Goal: Task Accomplishment & Management: Manage account settings

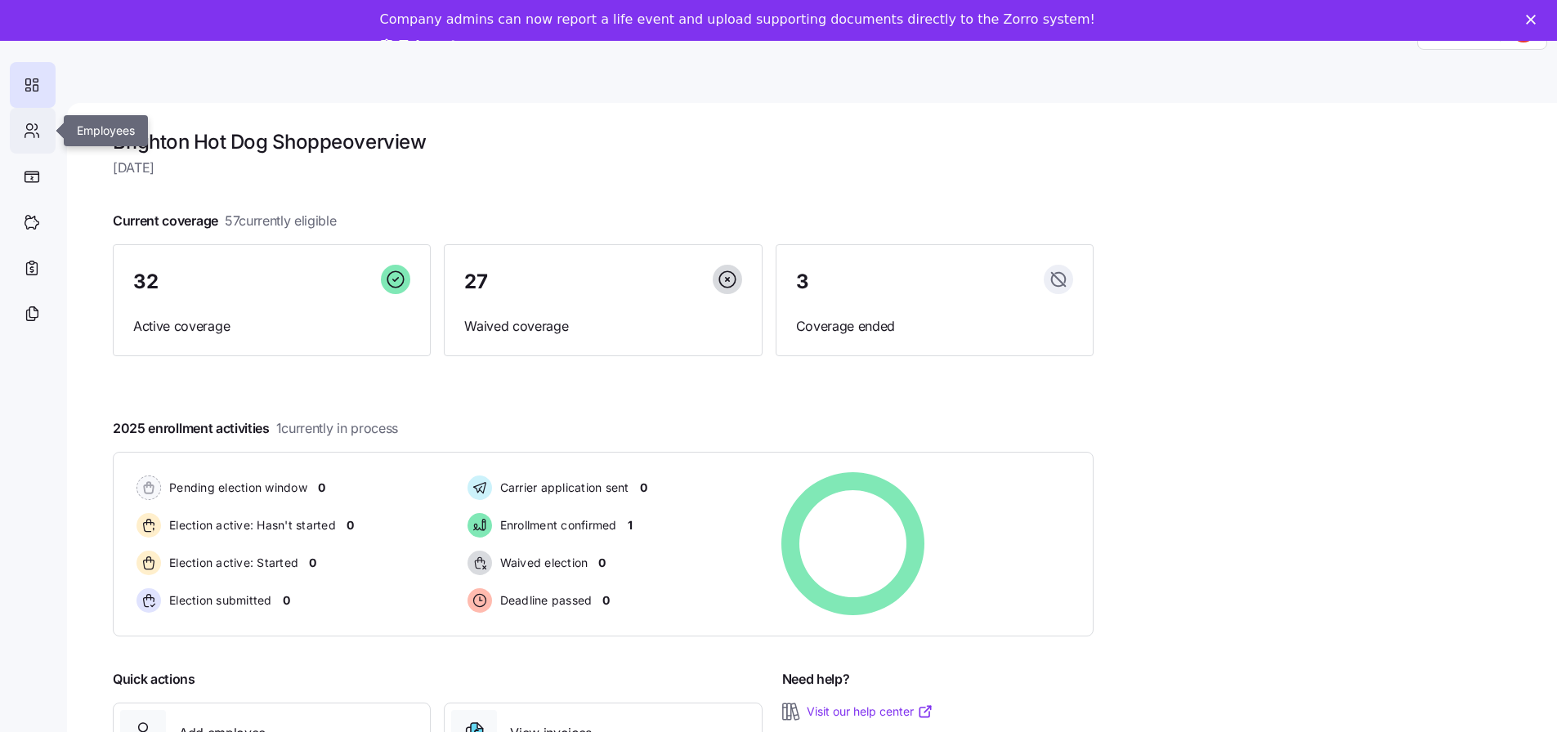
click at [38, 138] on icon at bounding box center [32, 131] width 18 height 20
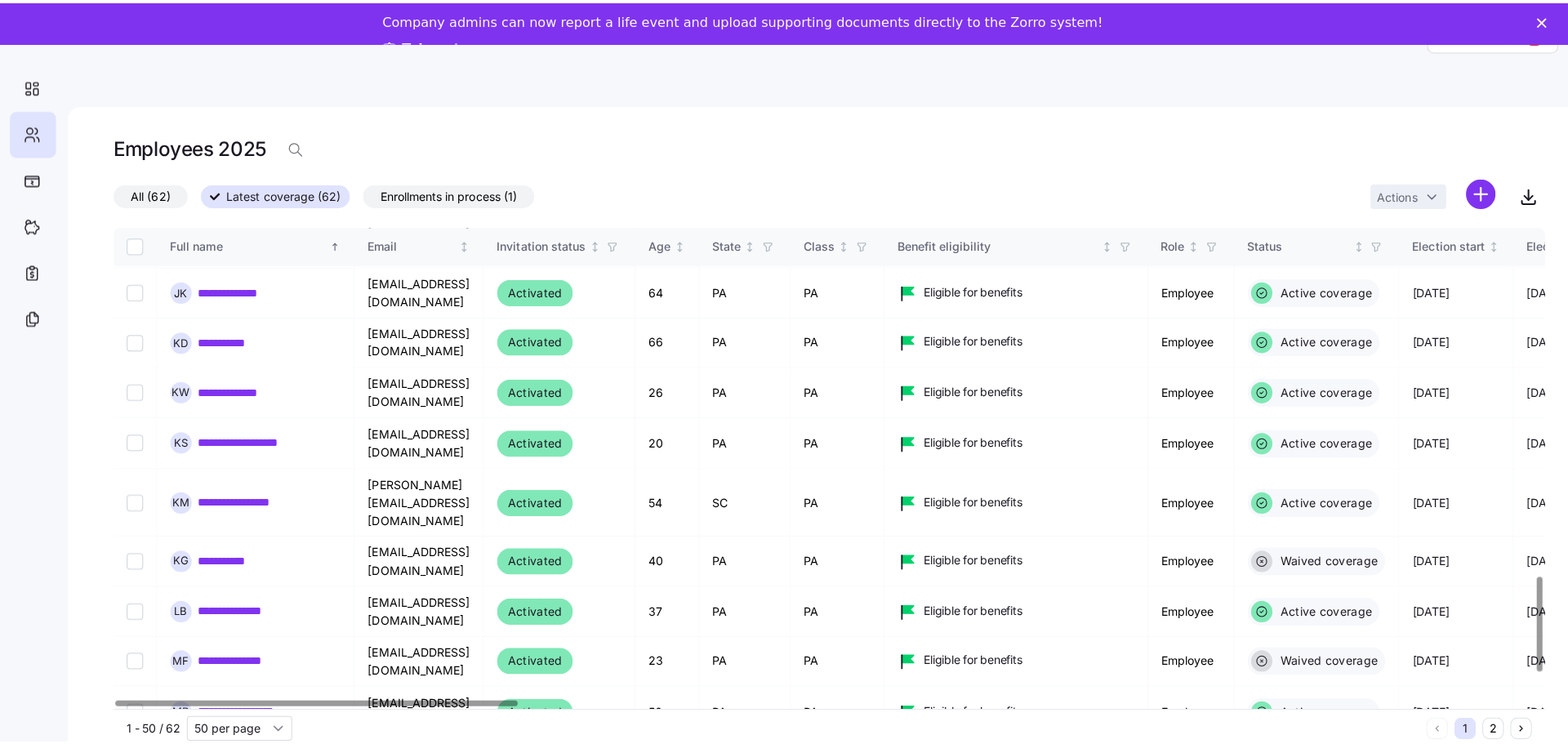
scroll to position [1796, 0]
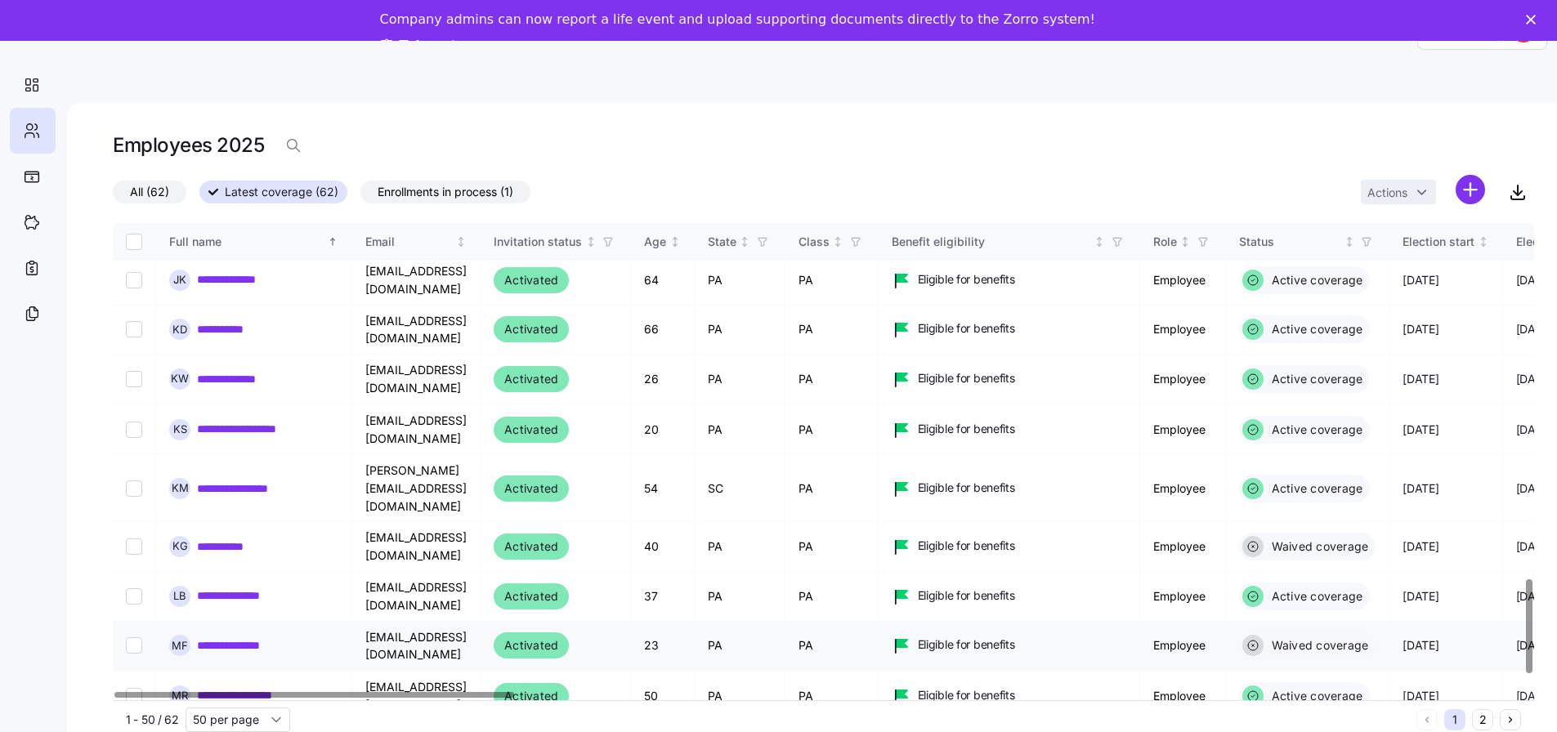
click at [261, 638] on link "**********" at bounding box center [241, 646] width 89 height 16
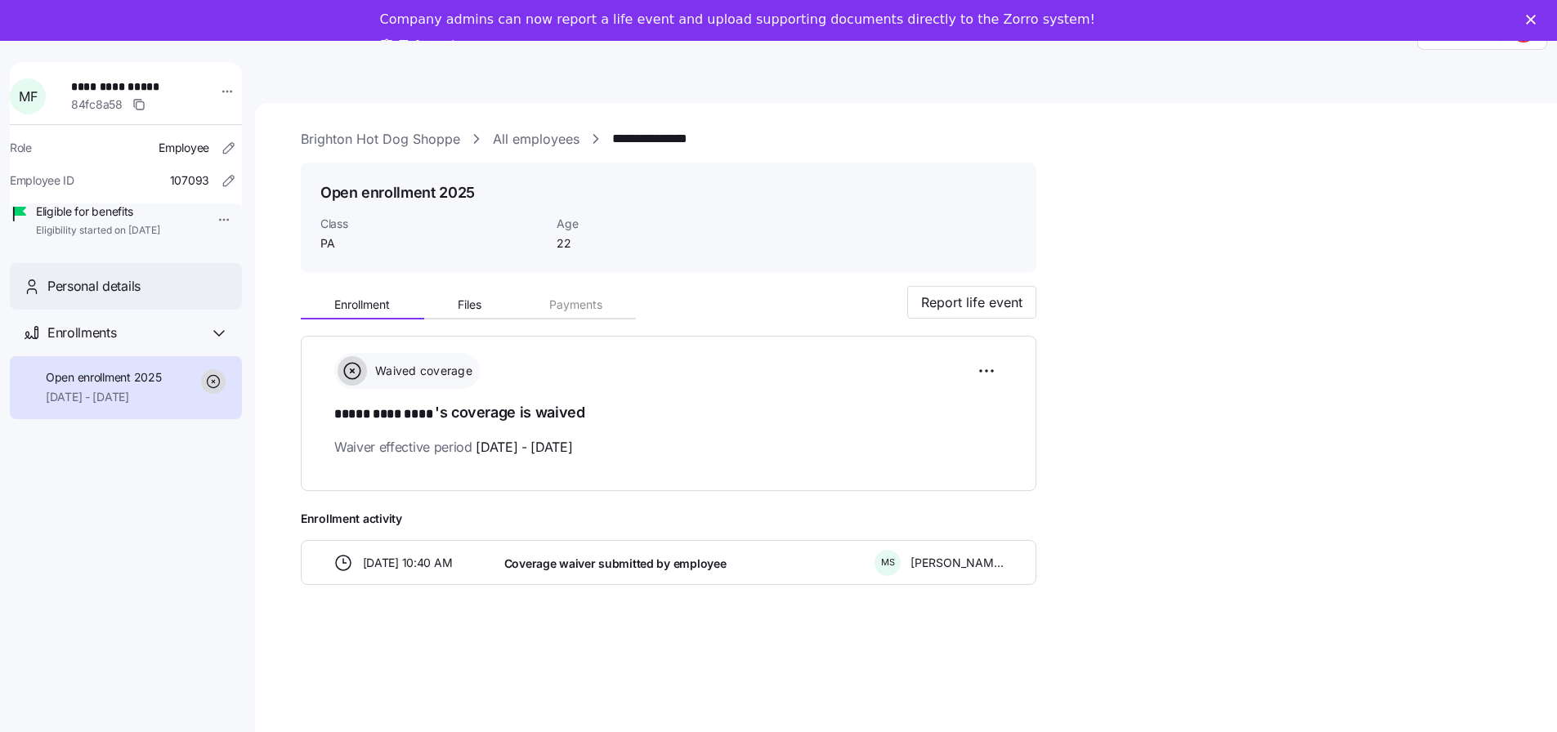
click at [101, 297] on span "Personal details" at bounding box center [93, 286] width 93 height 20
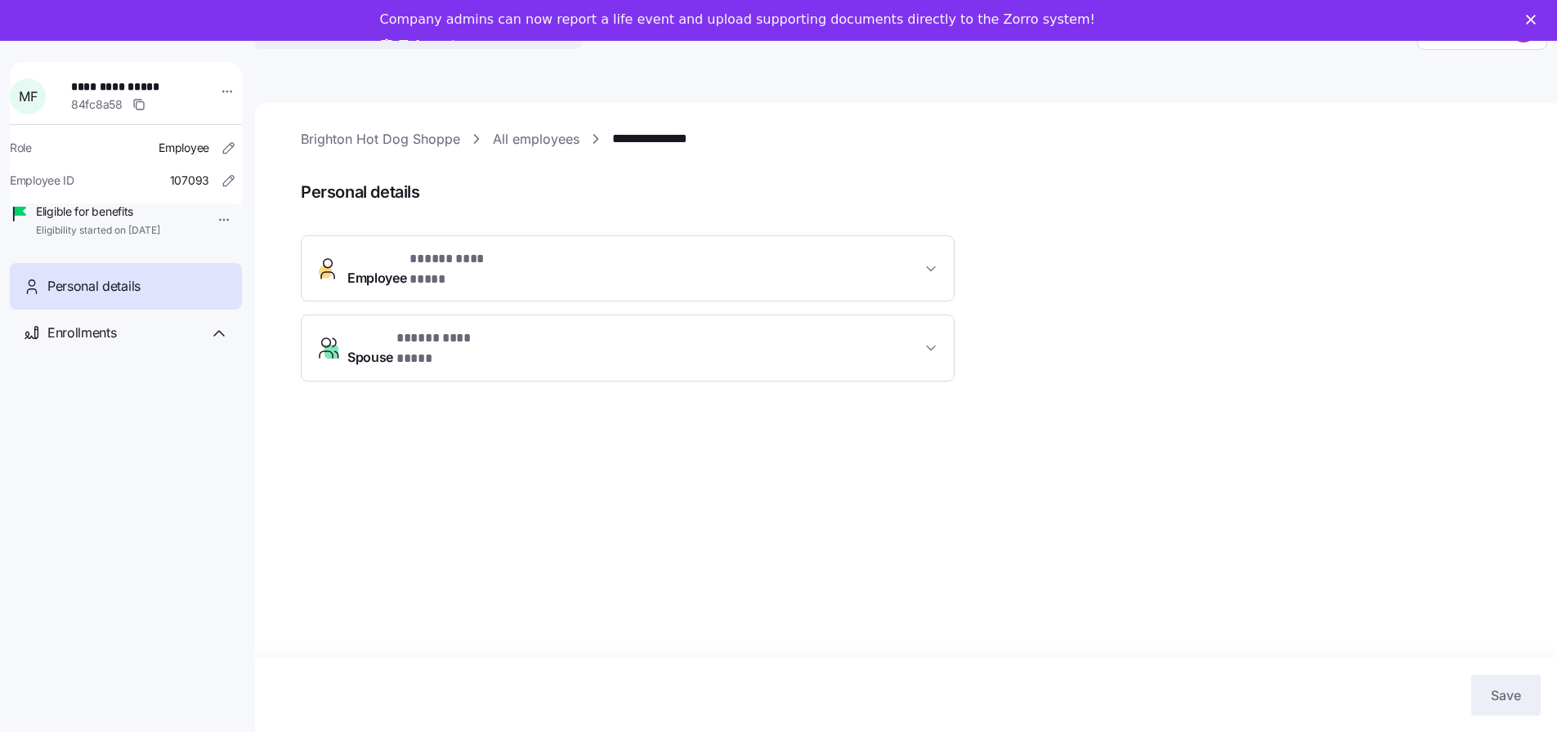
click at [1537, 23] on div "Company admins can now report a life event and upload supporting documents dire…" at bounding box center [778, 34] width 1557 height 54
click at [1536, 21] on polygon "Close" at bounding box center [1531, 20] width 10 height 10
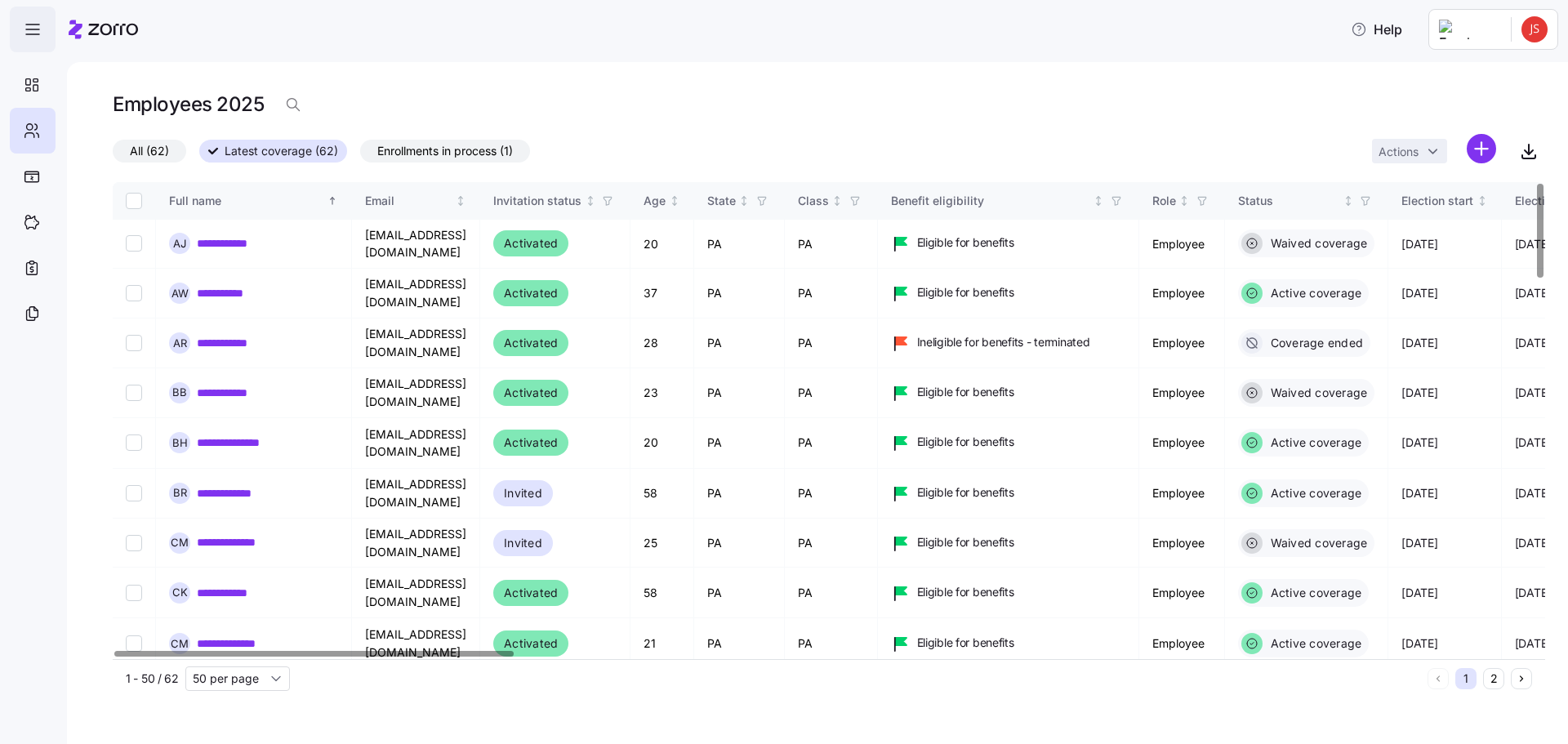
click at [34, 36] on icon "button" at bounding box center [33, 30] width 20 height 20
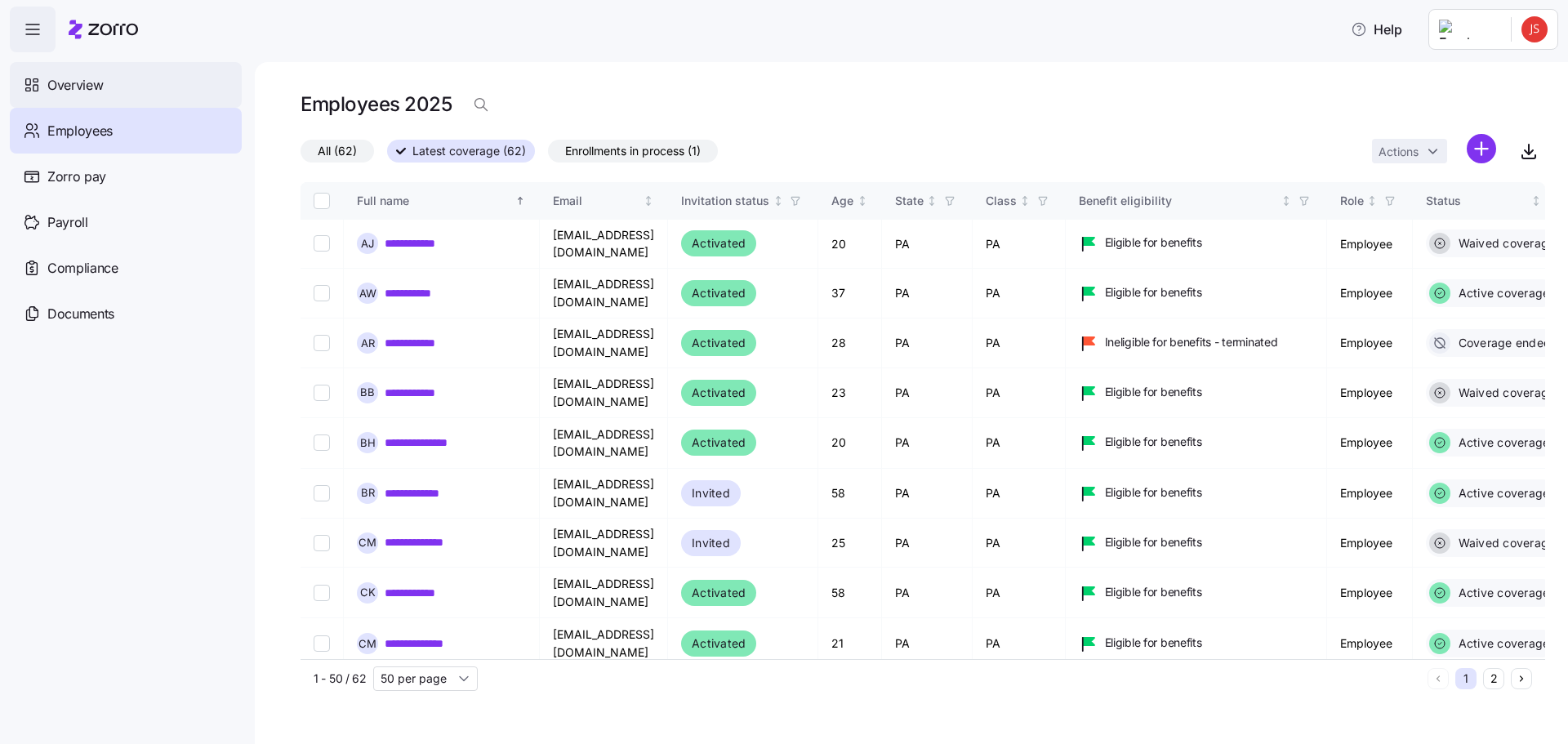
click at [73, 92] on span "Overview" at bounding box center [75, 85] width 56 height 20
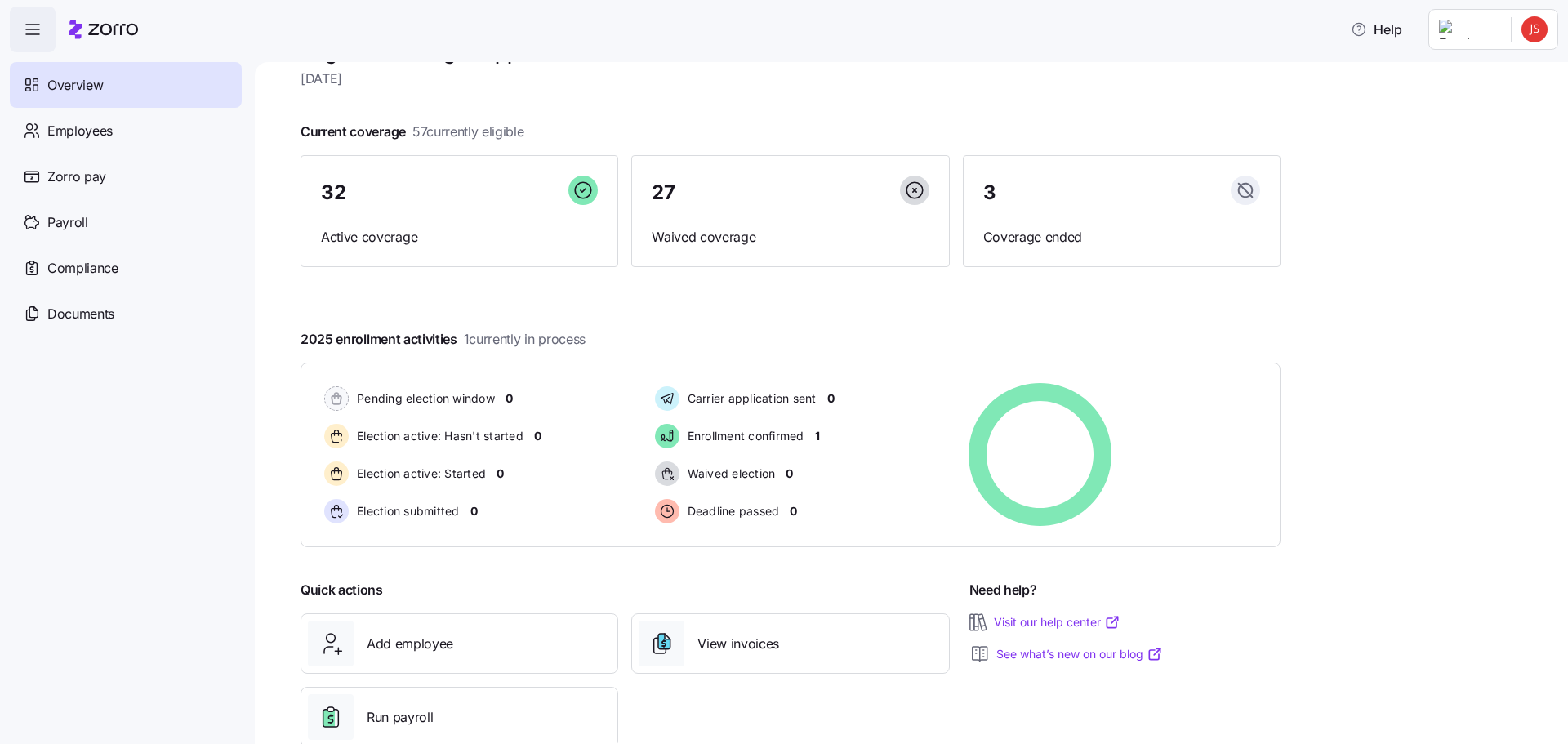
scroll to position [91, 0]
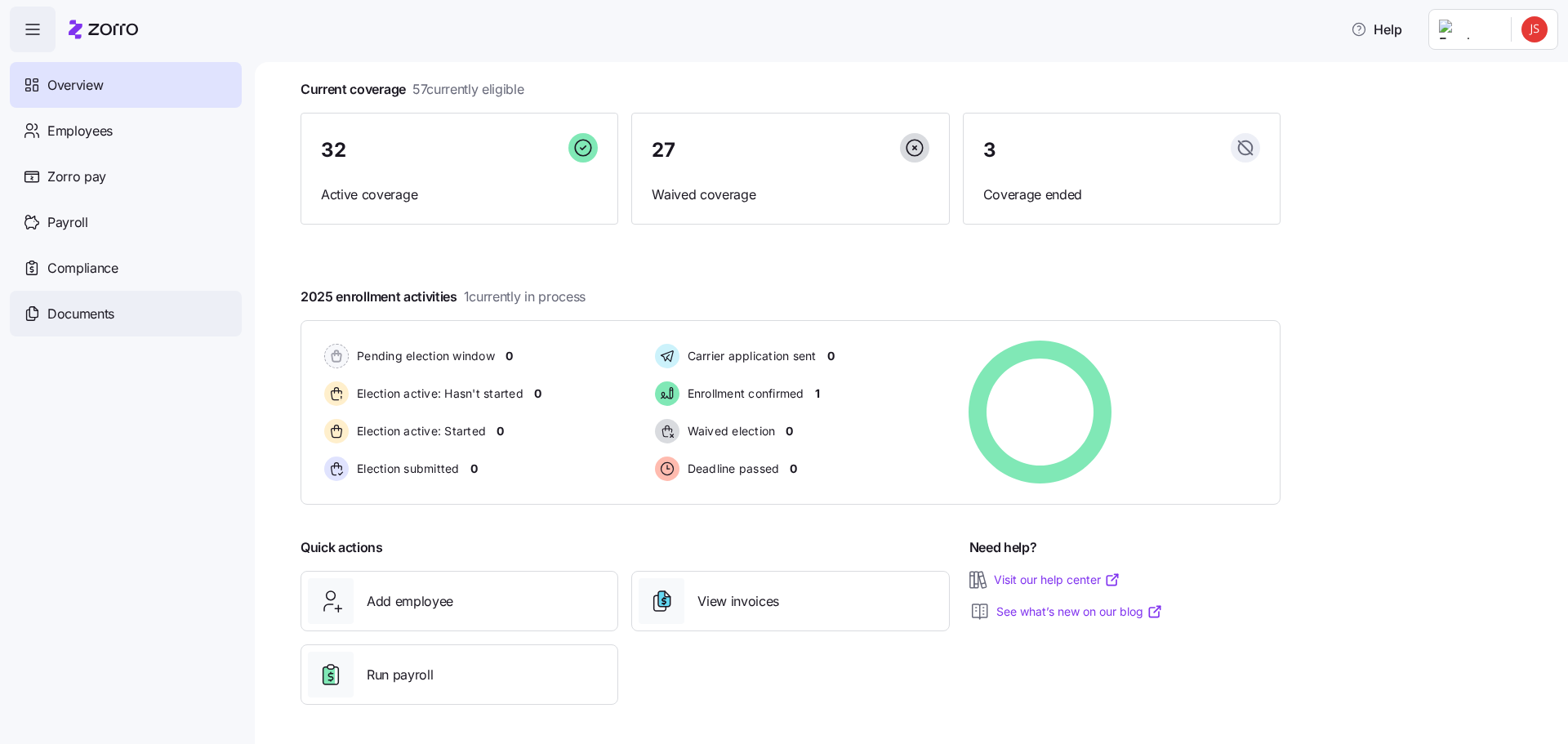
click at [102, 308] on span "Documents" at bounding box center [80, 314] width 67 height 20
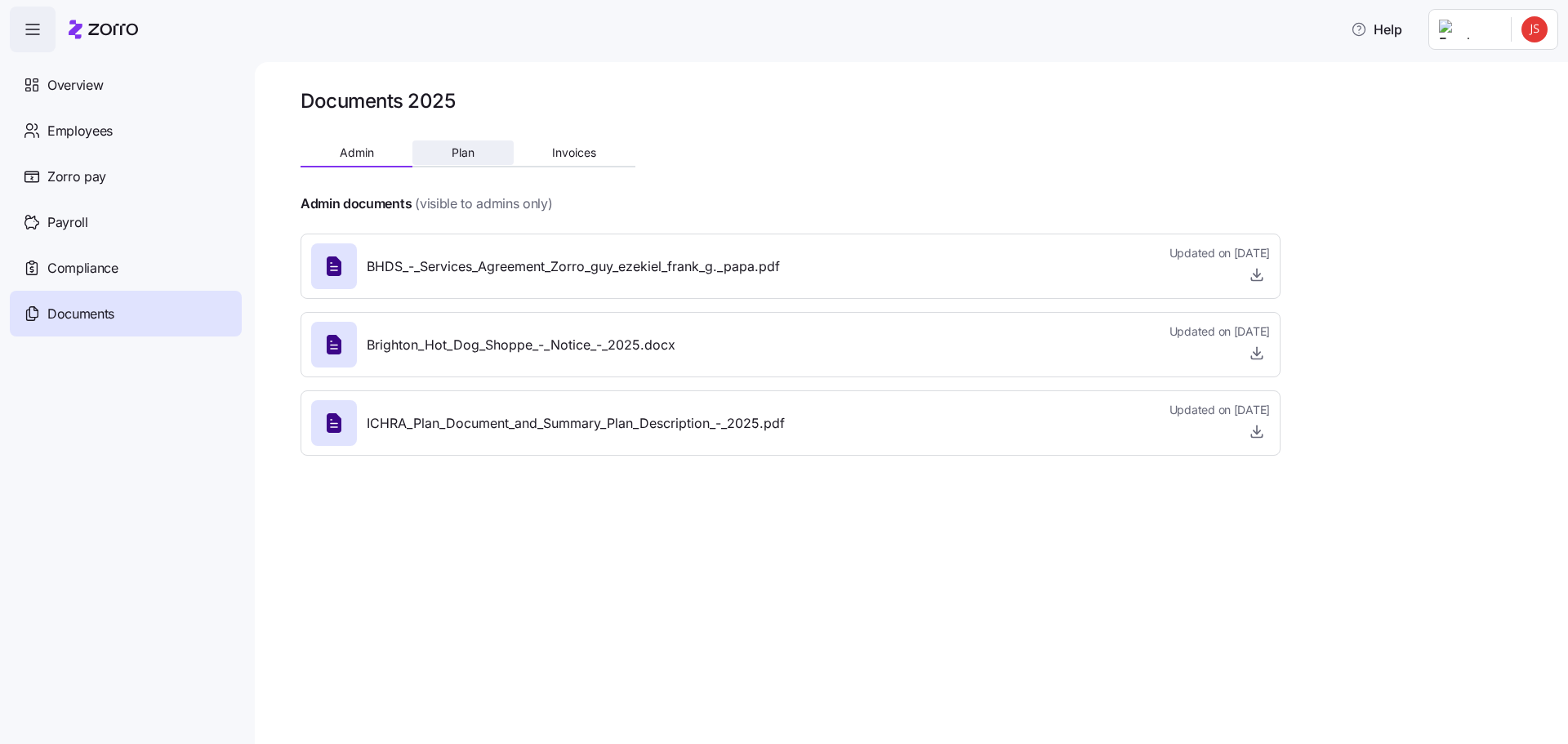
click at [467, 155] on span "Plan" at bounding box center [462, 152] width 23 height 11
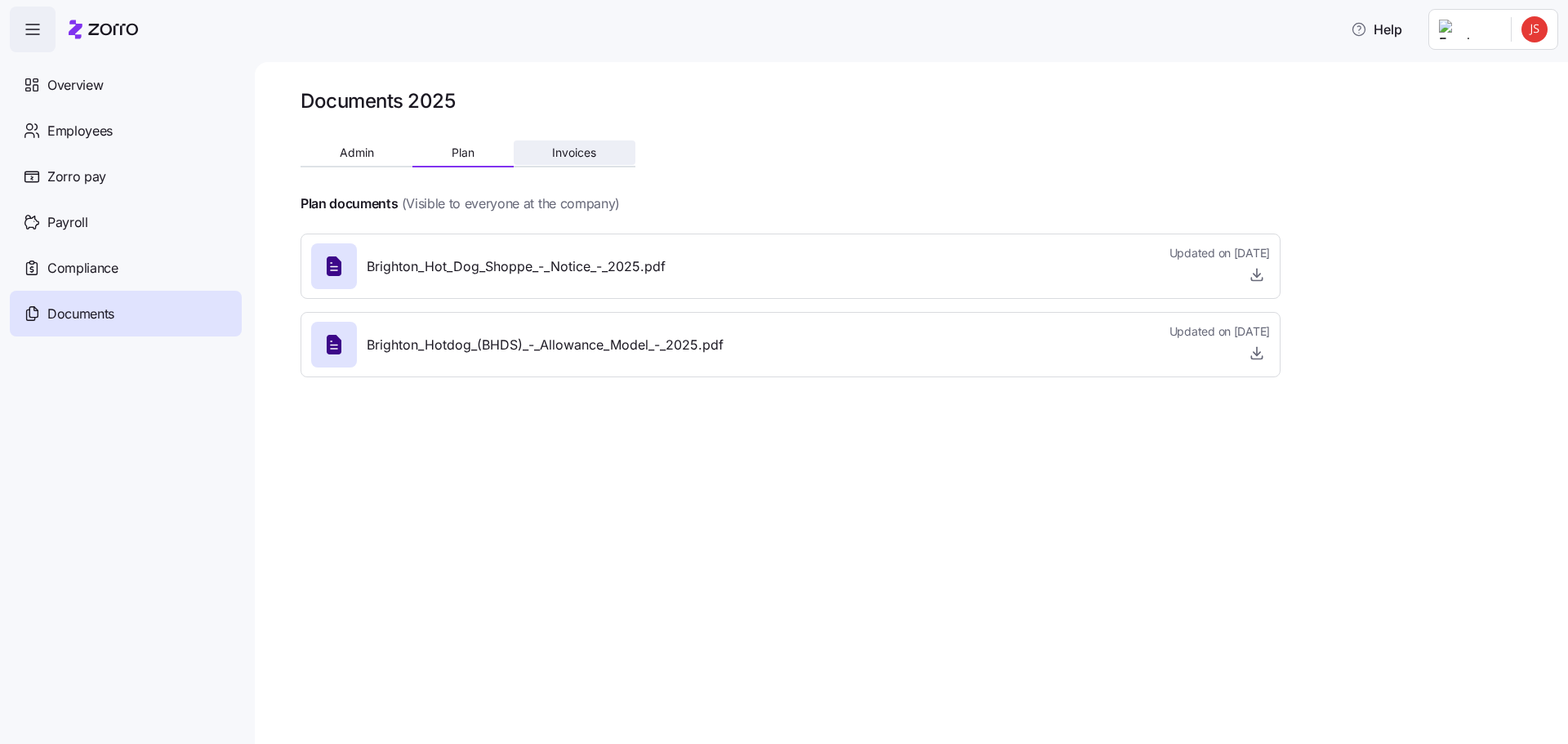
click at [574, 154] on span "Invoices" at bounding box center [574, 152] width 44 height 11
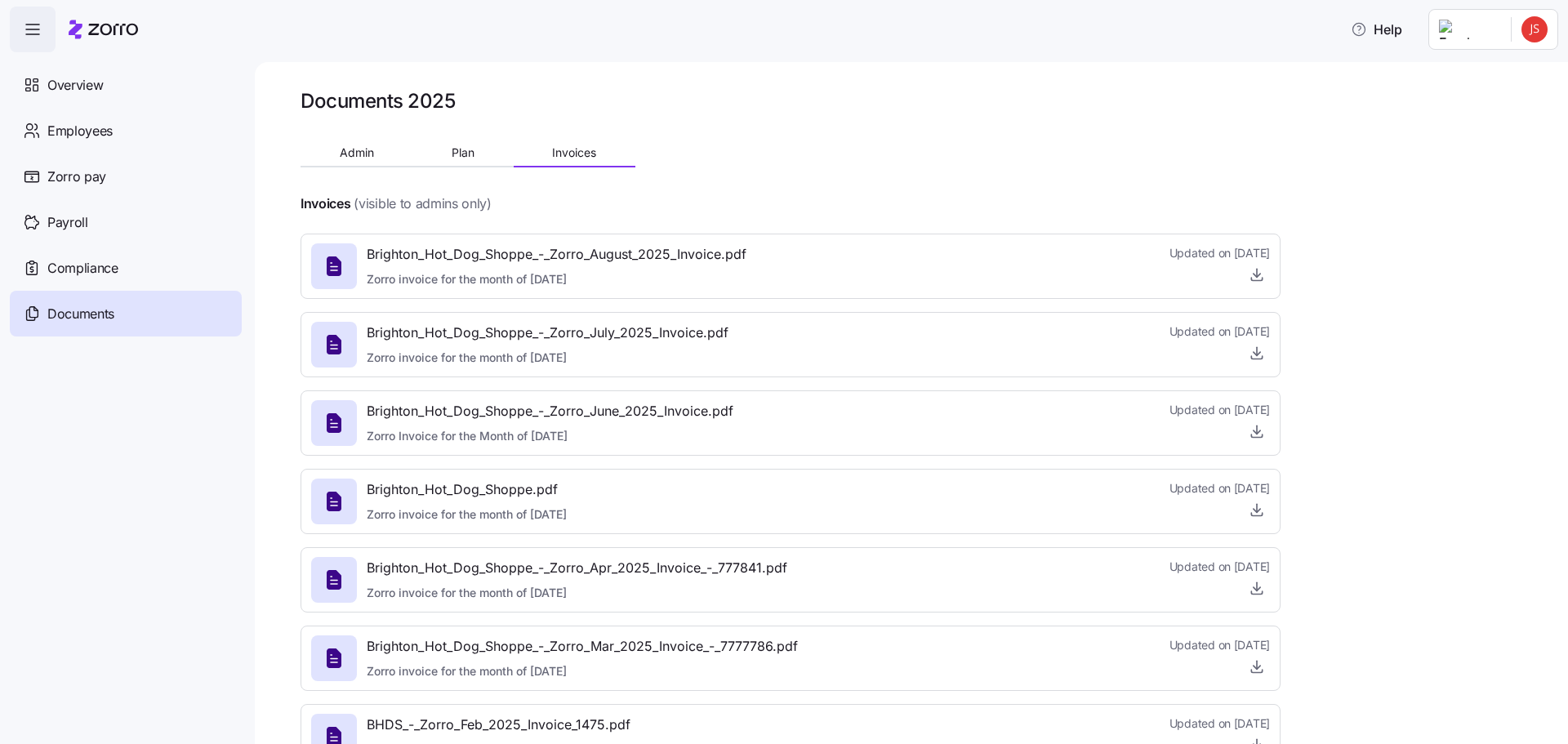
click at [28, 34] on icon "button" at bounding box center [33, 30] width 20 height 20
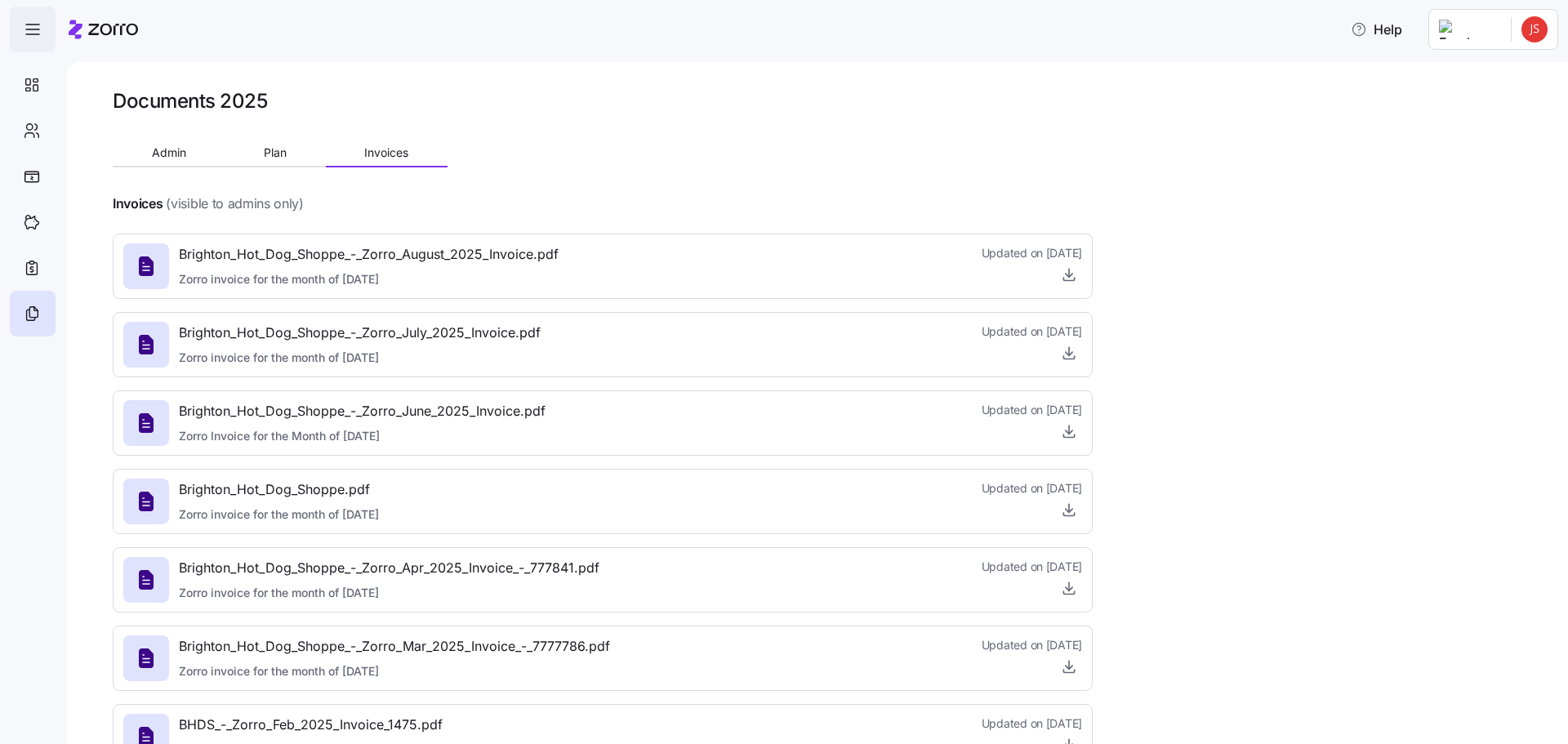
click at [28, 34] on icon "button" at bounding box center [33, 30] width 20 height 20
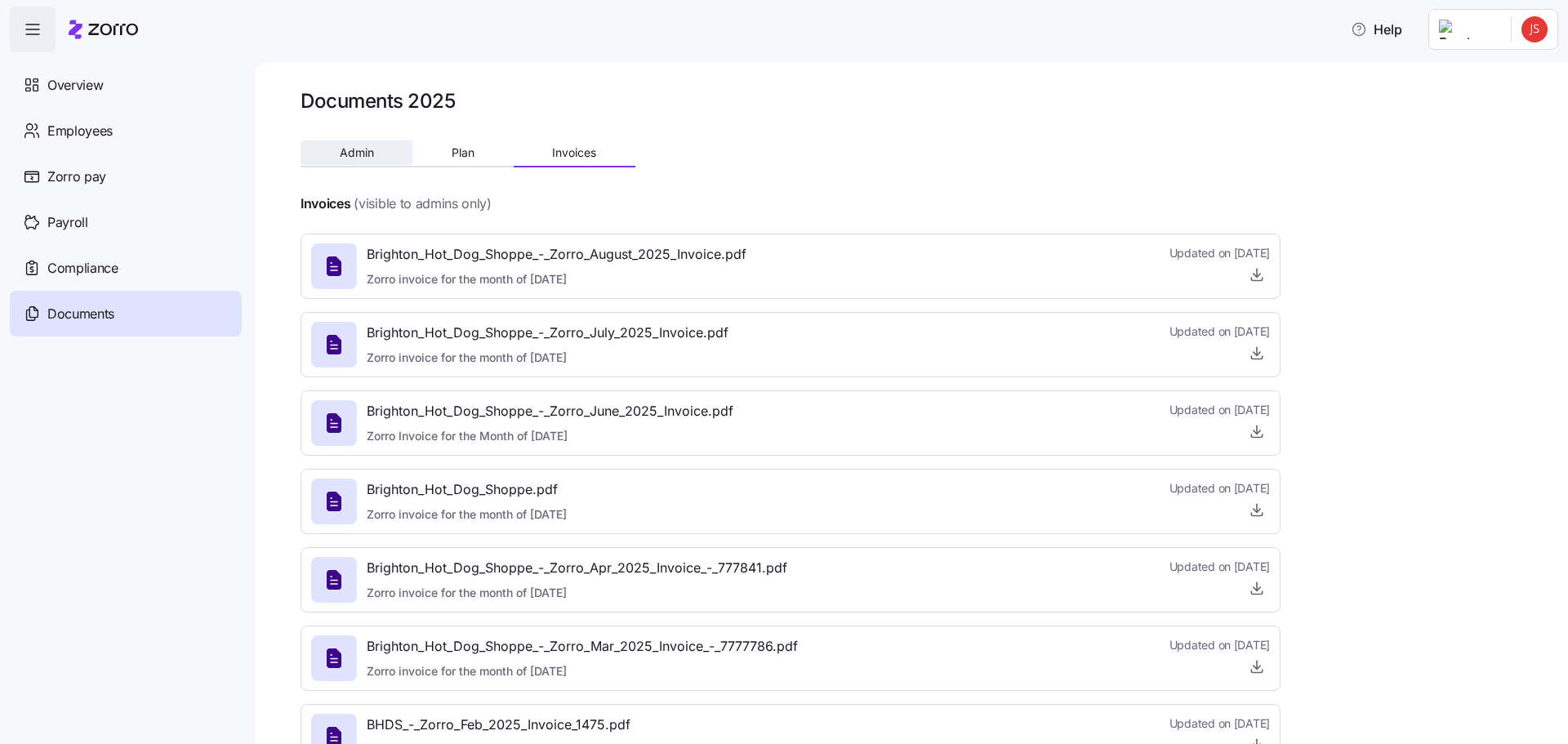
click at [358, 143] on button "Admin" at bounding box center [357, 153] width 112 height 25
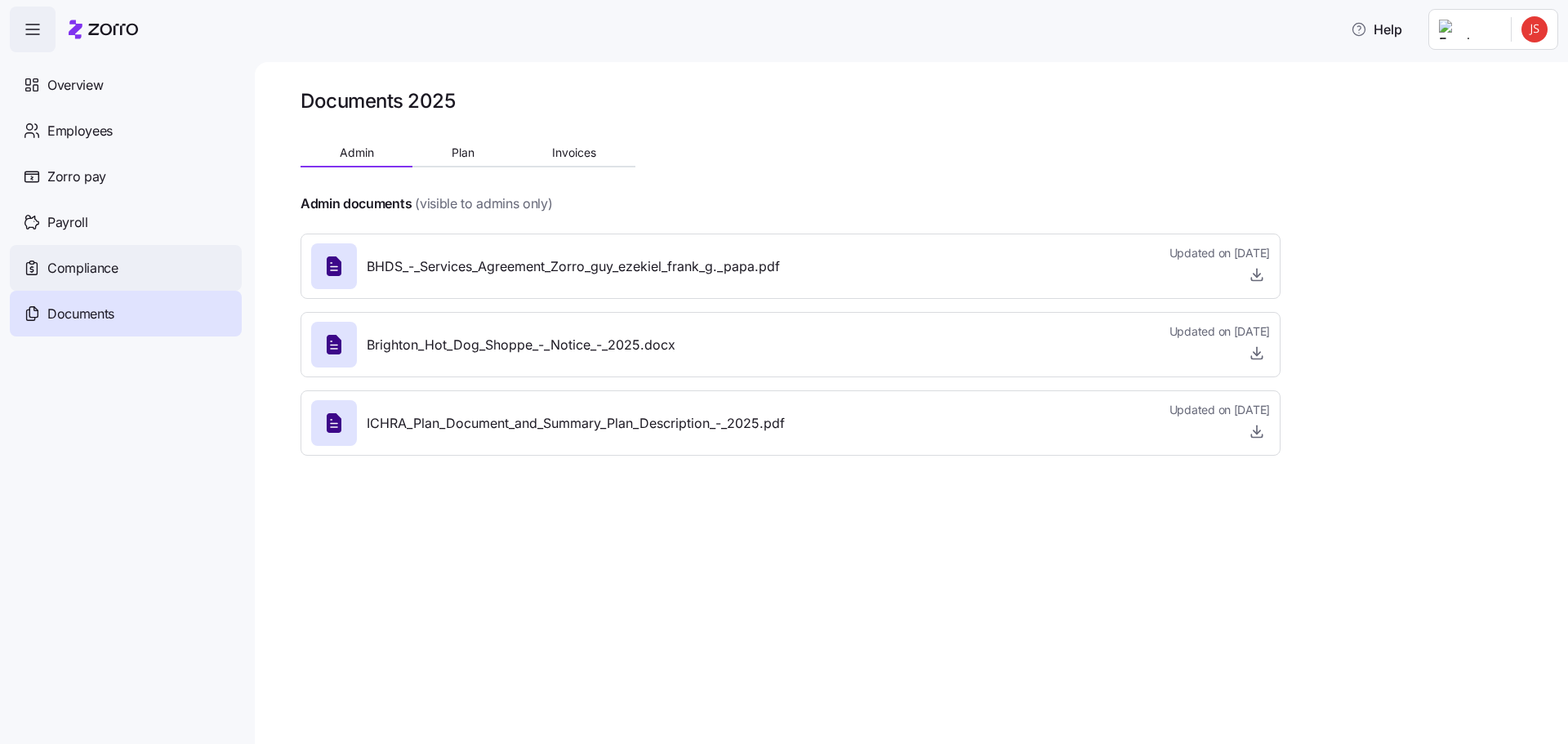
click at [96, 268] on span "Compliance" at bounding box center [82, 268] width 71 height 20
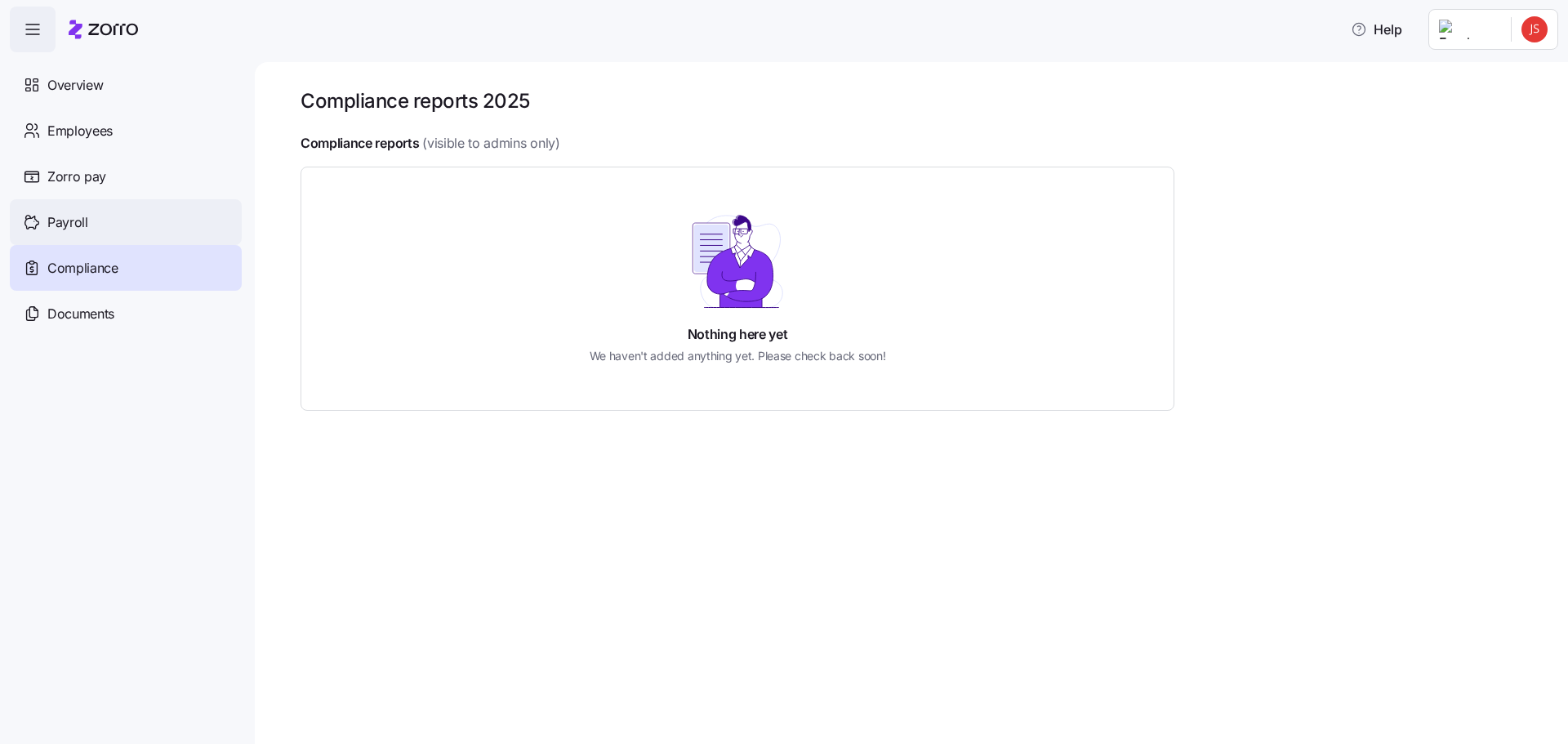
click at [74, 222] on span "Payroll" at bounding box center [67, 223] width 41 height 20
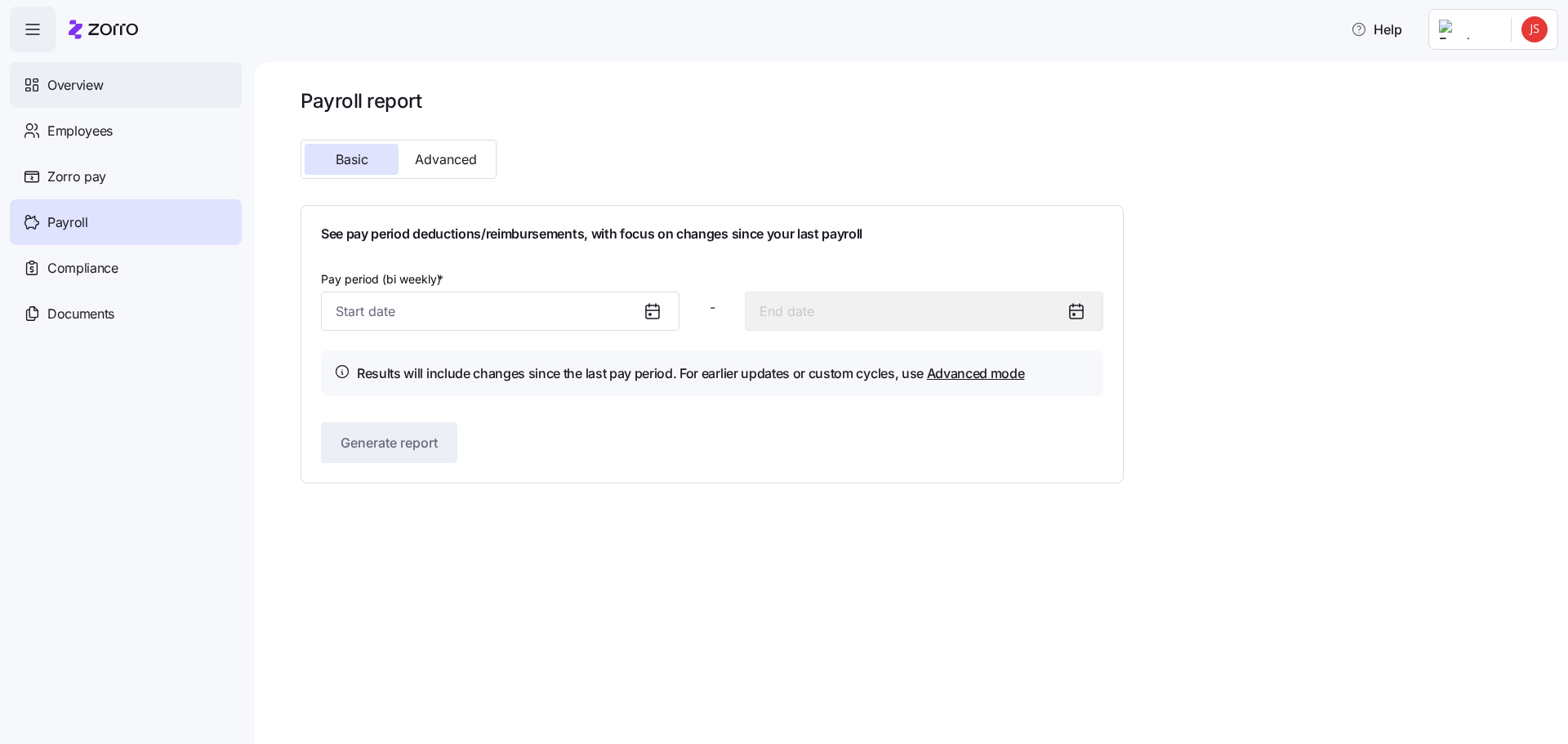
click at [66, 91] on span "Overview" at bounding box center [75, 85] width 56 height 20
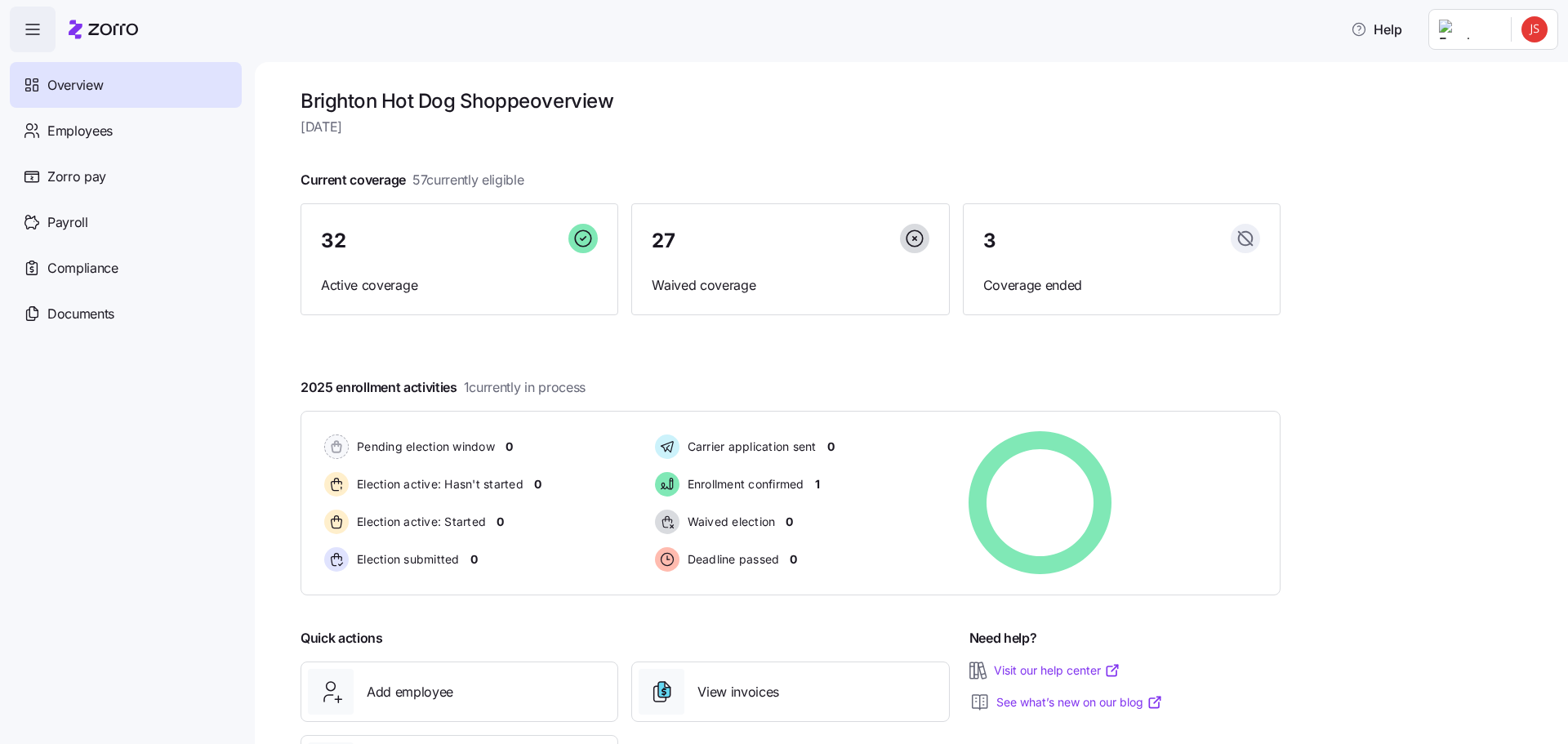
click at [1532, 35] on html "Help Overview Employees Zorro pay Payroll Compliance Documents Brighton Hot Dog…" at bounding box center [784, 367] width 1568 height 734
click at [1521, 142] on div "Company setup" at bounding box center [1491, 140] width 108 height 18
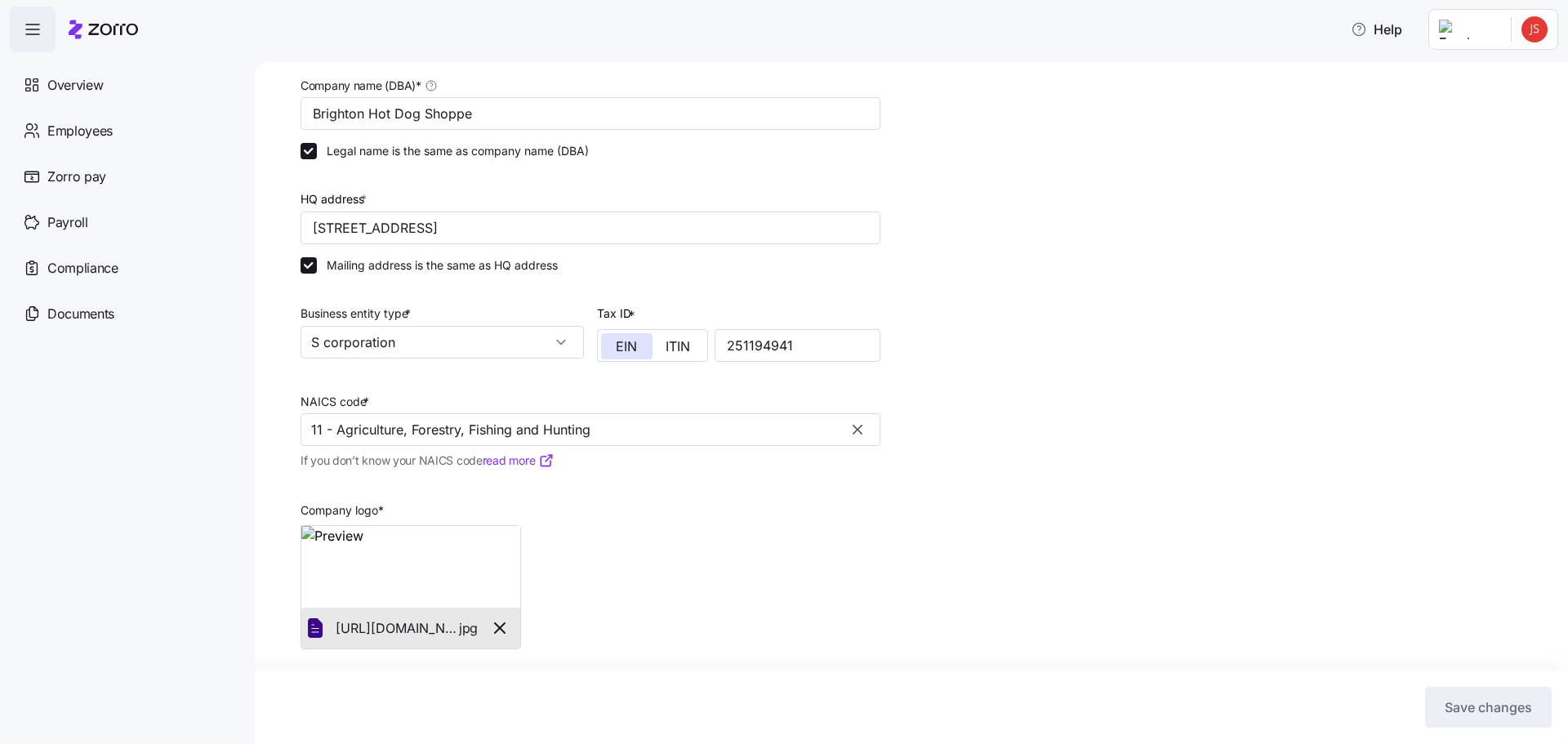
scroll to position [112, 0]
click at [693, 437] on input "11 - Agriculture, Forestry, Fishing and Hunting" at bounding box center [590, 425] width 579 height 33
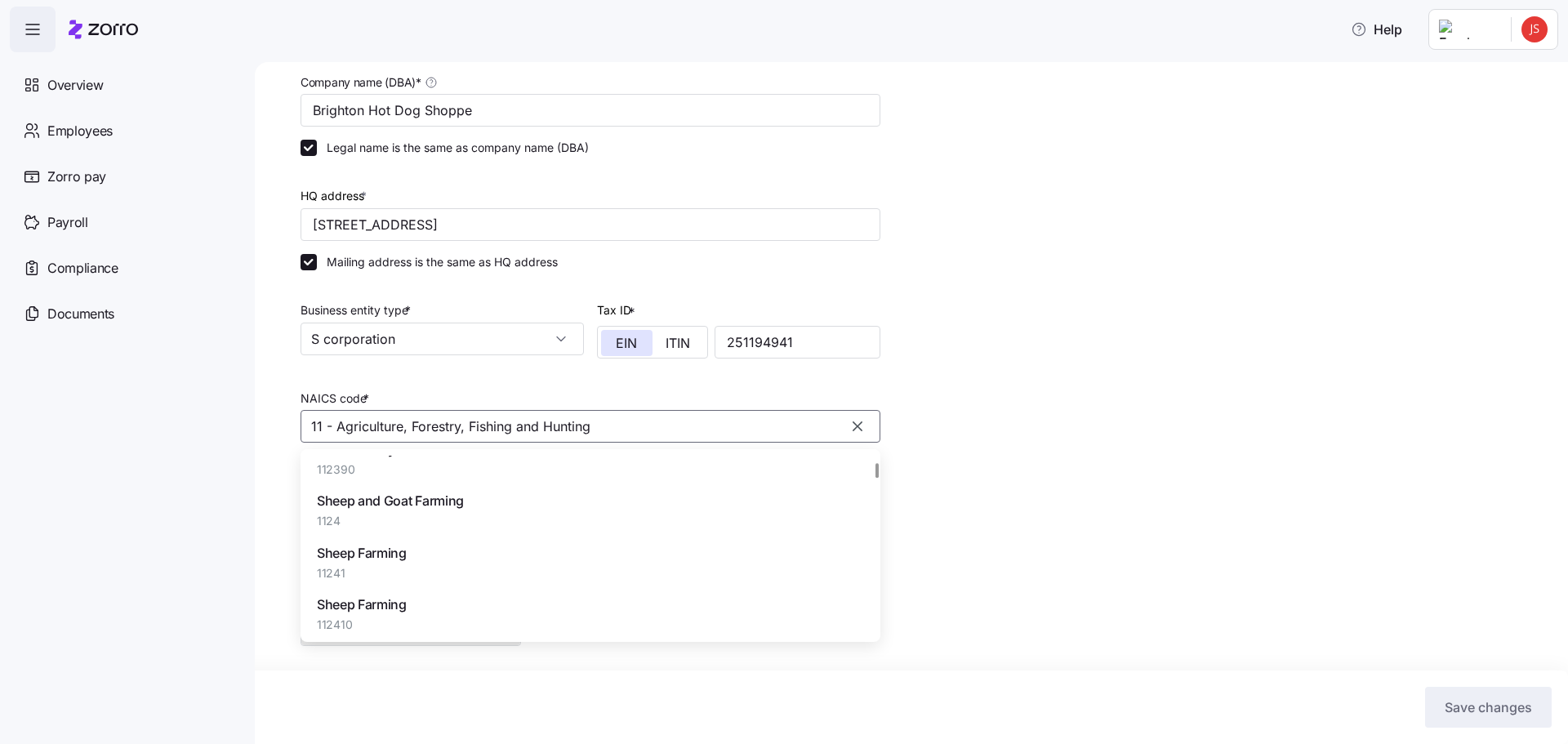
scroll to position [4245, 0]
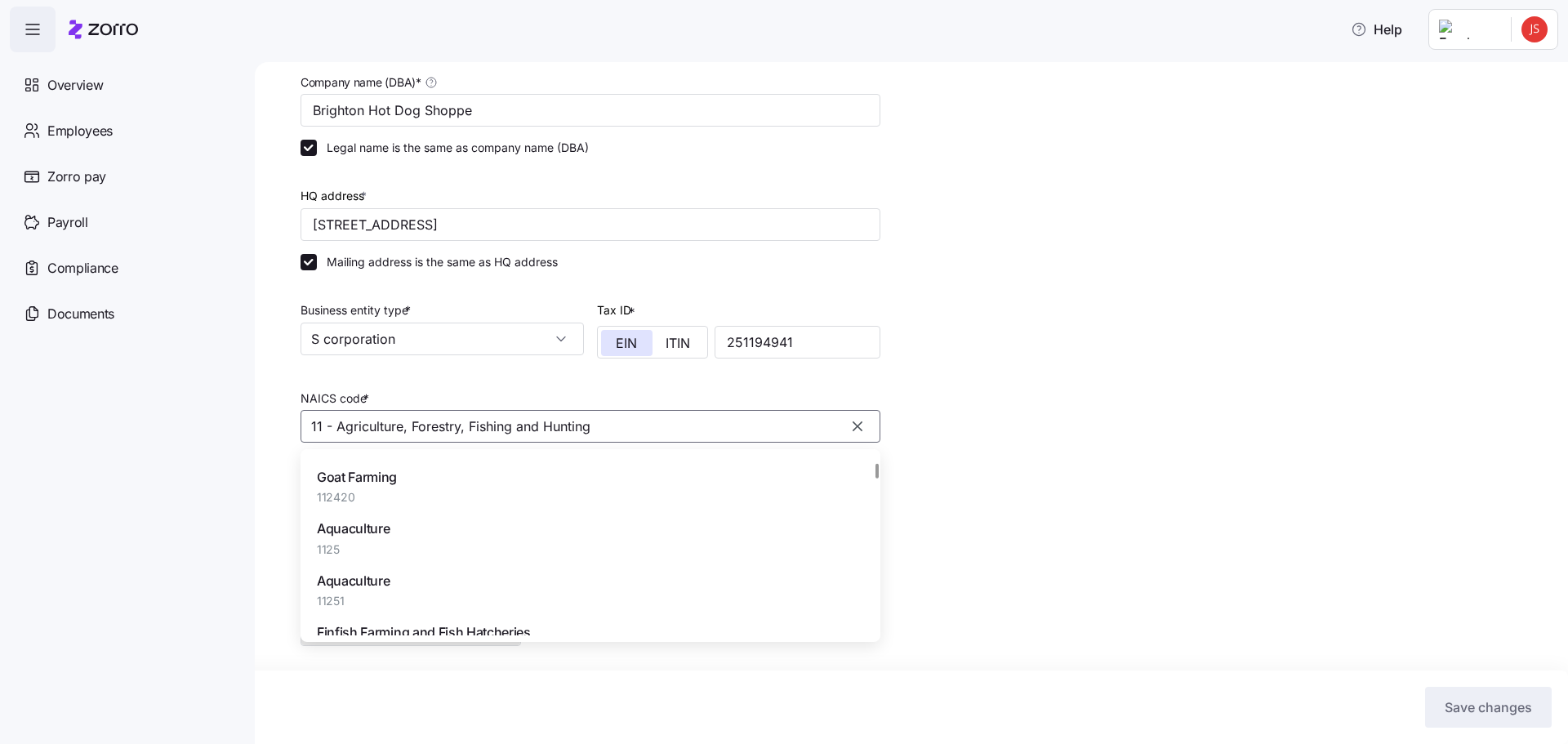
click at [1078, 488] on div "Setup Company details Contacts Company setup Plan year setup Company name (DBA)…" at bounding box center [923, 350] width 1244 height 748
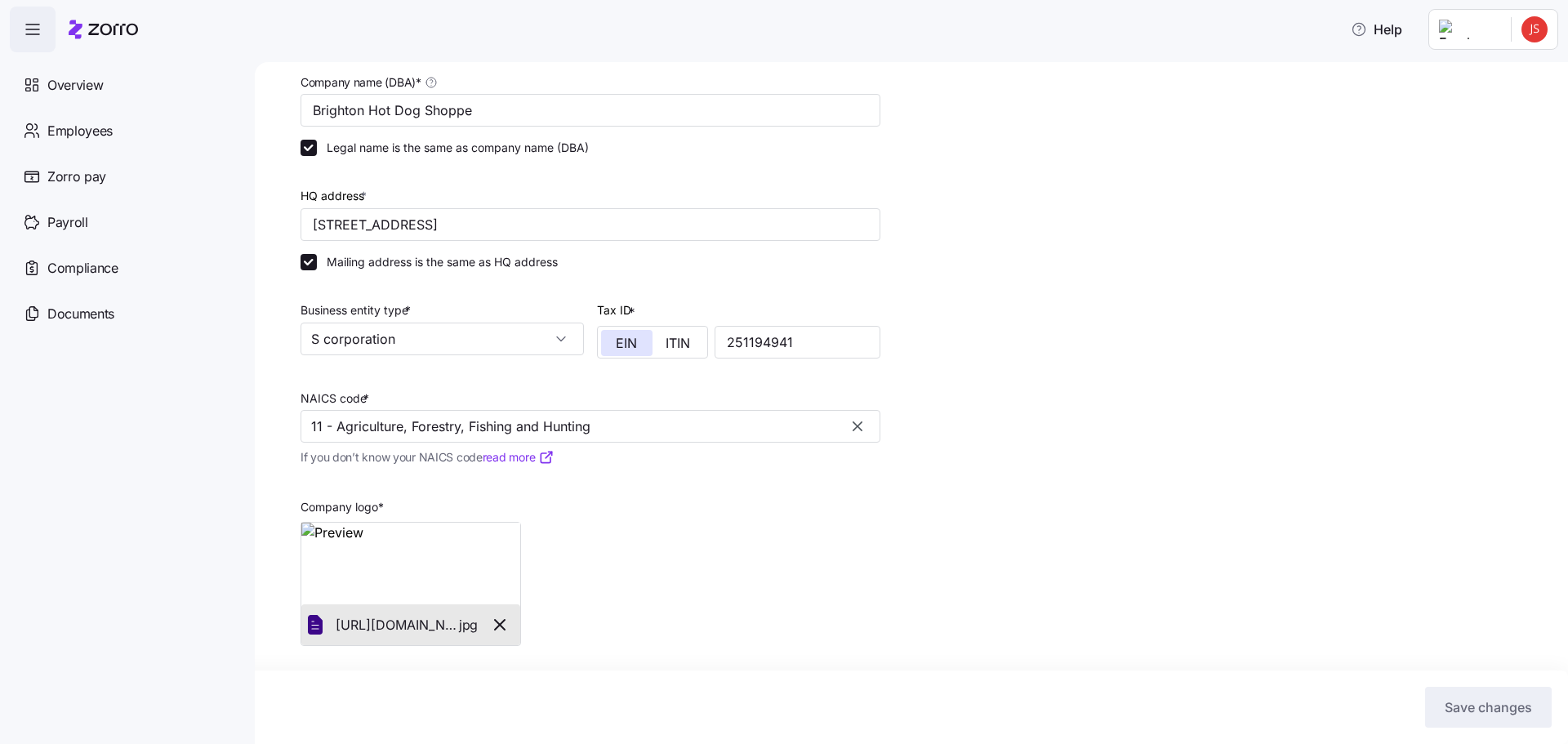
click at [516, 457] on link "read more" at bounding box center [518, 457] width 72 height 16
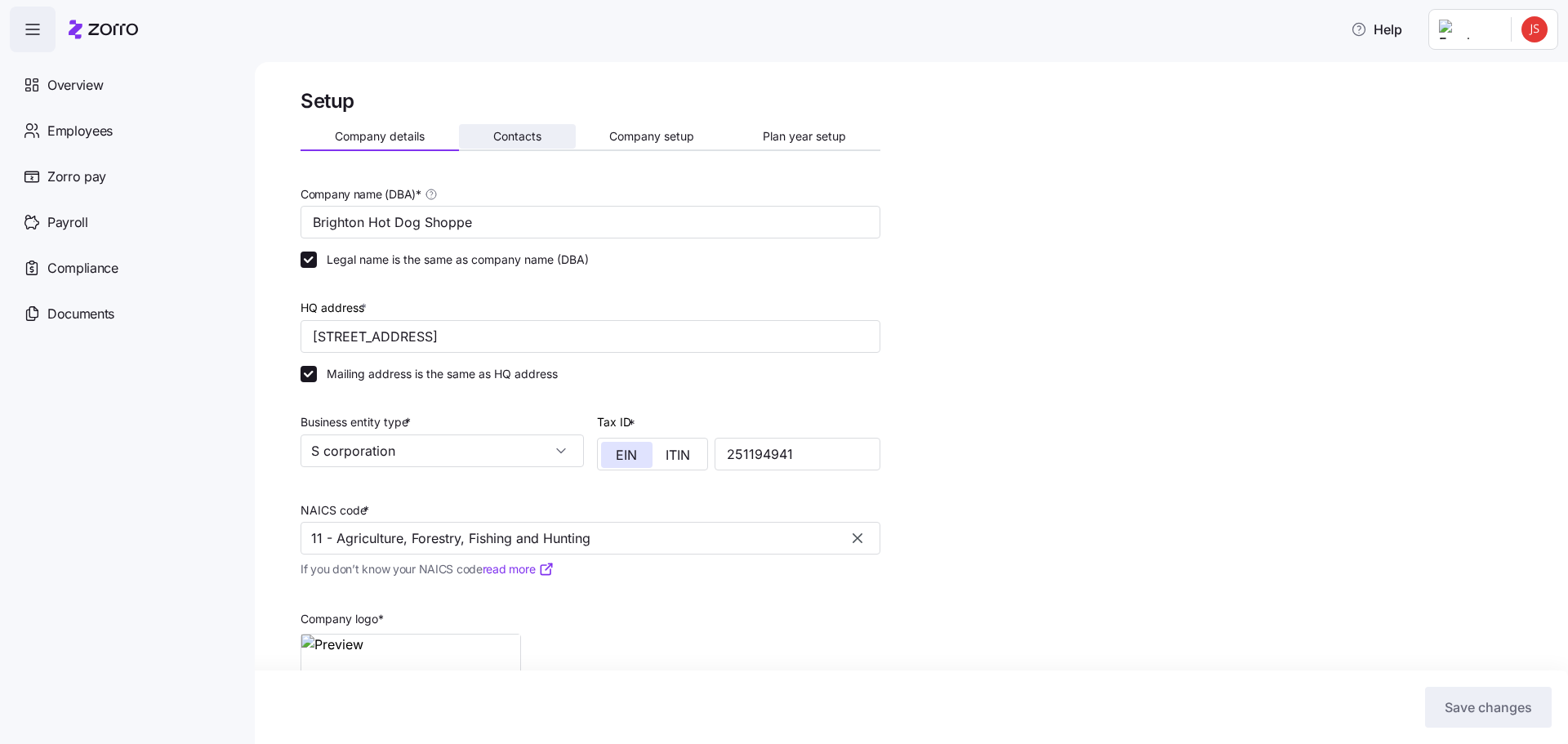
click at [525, 136] on span "Contacts" at bounding box center [517, 136] width 48 height 11
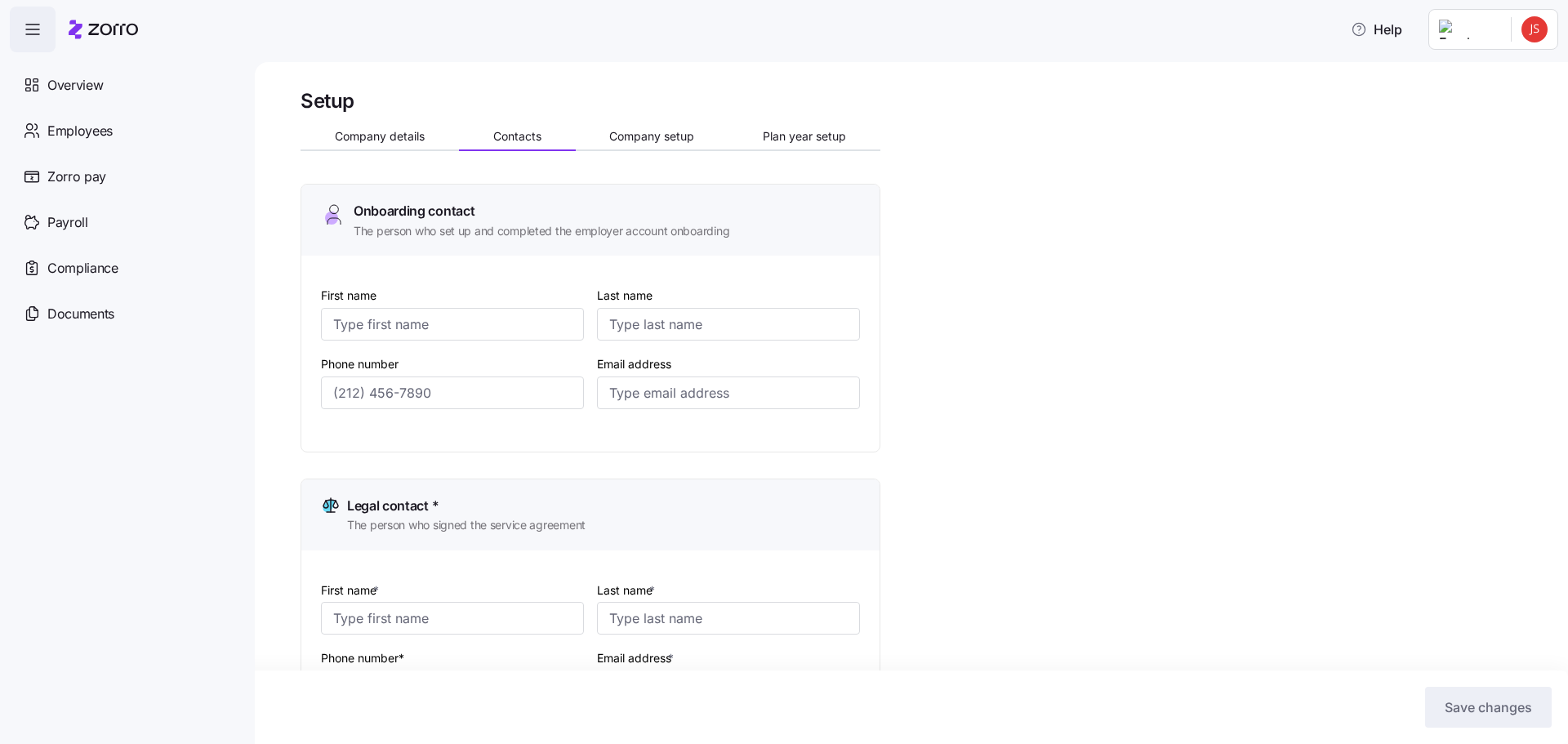
type input "Jody"
type input "Stanislawski"
type input "jkstan@bhdsinc.com"
type input "Frank"
type input "Papa"
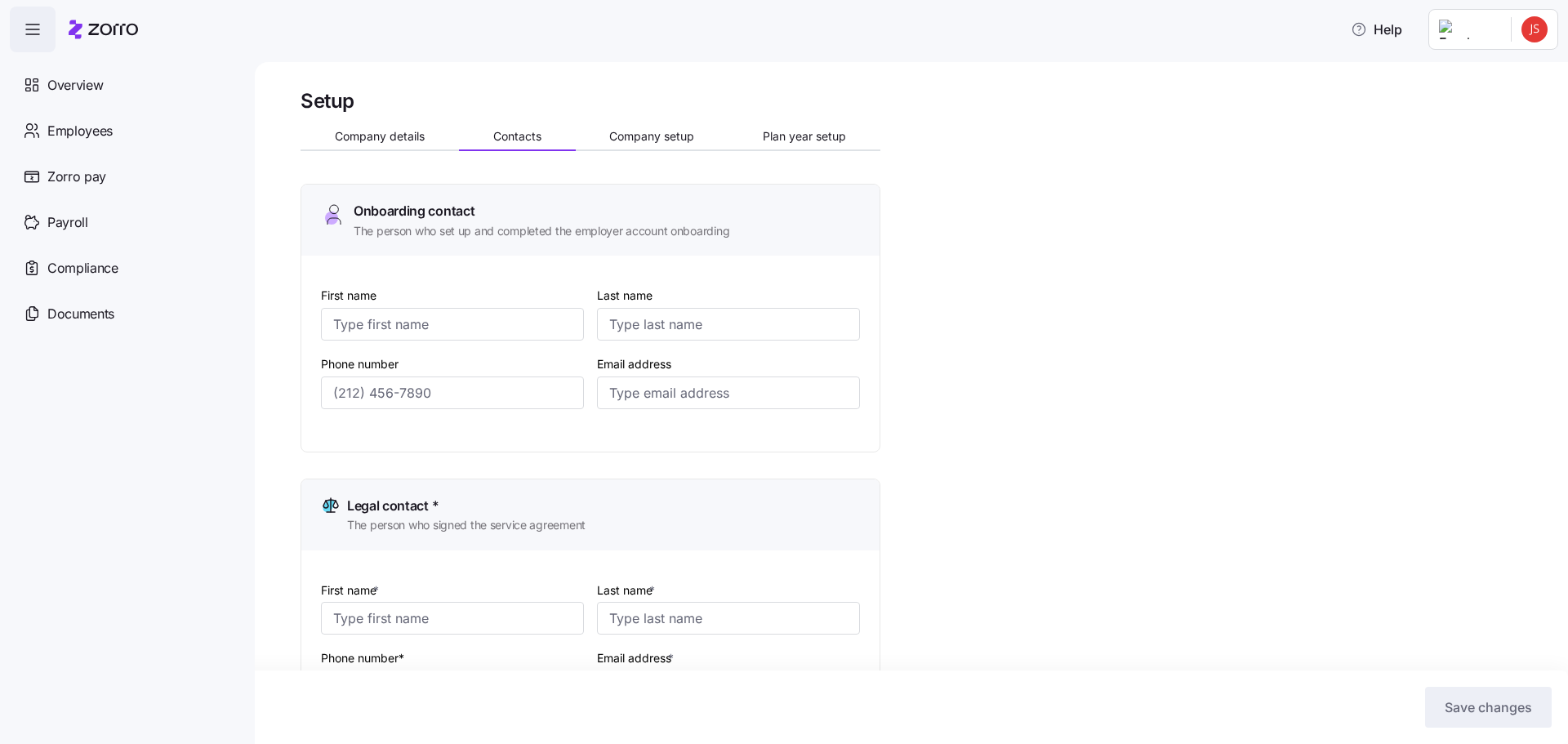
type input "fgpapa@bhdsinc.com"
type input "Jody"
type input "Stanislawski"
type input "jkstan@bhdsinc.com"
type input "Sharon"
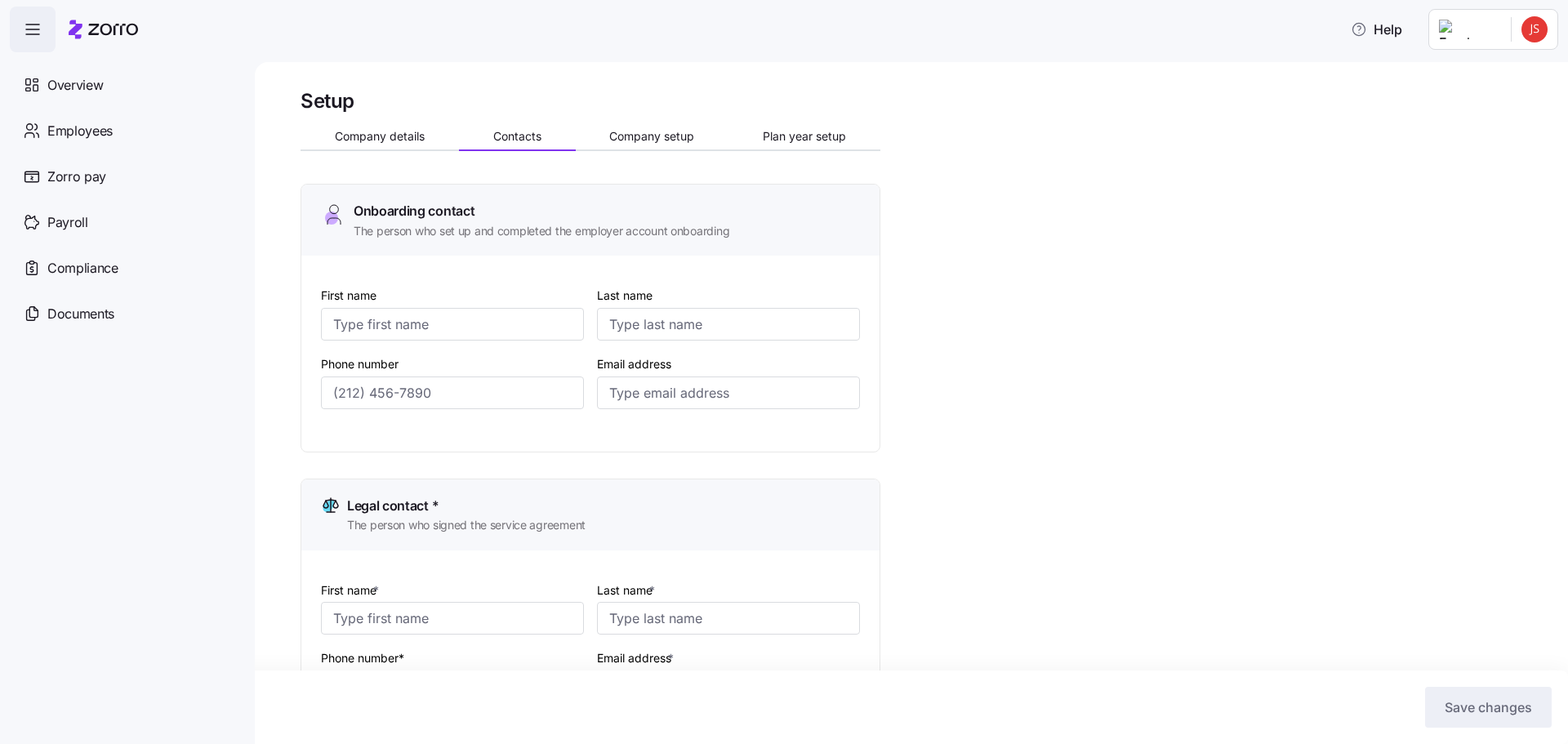
type input "Balogh"
type input "ssbalogh@bhdsinc.com"
type input "(724) 601-2849"
type input "(724) 601-6740"
type input "(724) 601-2849"
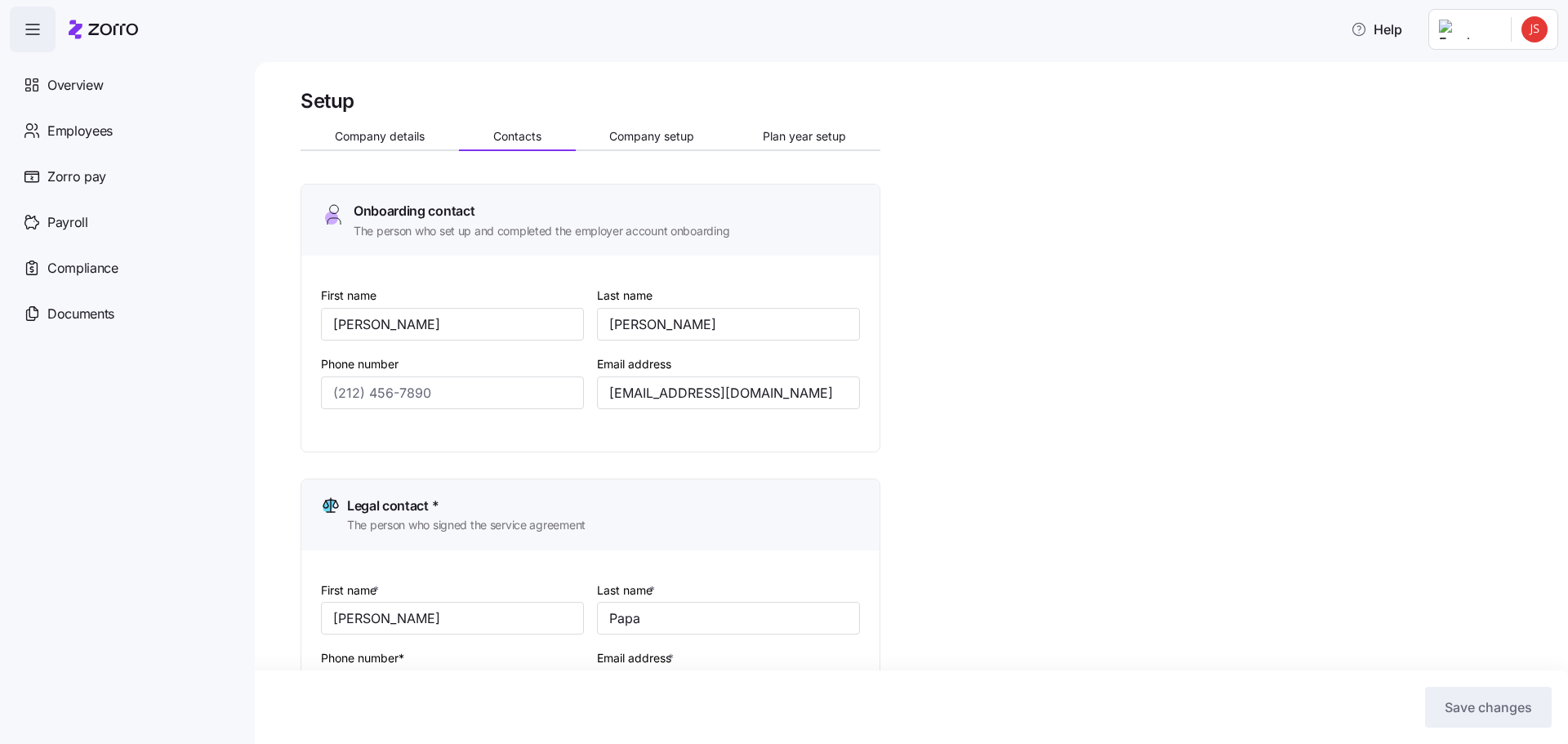
type input "(724) 601-6090"
click at [370, 134] on span "Company details" at bounding box center [380, 136] width 90 height 11
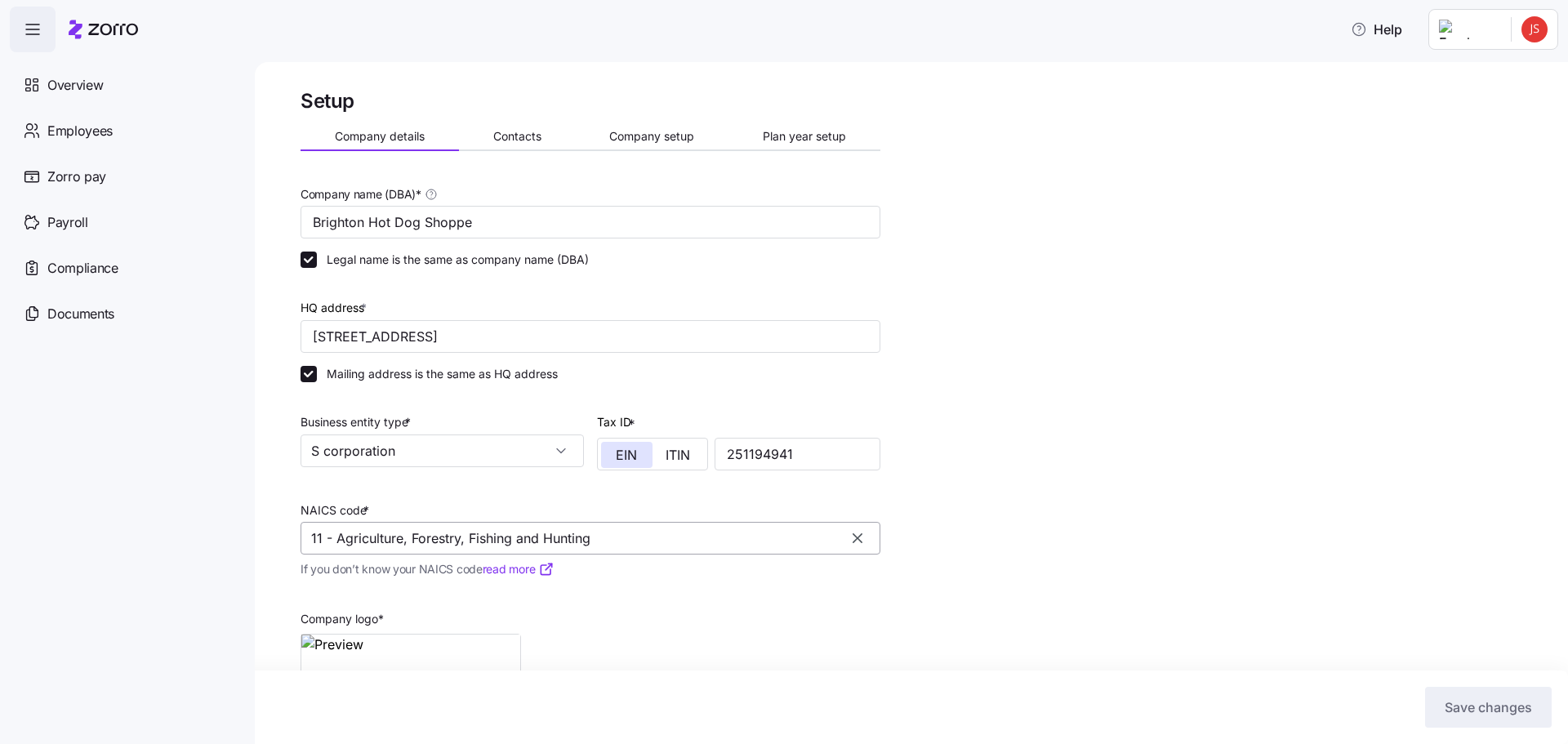
click at [514, 553] on input "11 - Agriculture, Forestry, Fishing and Hunting" at bounding box center [590, 537] width 579 height 33
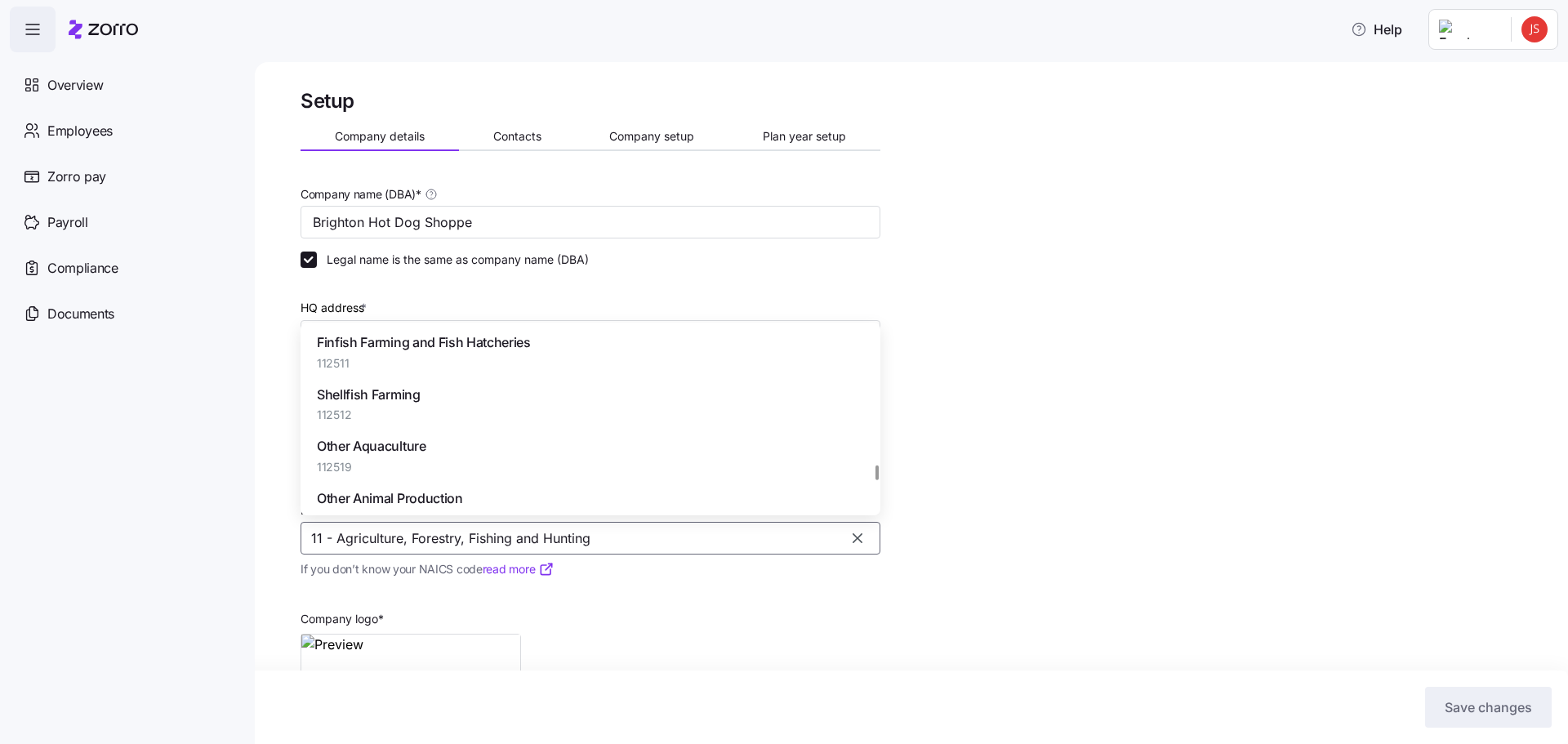
scroll to position [91110, 0]
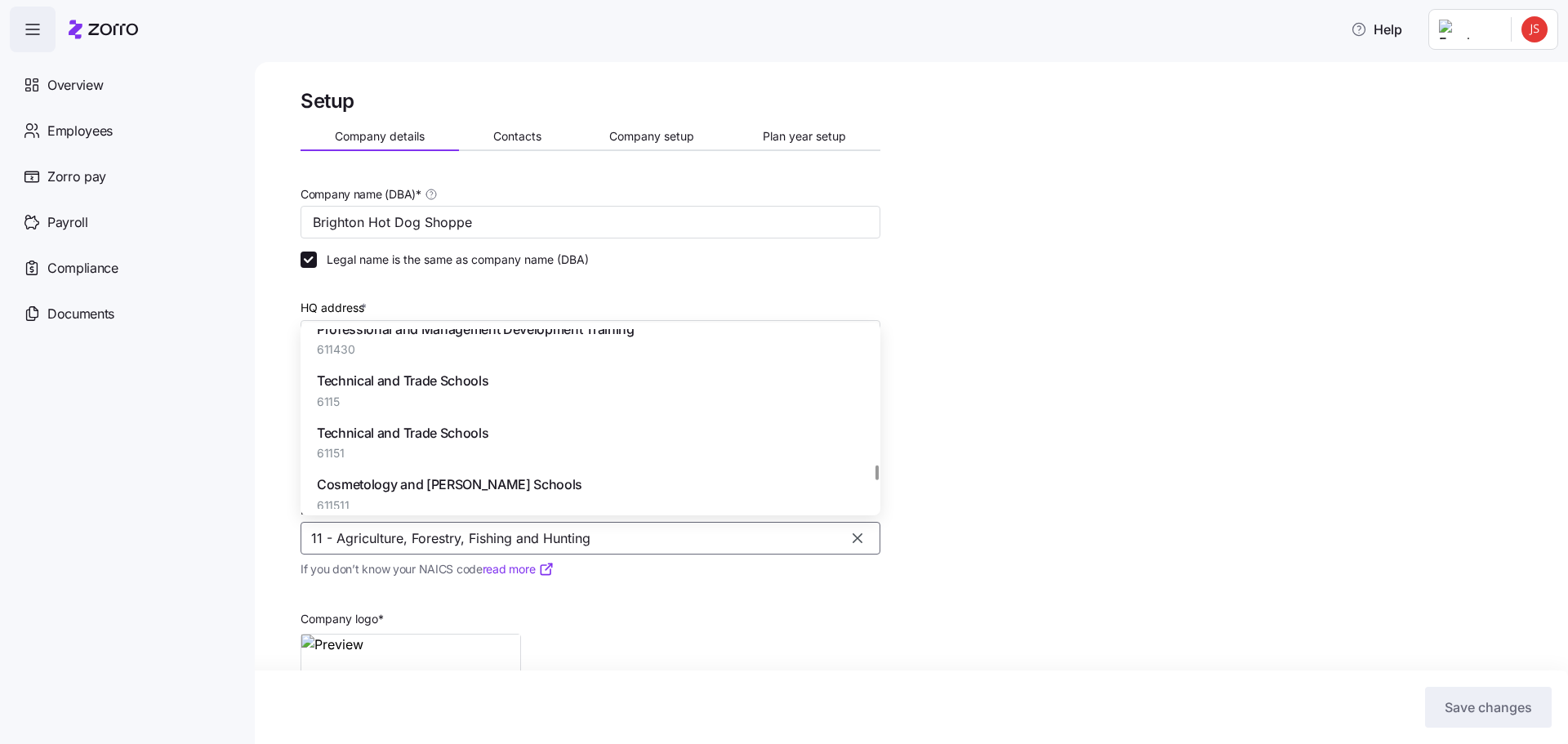
click at [874, 472] on div at bounding box center [877, 418] width 7 height 180
click at [872, 467] on div "Technical and Trade Schools 61151" at bounding box center [589, 442] width 566 height 52
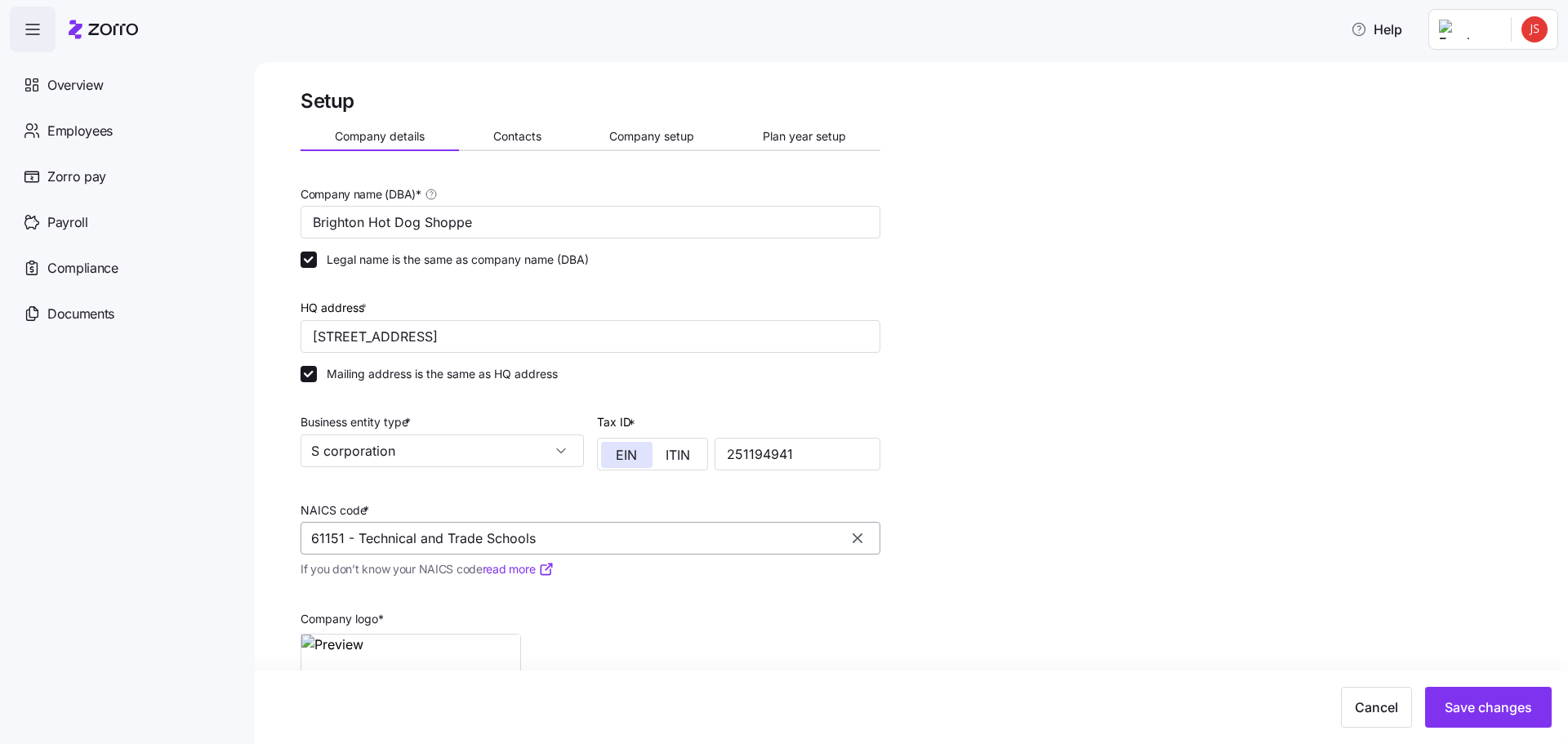
click at [651, 540] on input "61151 - Technical and Trade Schools" at bounding box center [590, 537] width 579 height 33
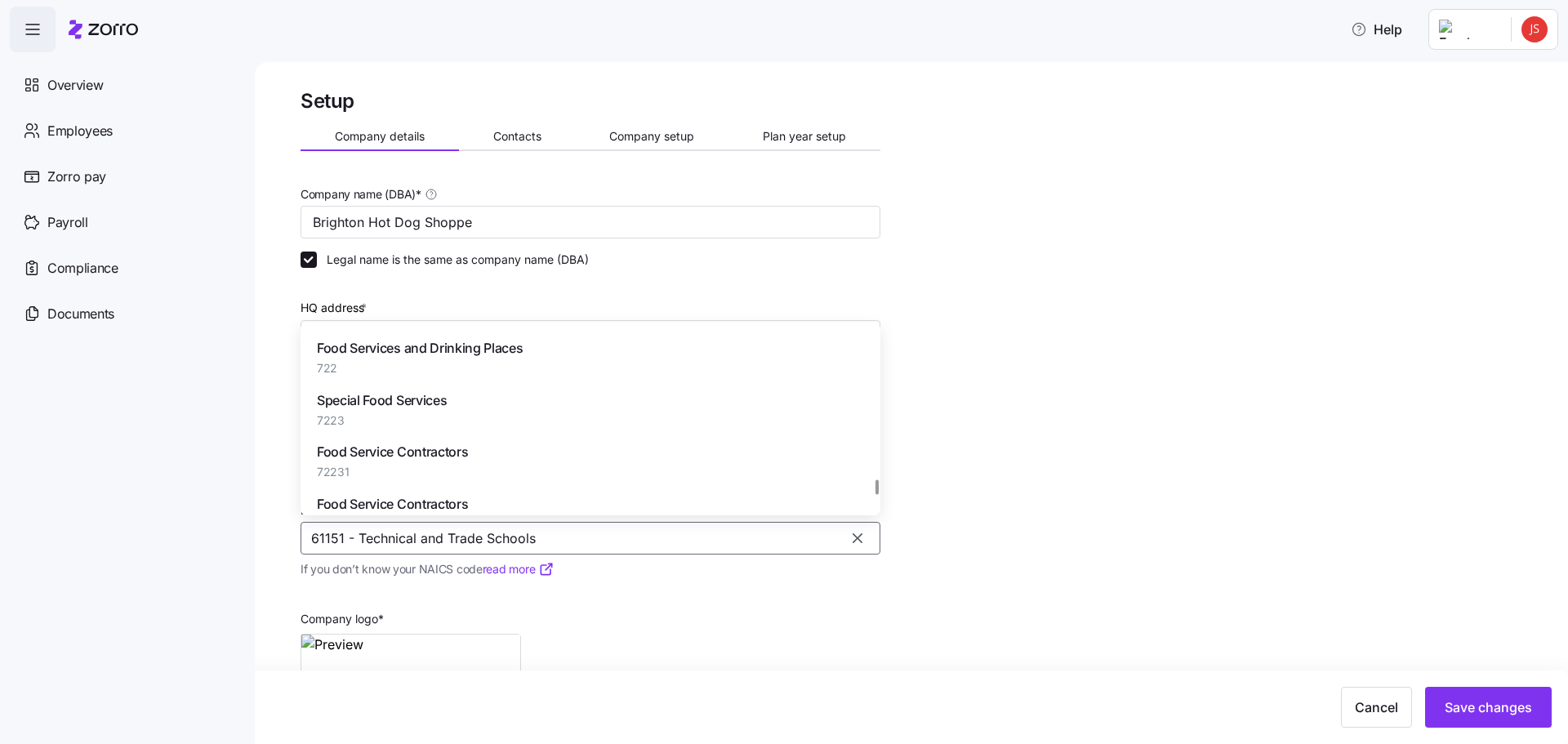
scroll to position [100987, 0]
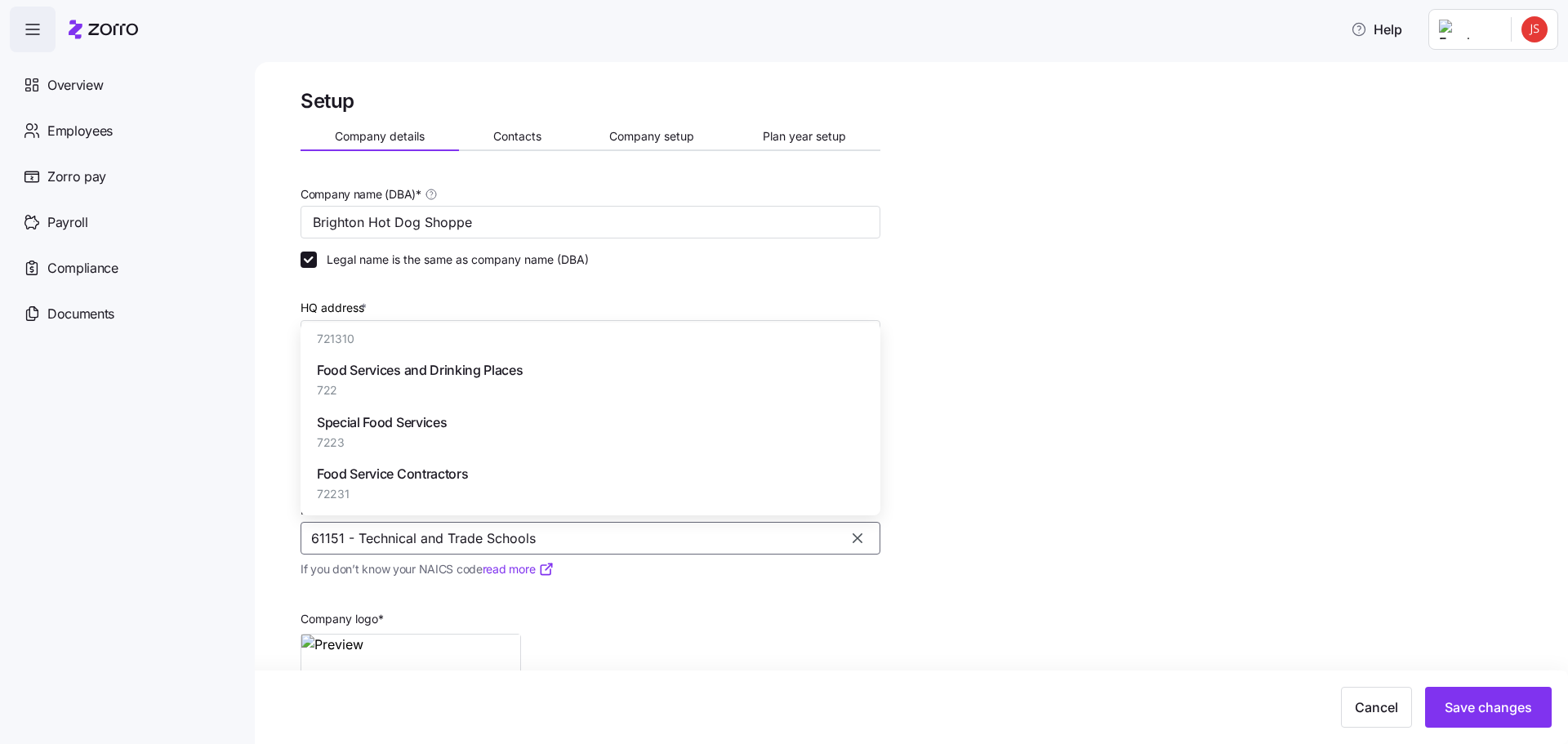
click at [501, 398] on div "Food Services and Drinking Places 722" at bounding box center [419, 379] width 206 height 38
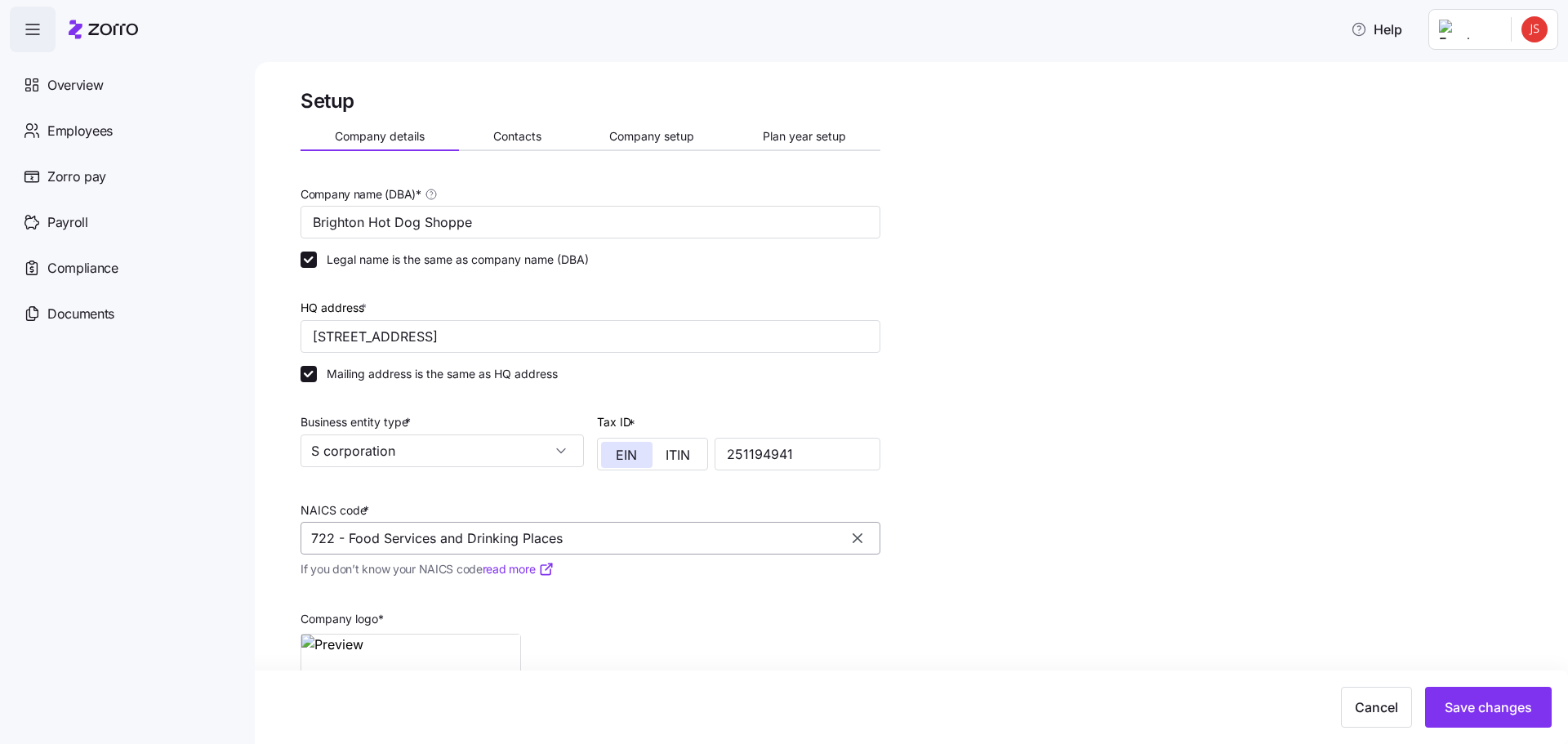
click at [794, 550] on input "722 - Food Services and Drinking Places" at bounding box center [590, 537] width 579 height 33
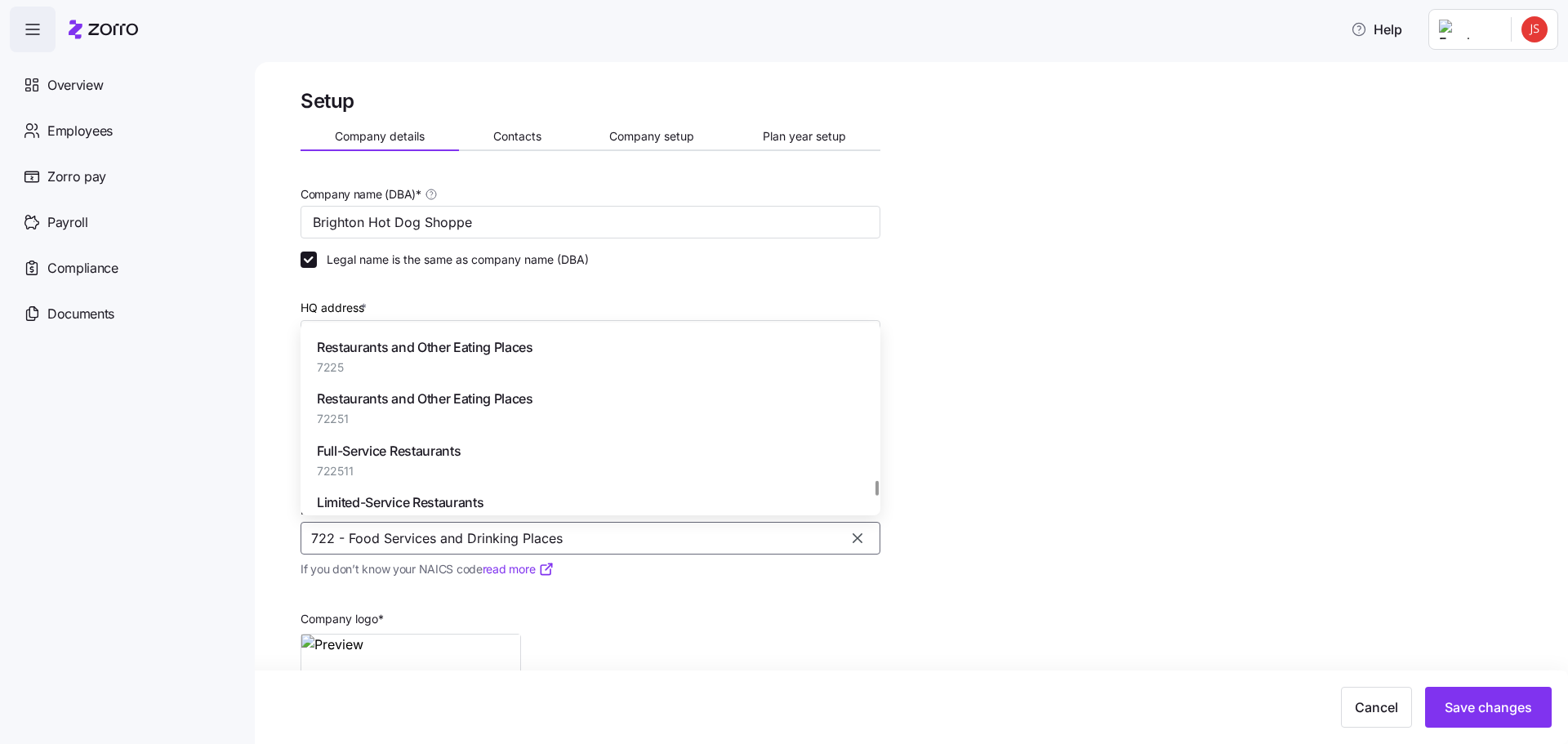
scroll to position [101559, 0]
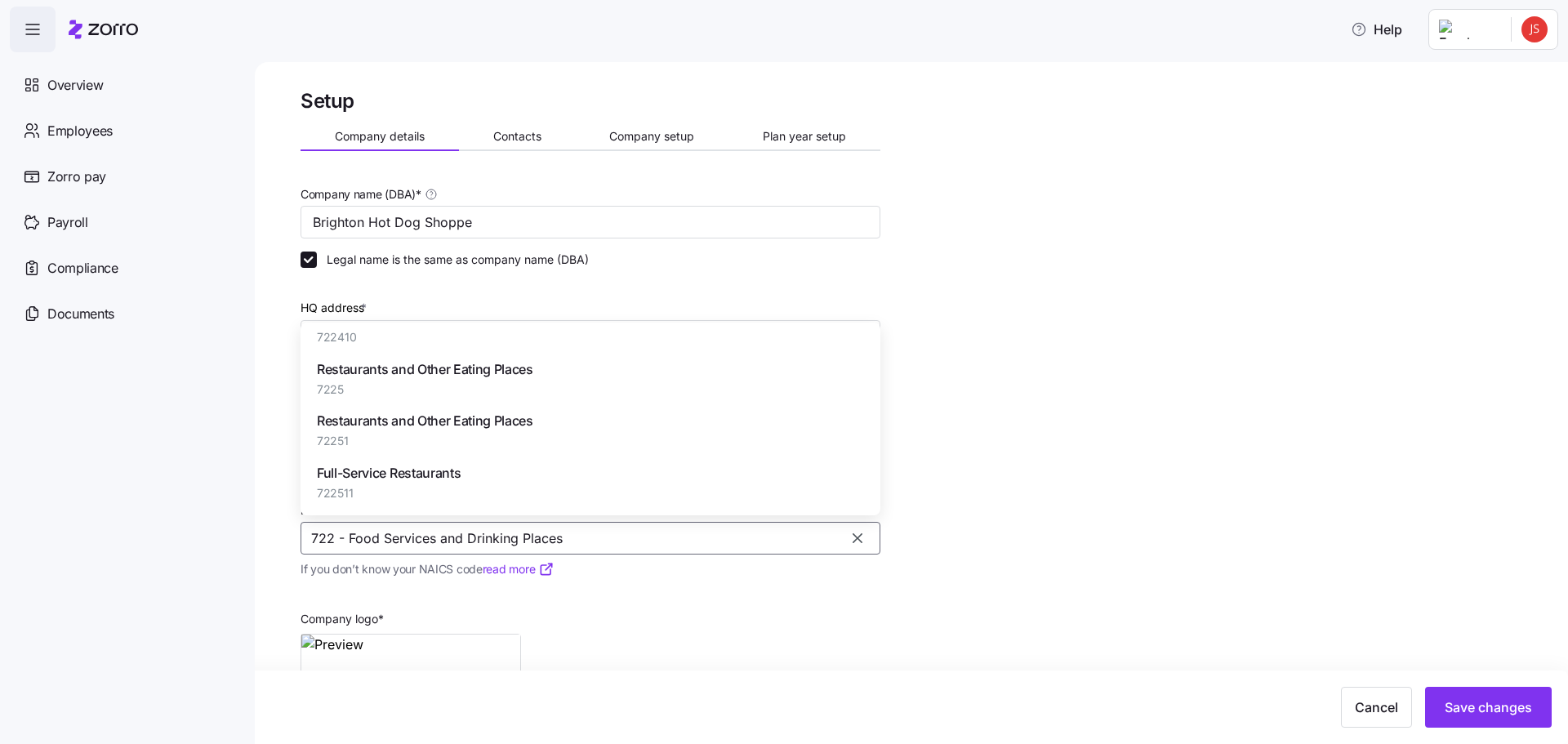
click at [497, 379] on span "Restaurants and Other Eating Places" at bounding box center [424, 370] width 217 height 20
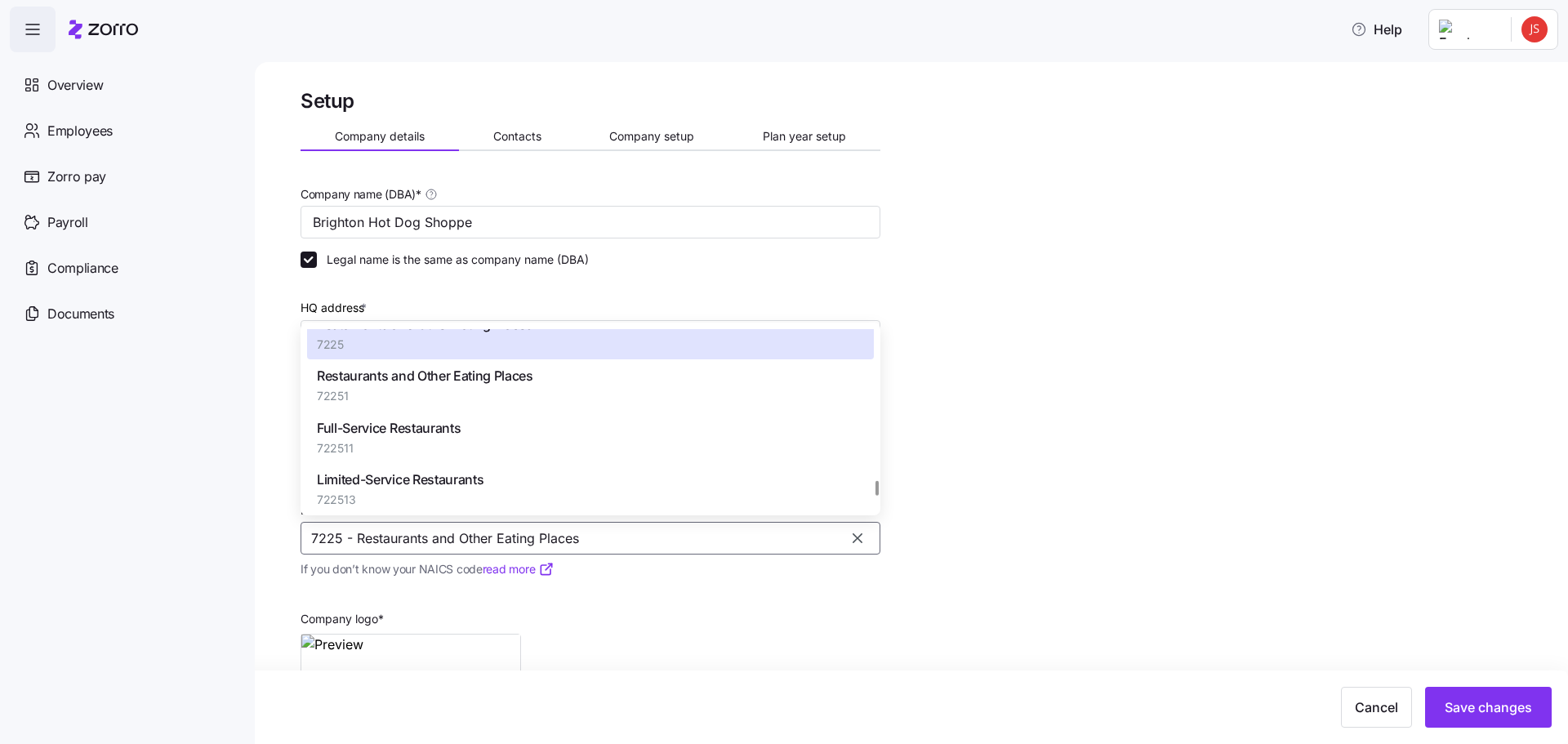
scroll to position [101640, 0]
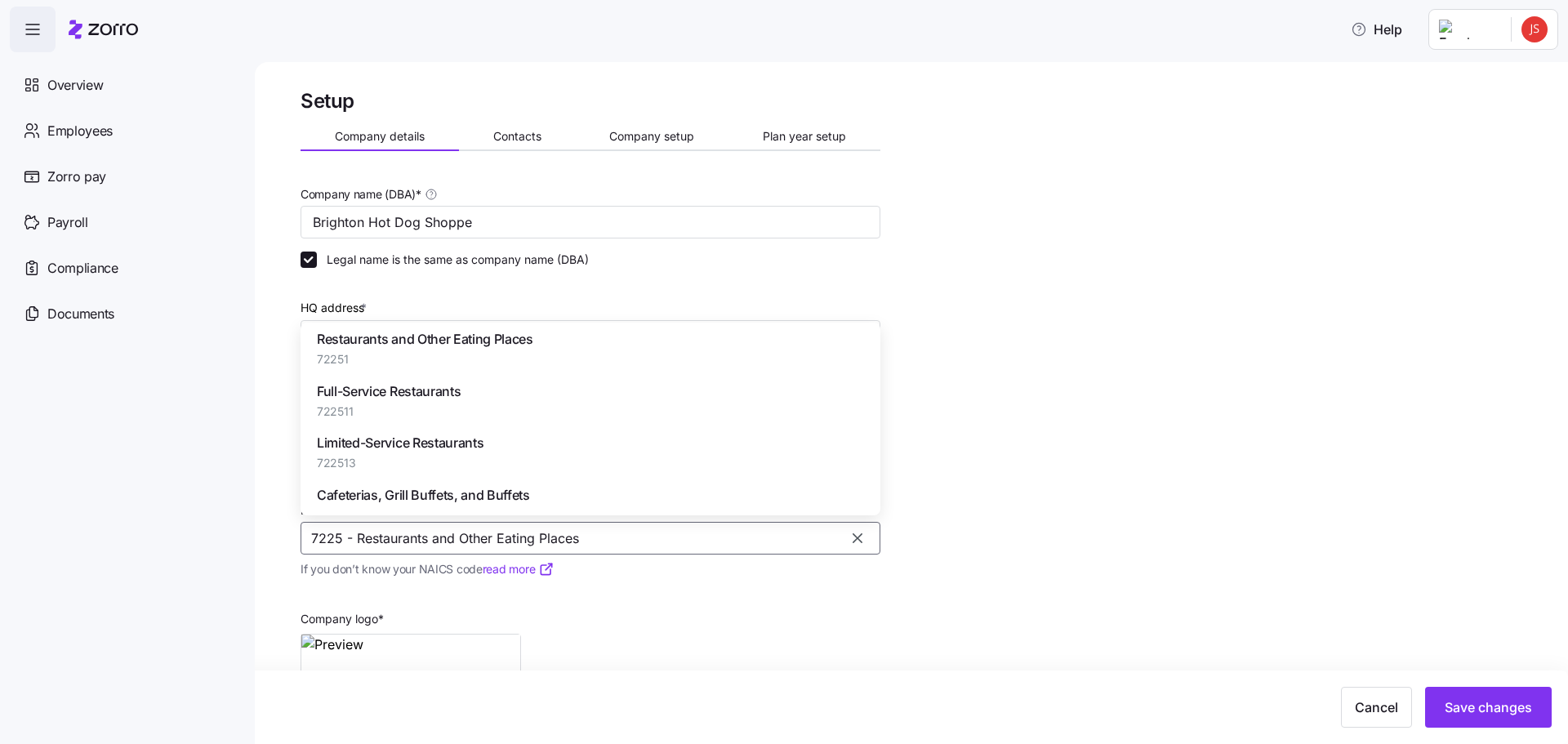
click at [458, 453] on span "Limited-Service Restaurants" at bounding box center [399, 442] width 167 height 20
type input "722513 - Limited-Service Restaurants"
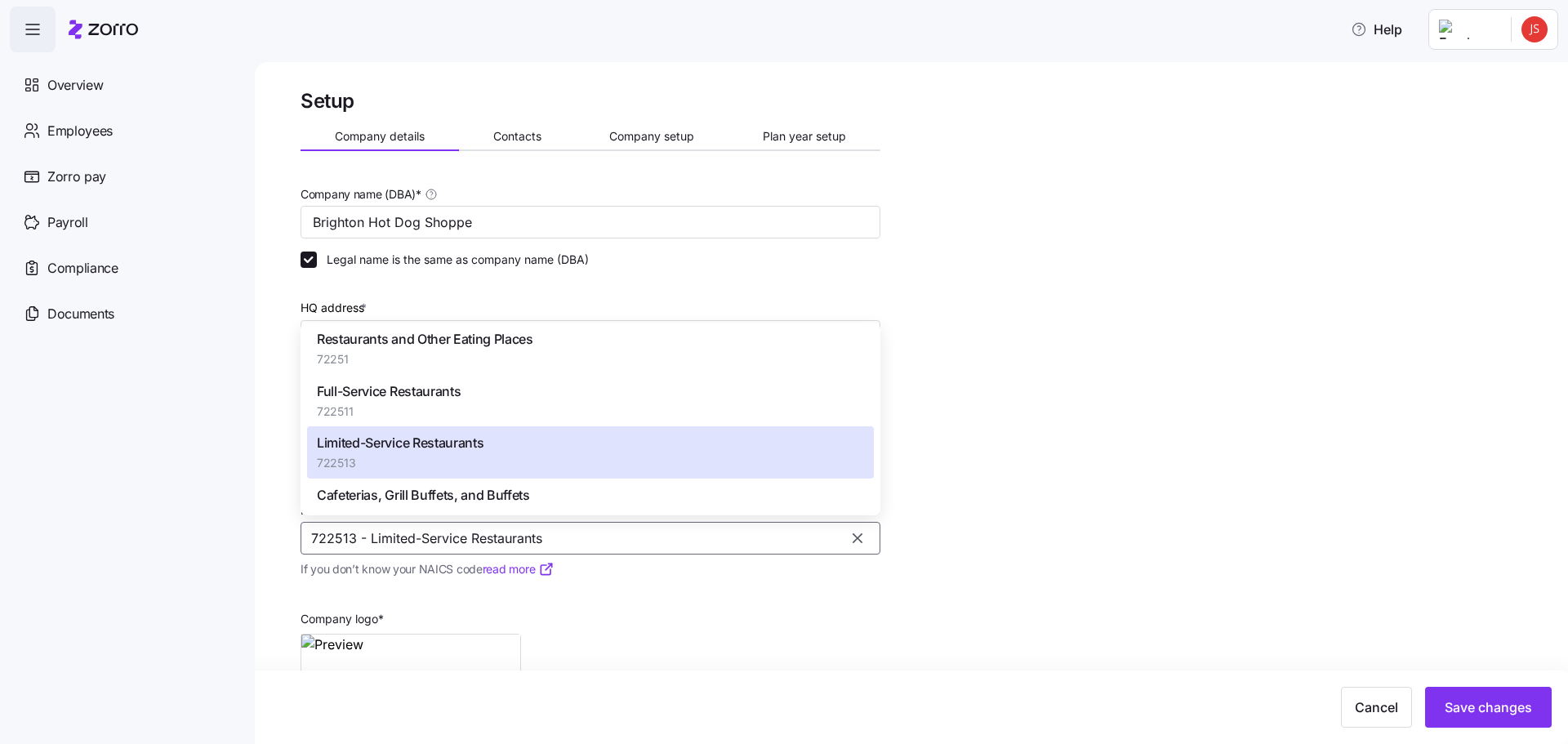
scroll to position [101650, 0]
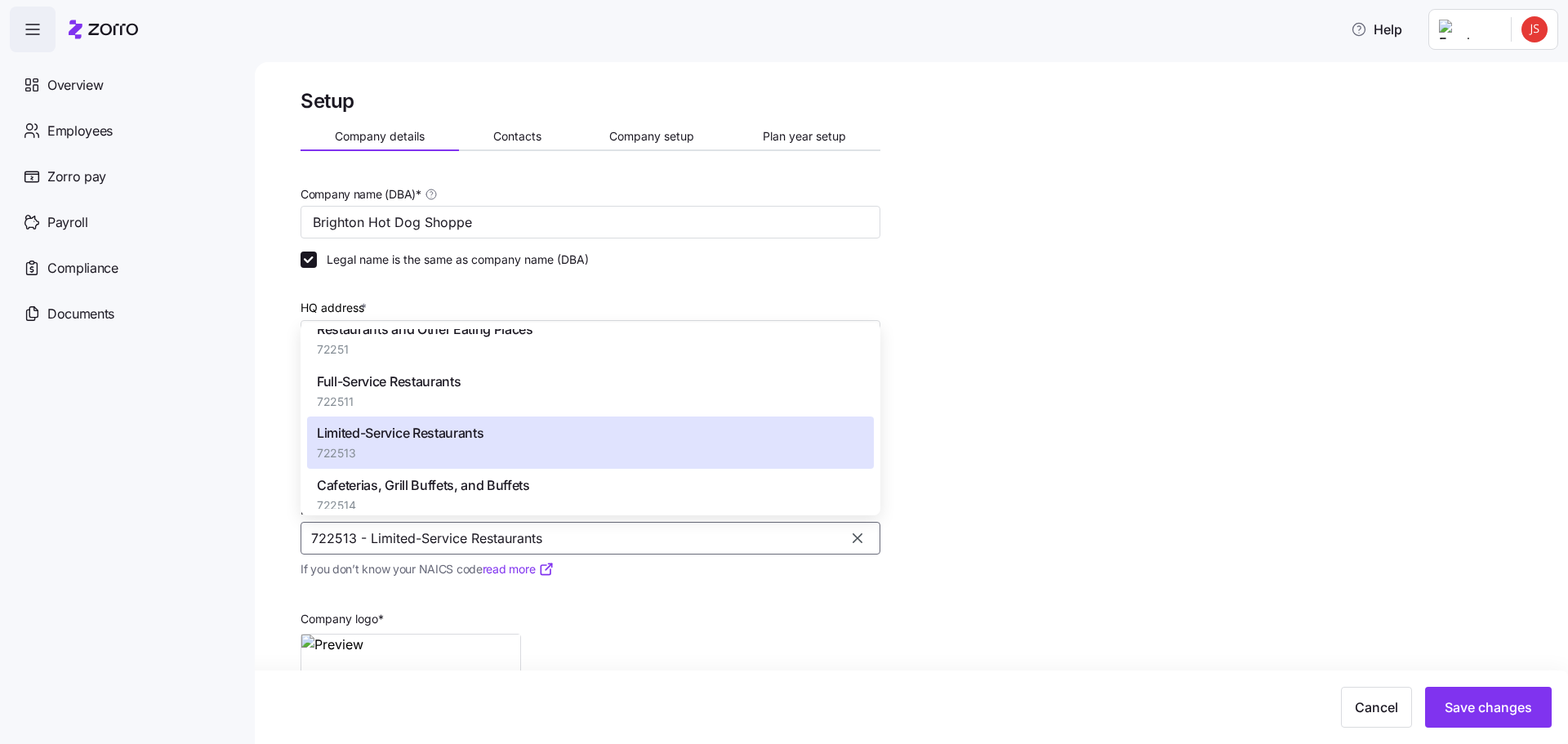
click at [437, 443] on span "Limited-Service Restaurants" at bounding box center [399, 432] width 167 height 20
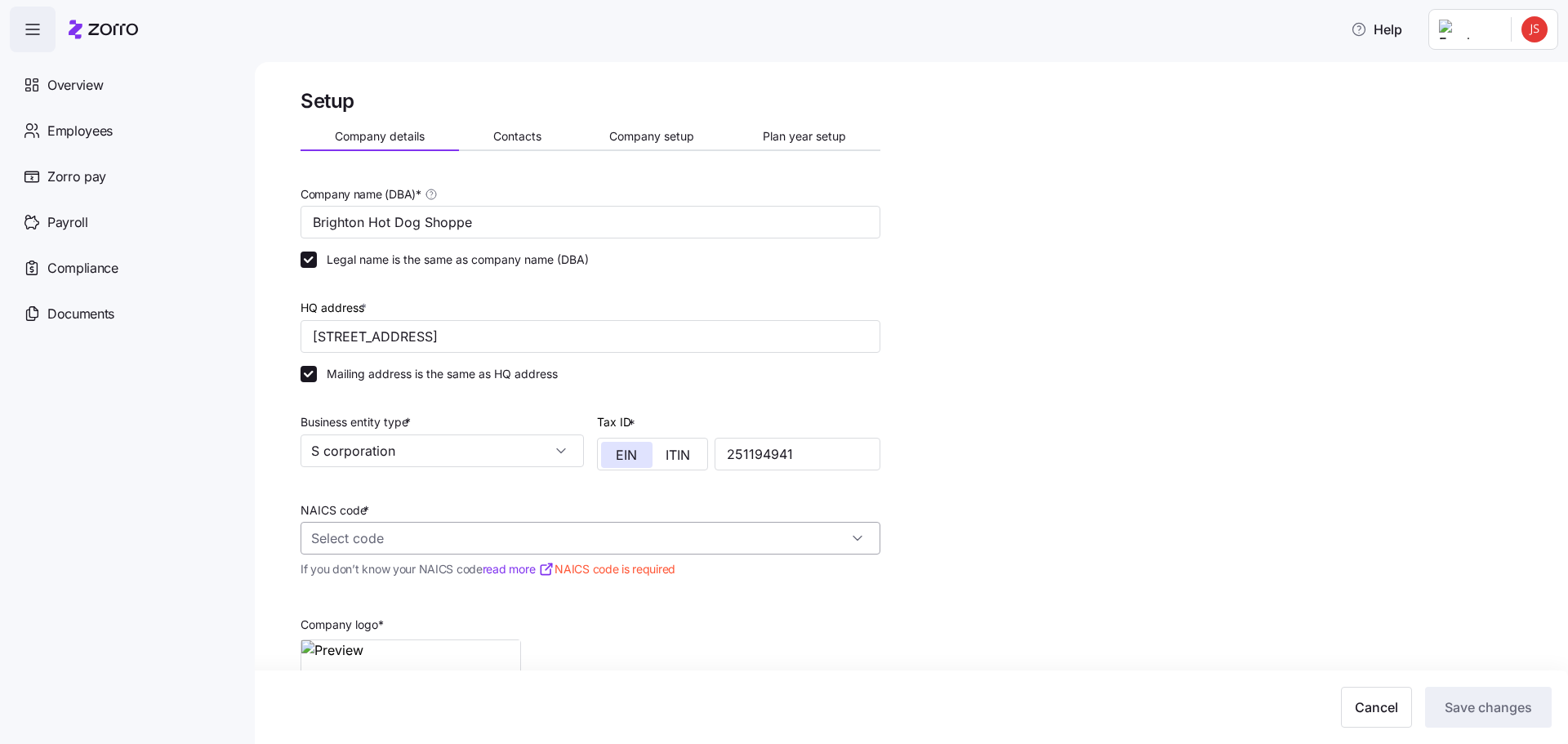
click at [495, 528] on input "NAICS code *" at bounding box center [590, 537] width 579 height 33
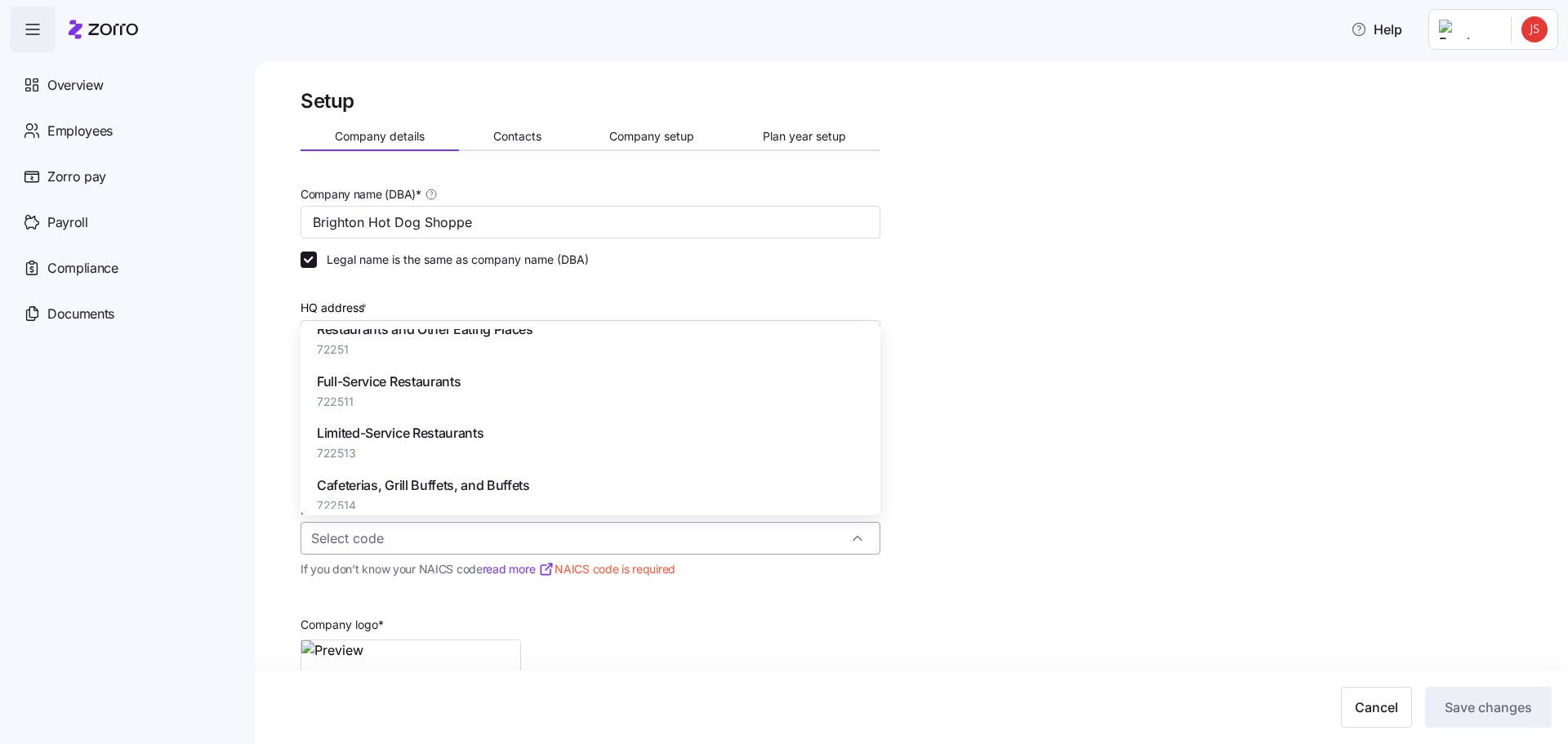
click at [488, 543] on input "NAICS code *" at bounding box center [590, 537] width 579 height 33
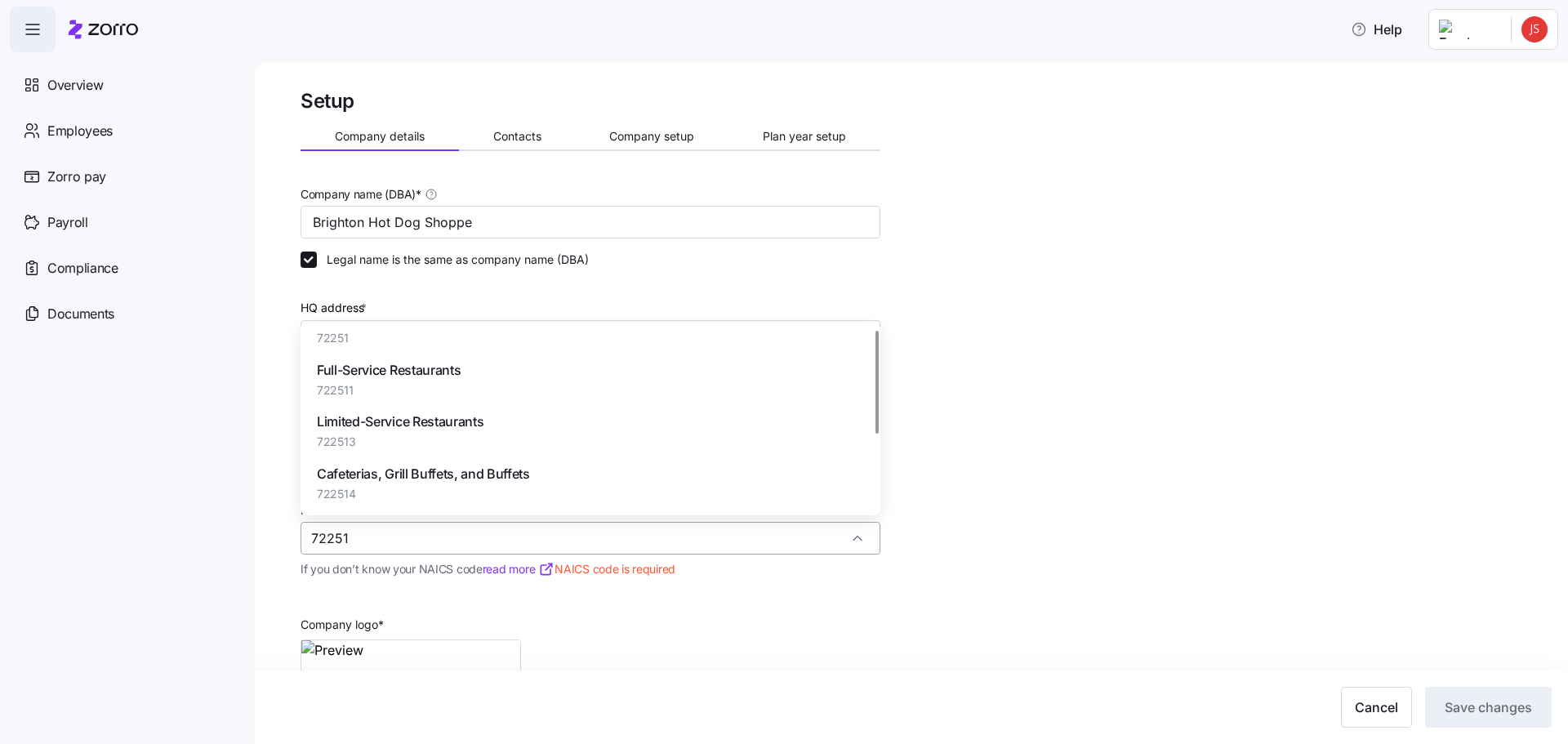
scroll to position [0, 0]
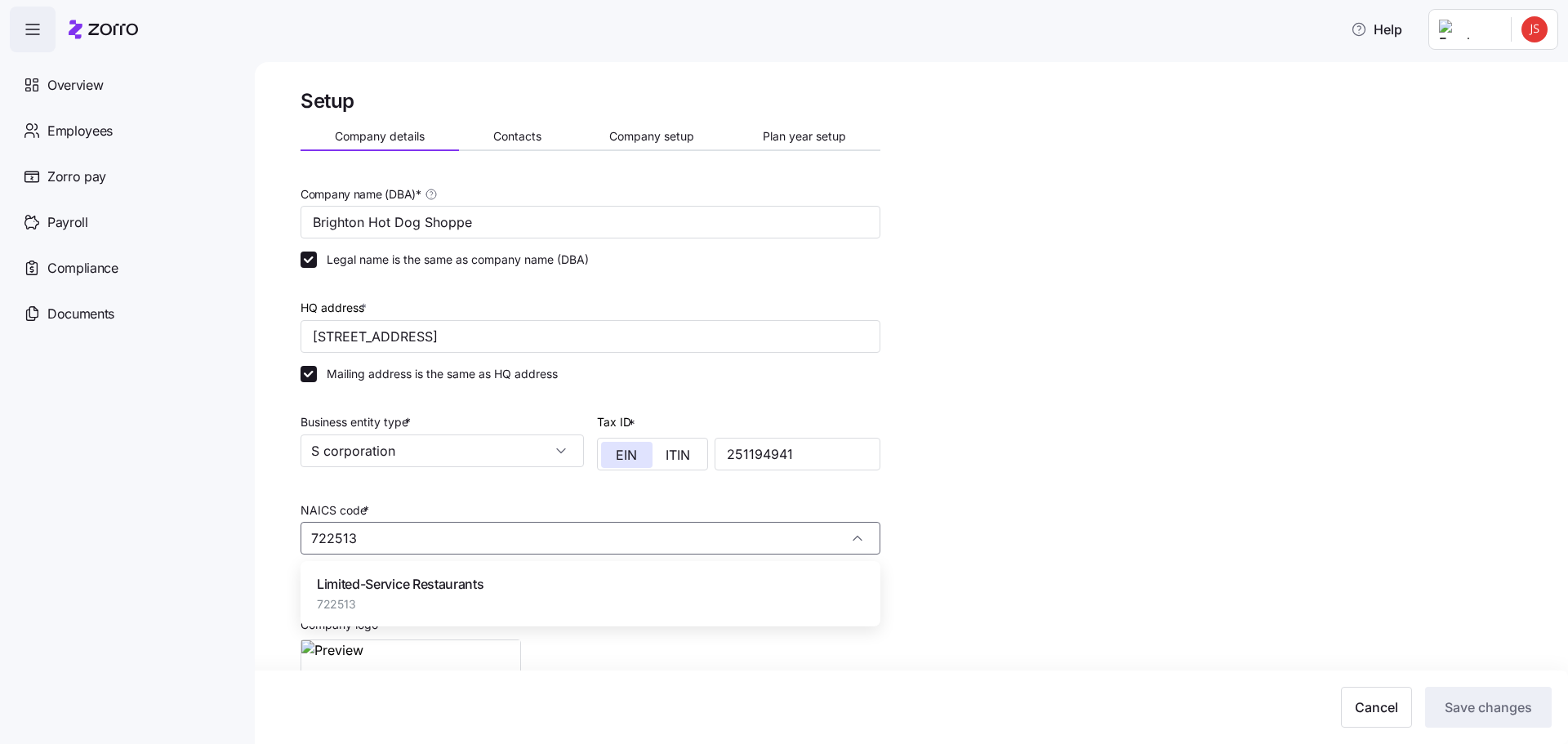
click at [479, 586] on span "Limited-Service Restaurants" at bounding box center [399, 584] width 167 height 20
type input "722513 - Limited-Service Restaurants"
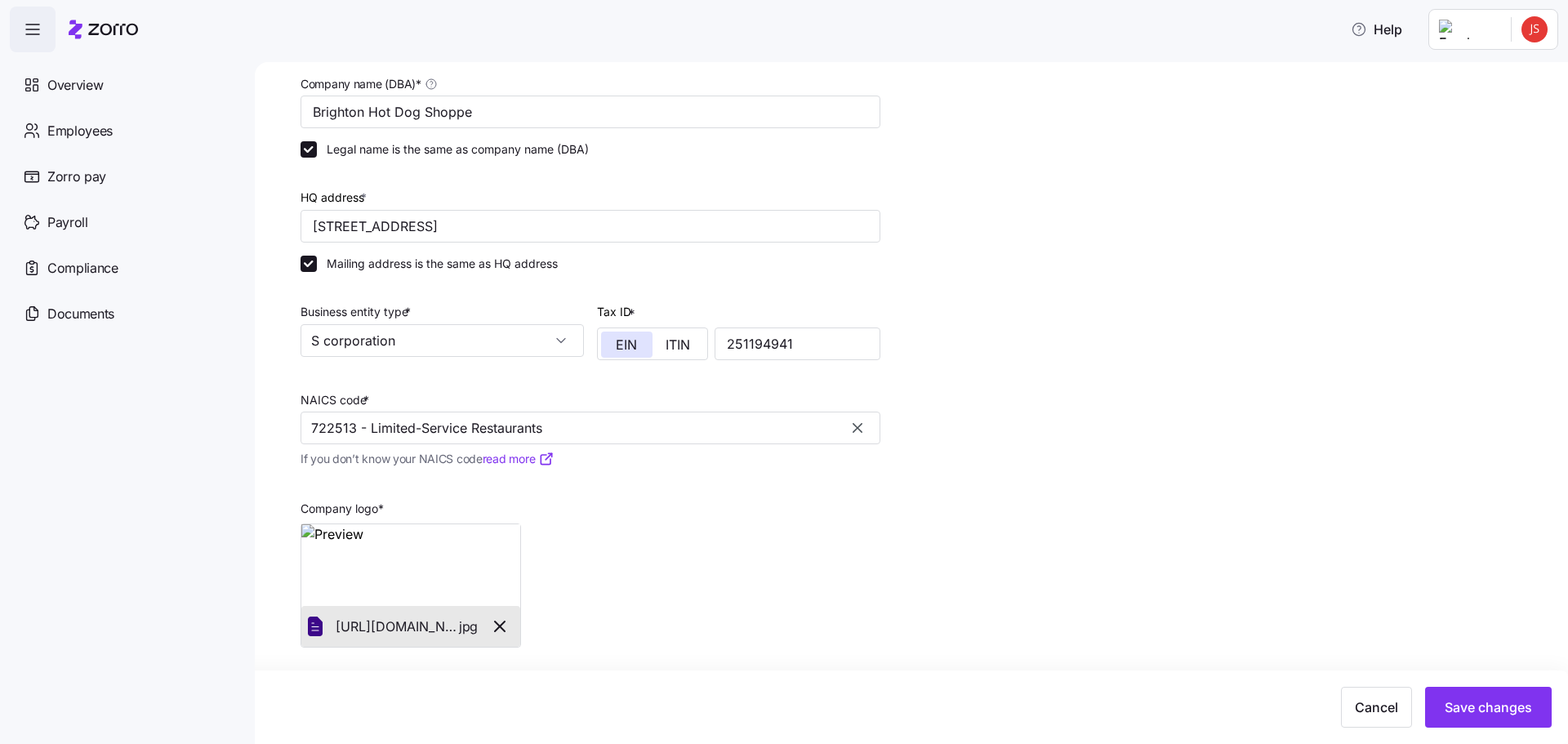
scroll to position [112, 0]
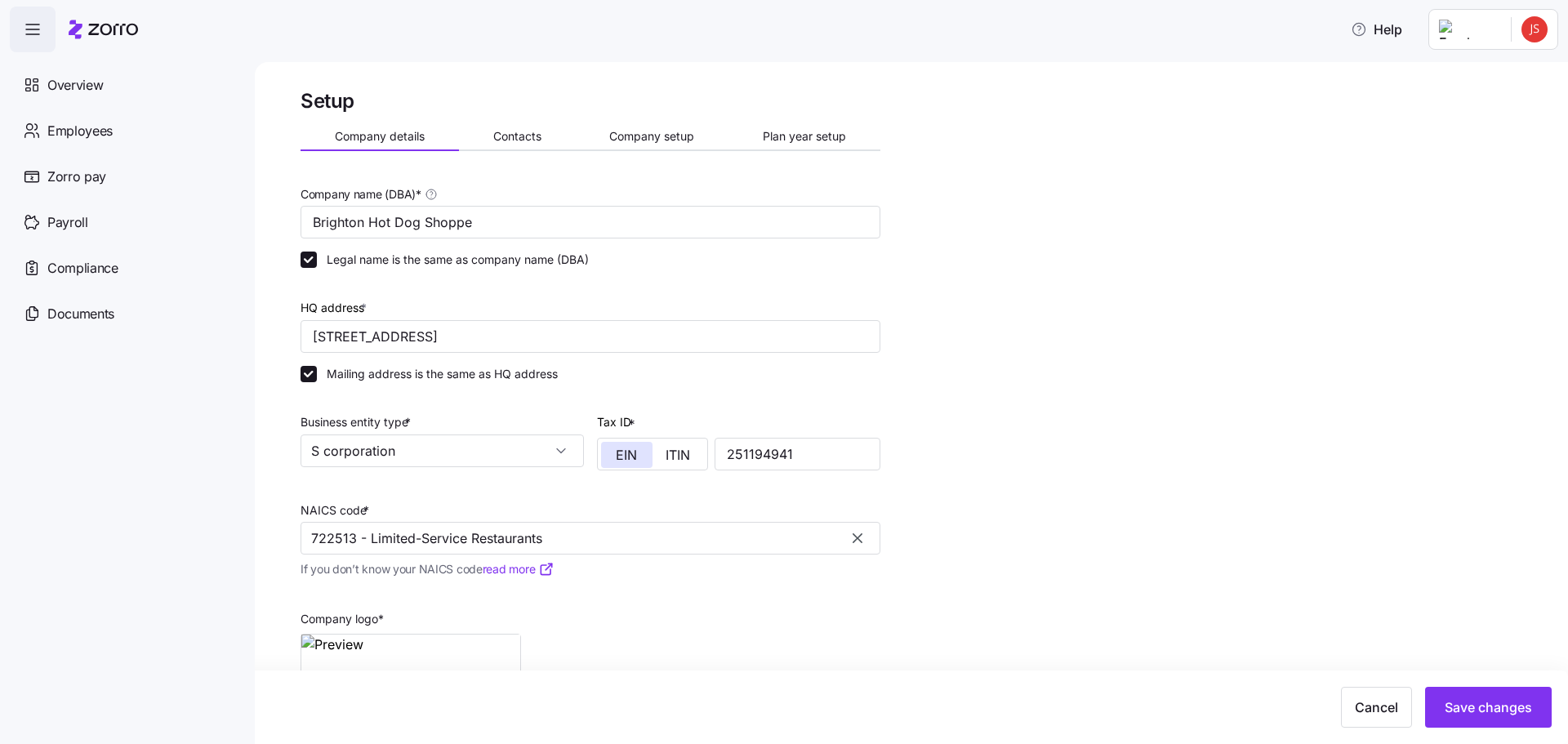
scroll to position [112, 0]
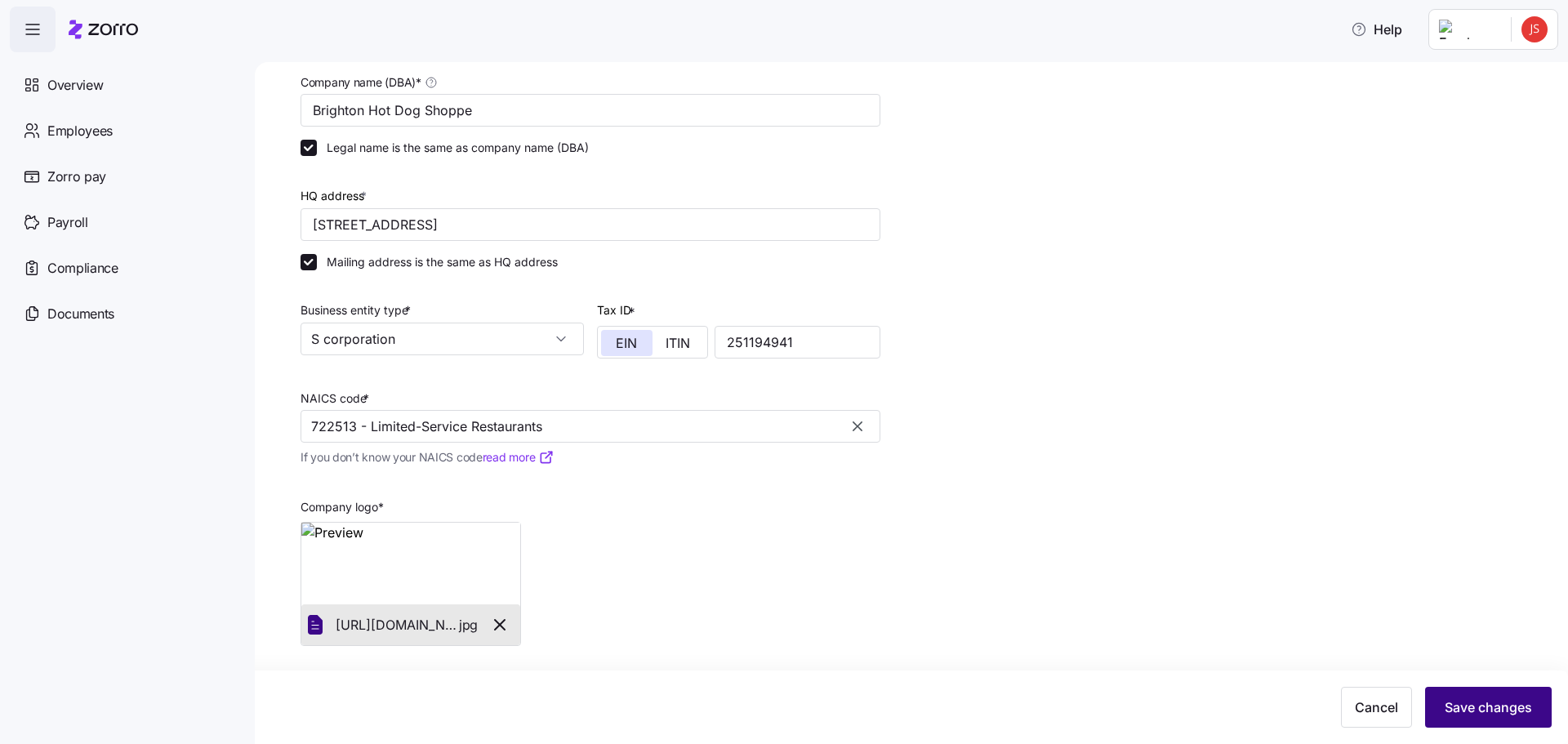
type input "722513 - Limited-Service Restaurants"
click at [1474, 705] on span "Save changes" at bounding box center [1487, 707] width 87 height 20
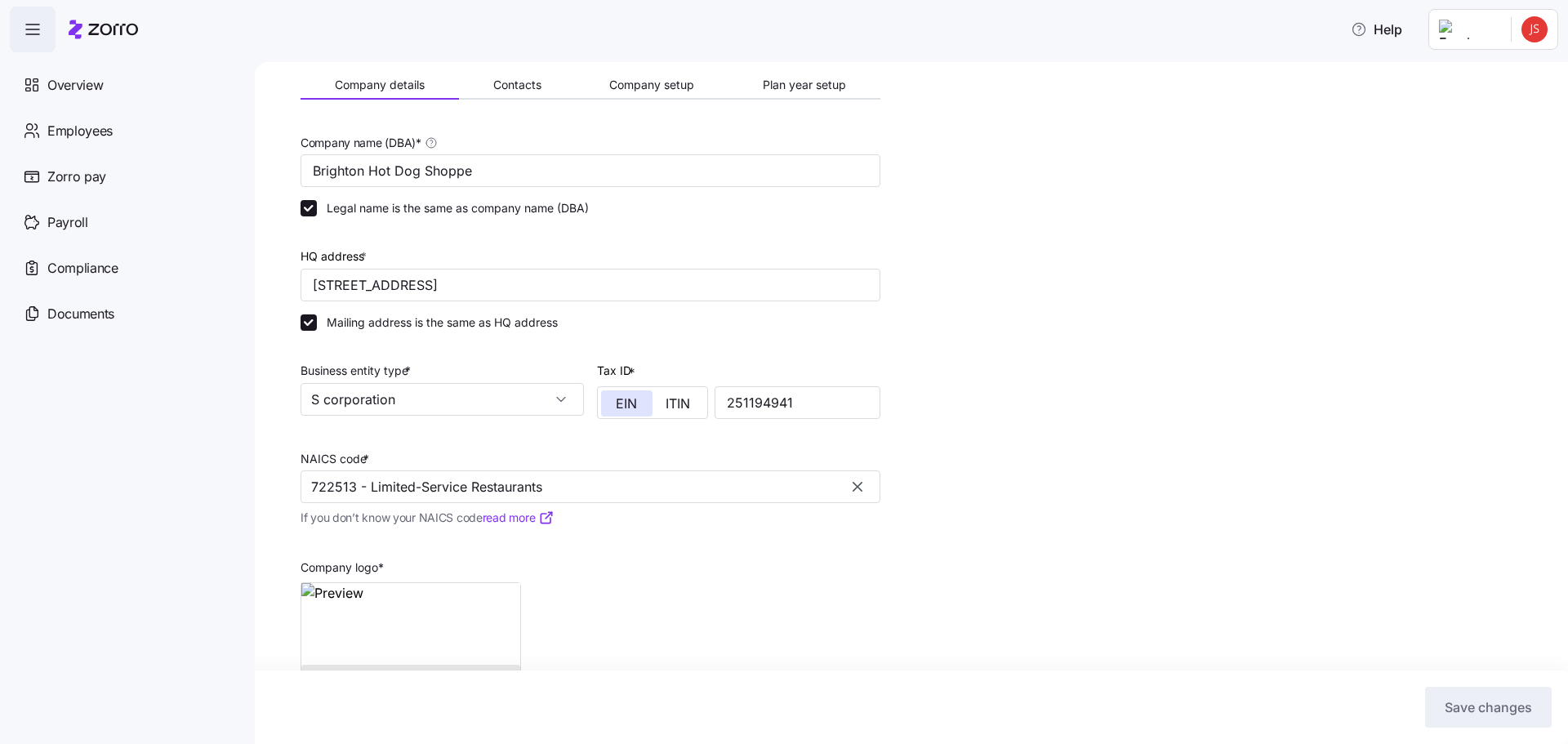
scroll to position [0, 0]
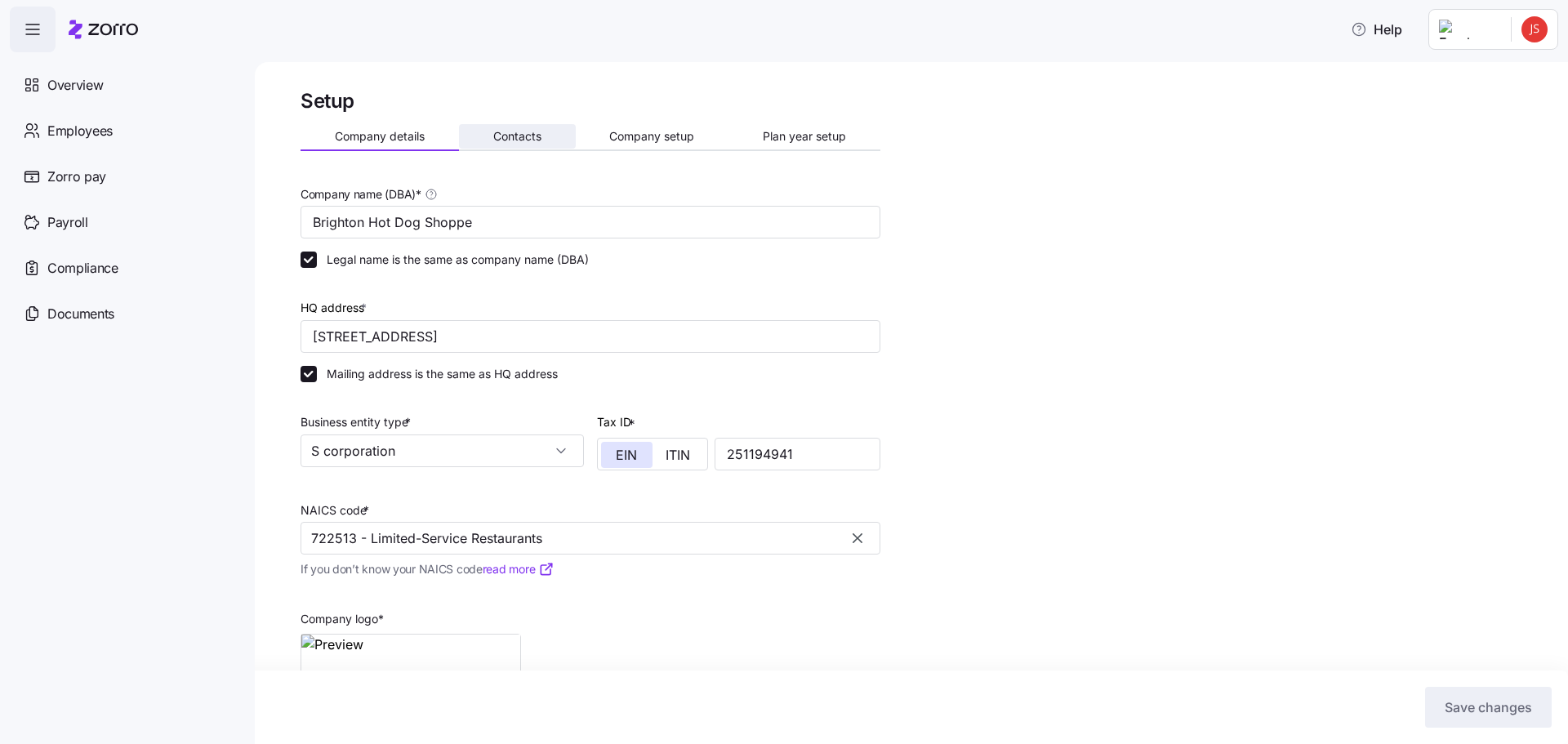
click at [547, 132] on button "Contacts" at bounding box center [516, 136] width 117 height 25
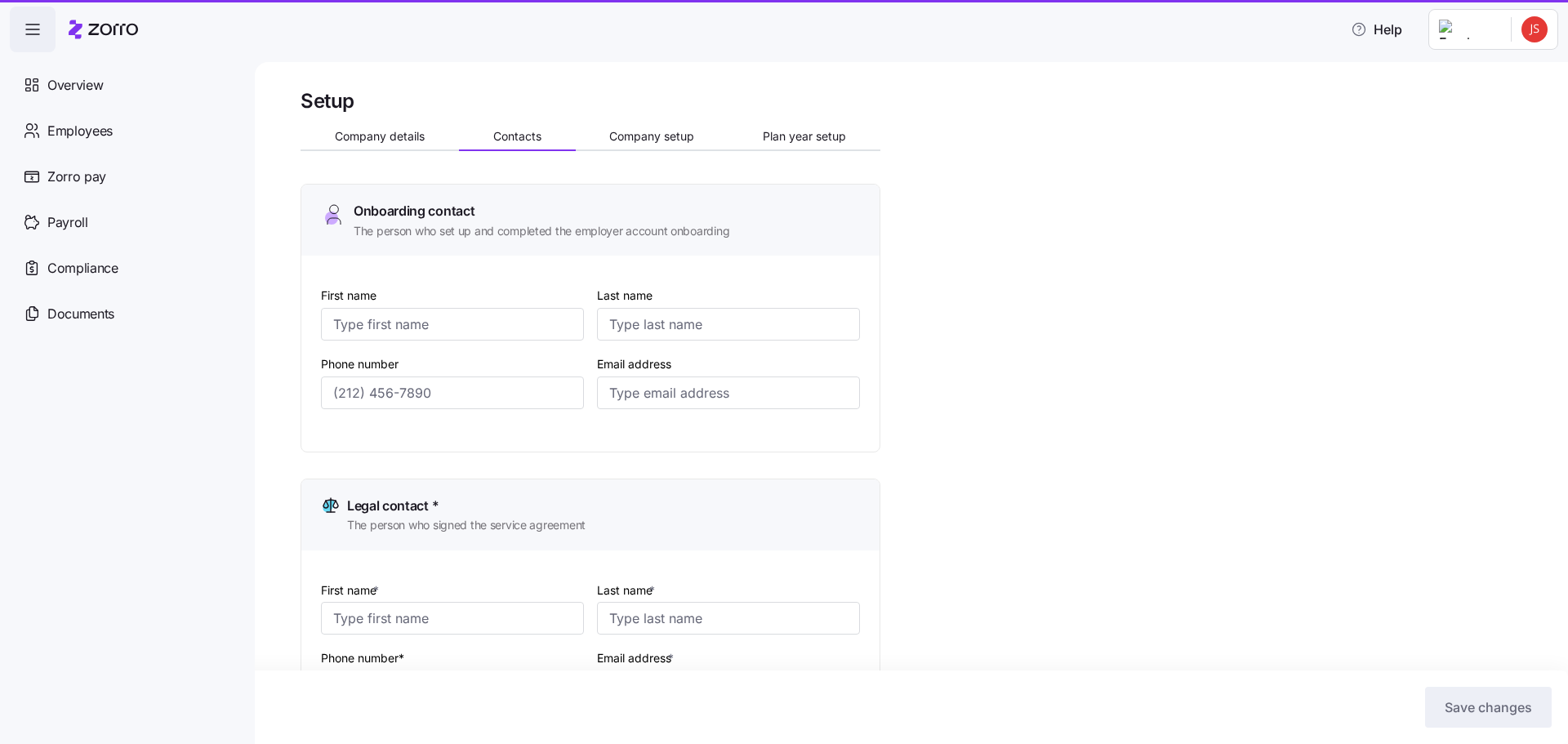
type input "Jody"
type input "Stanislawski"
type input "jkstan@bhdsinc.com"
type input "Frank"
type input "Papa"
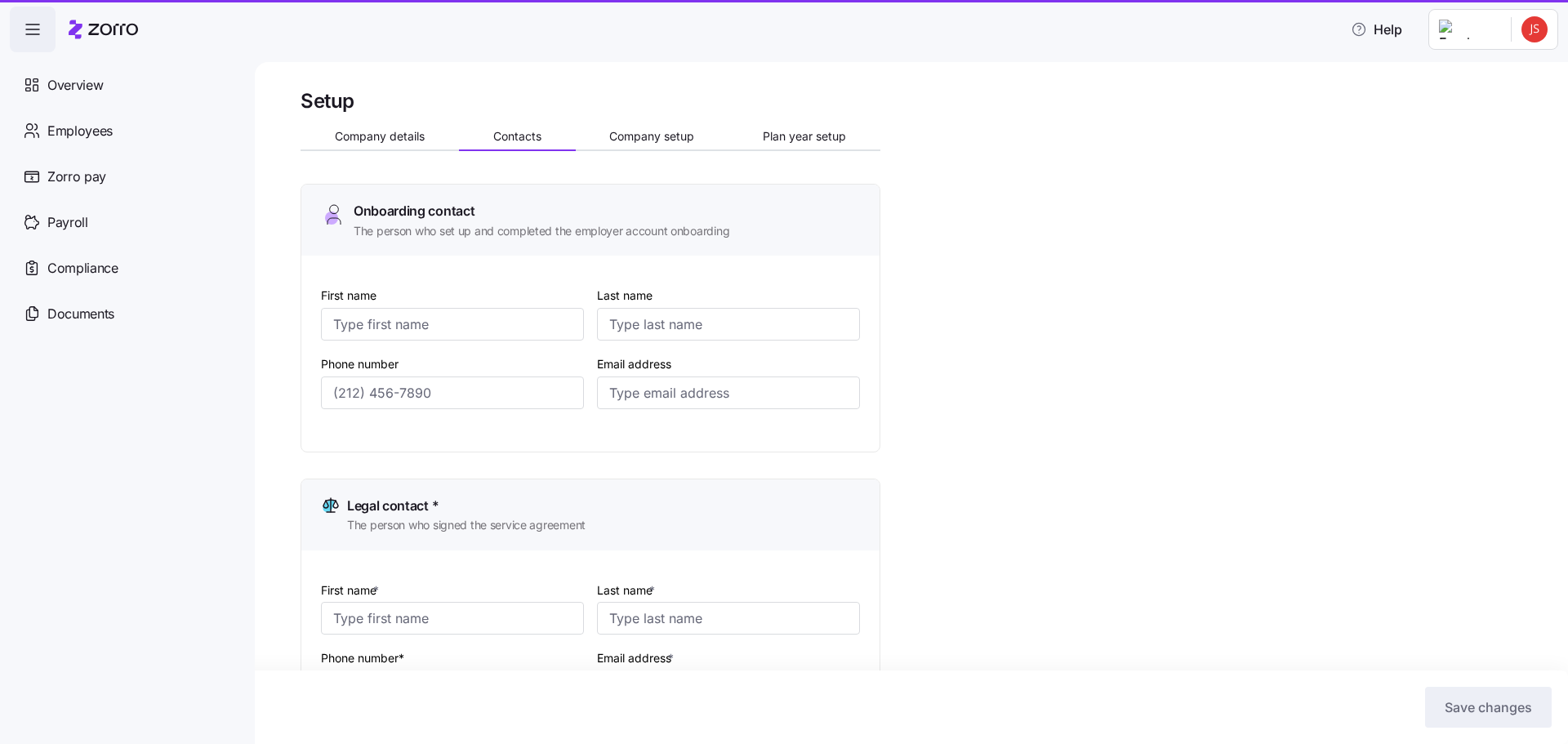
type input "fgpapa@bhdsinc.com"
type input "Jody"
type input "Stanislawski"
type input "jkstan@bhdsinc.com"
type input "Sharon"
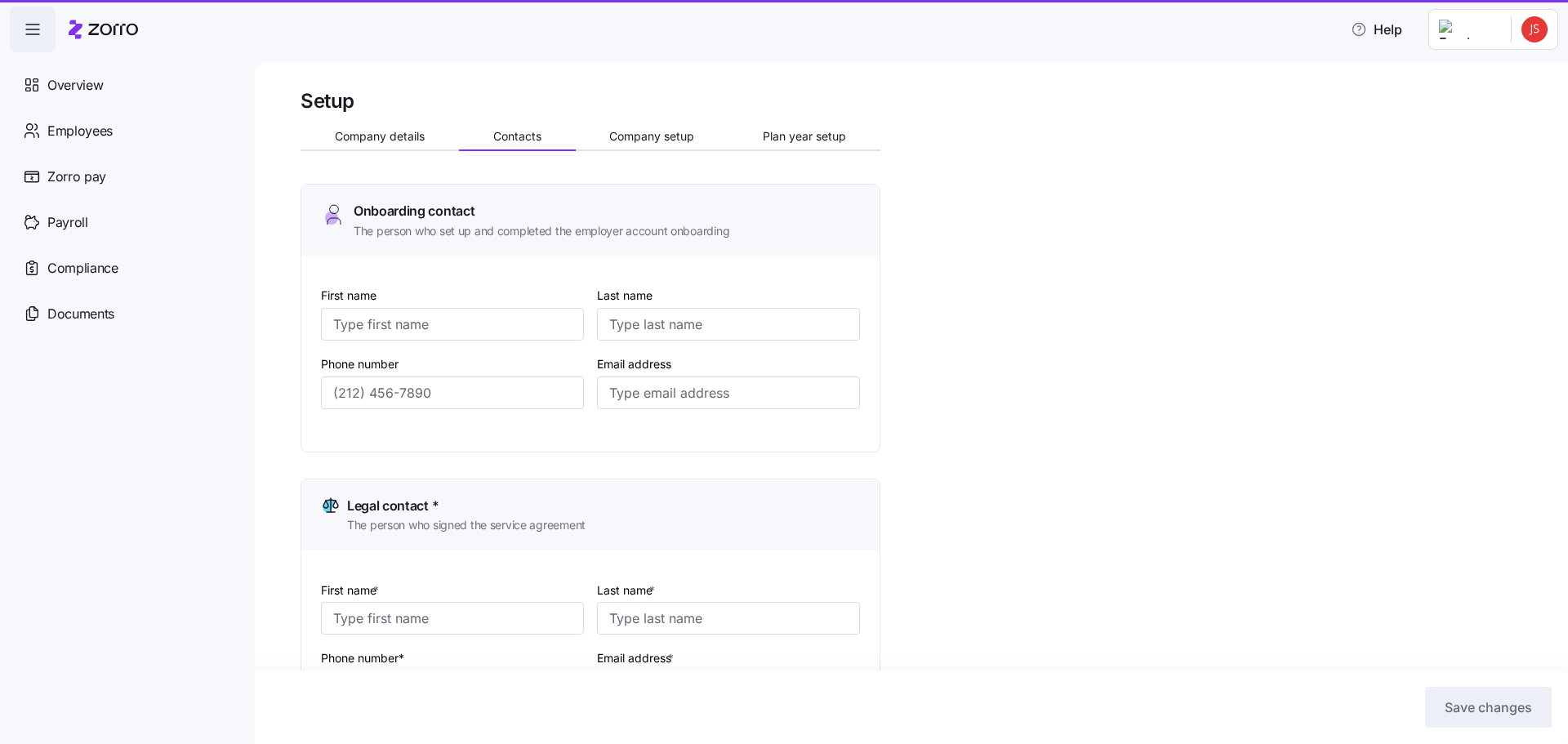
type input "Balogh"
type input "ssbalogh@bhdsinc.com"
type input "(724) 601-2849"
type input "(724) 601-6740"
type input "(724) 601-2849"
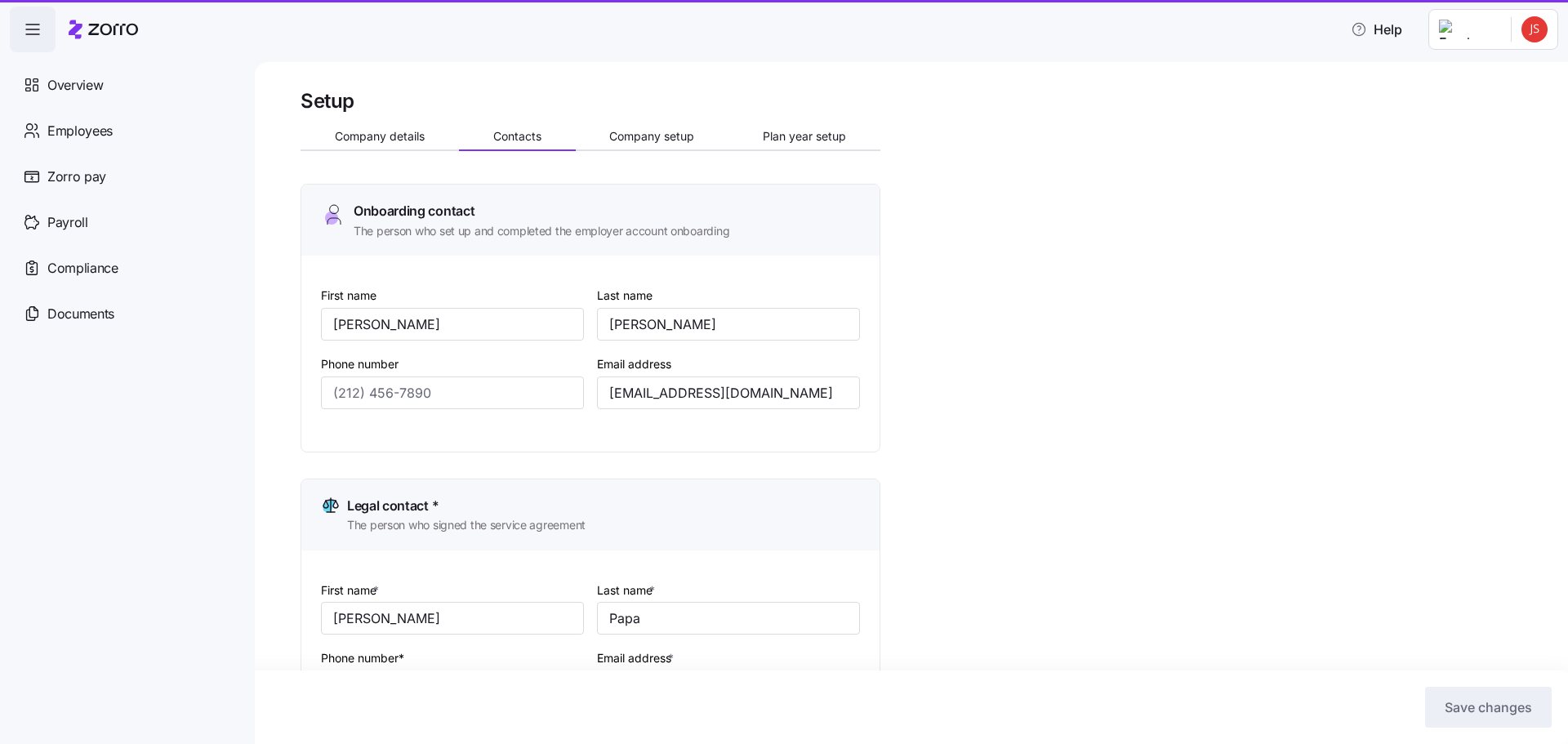
type input "(724) 601-6090"
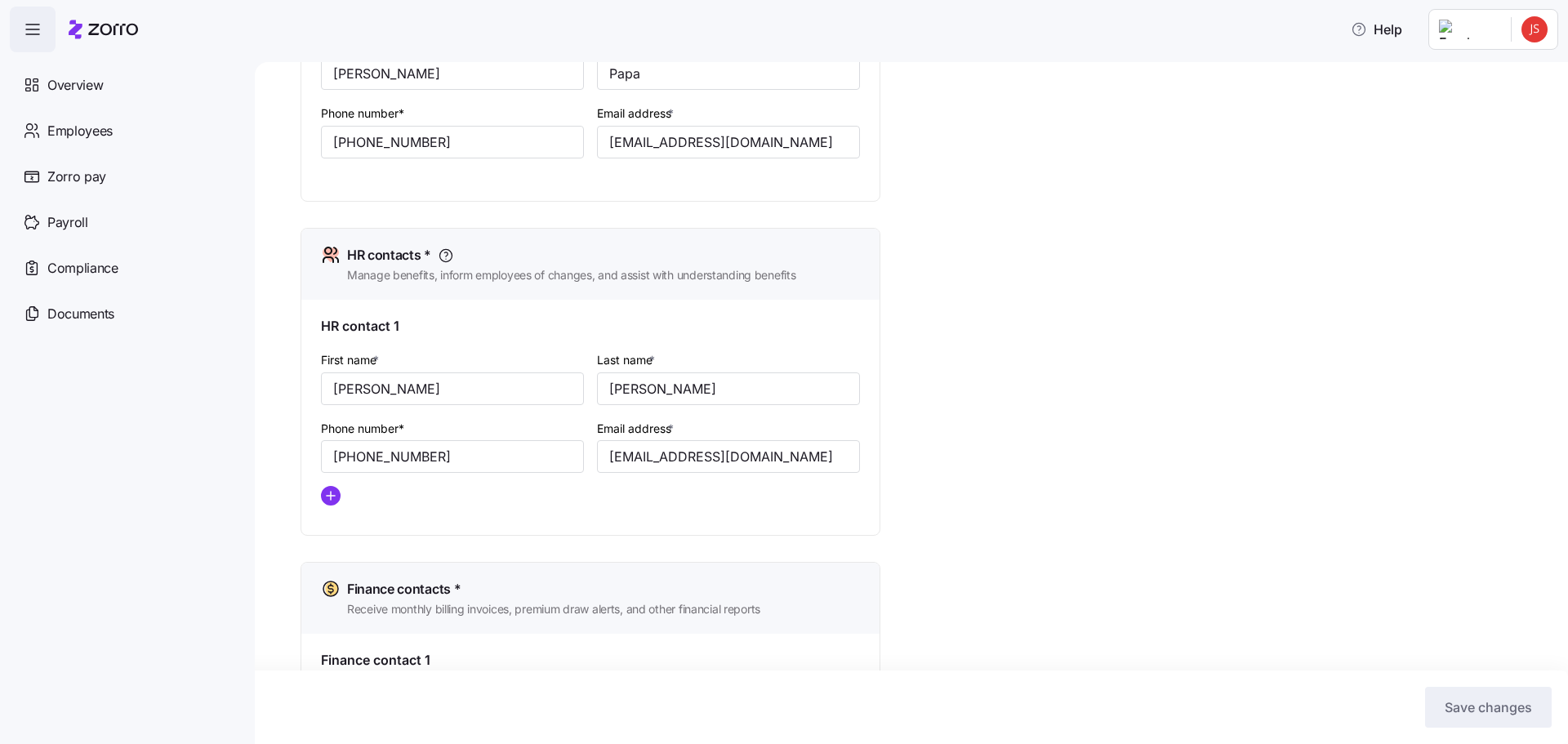
scroll to position [442, 0]
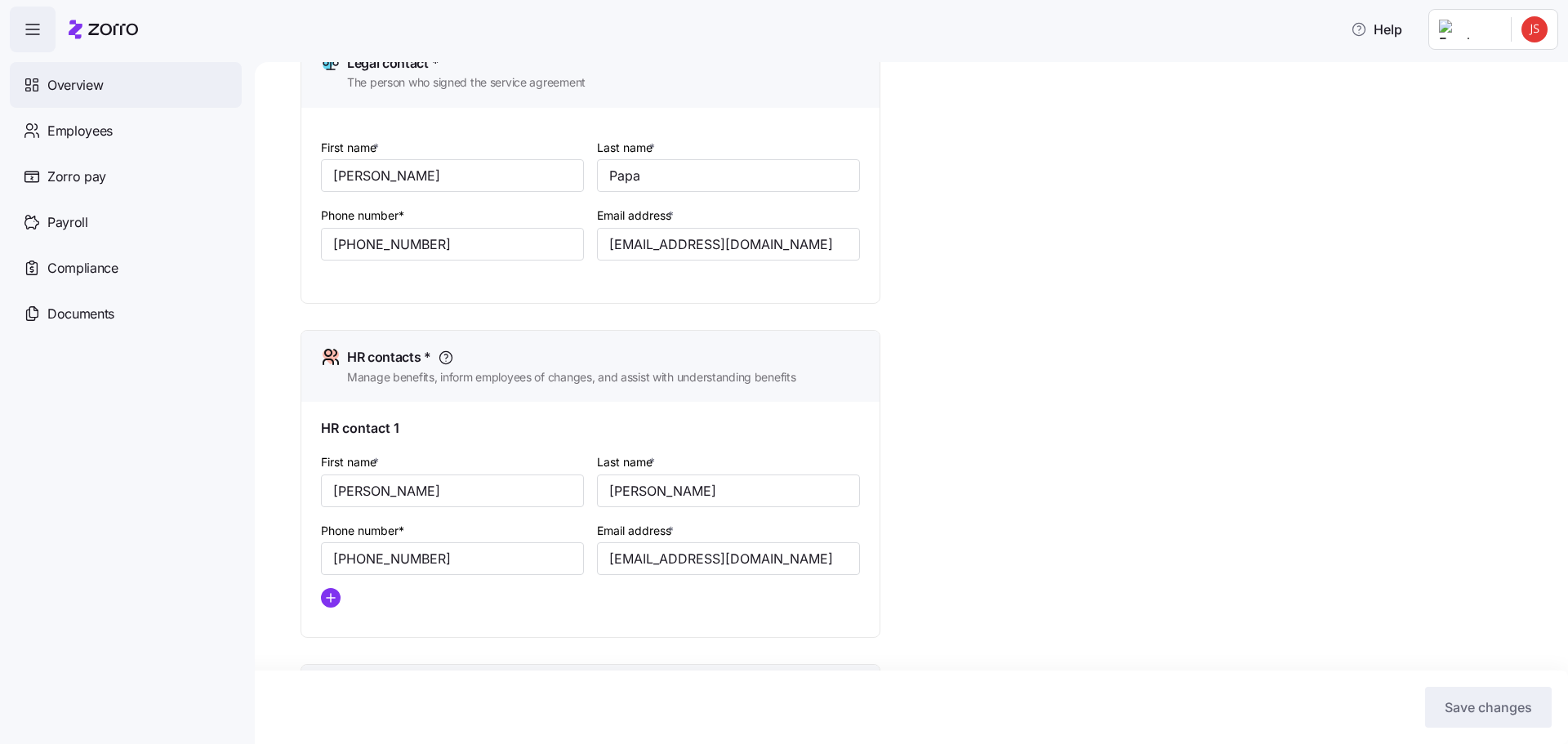
click at [56, 87] on span "Overview" at bounding box center [75, 85] width 56 height 20
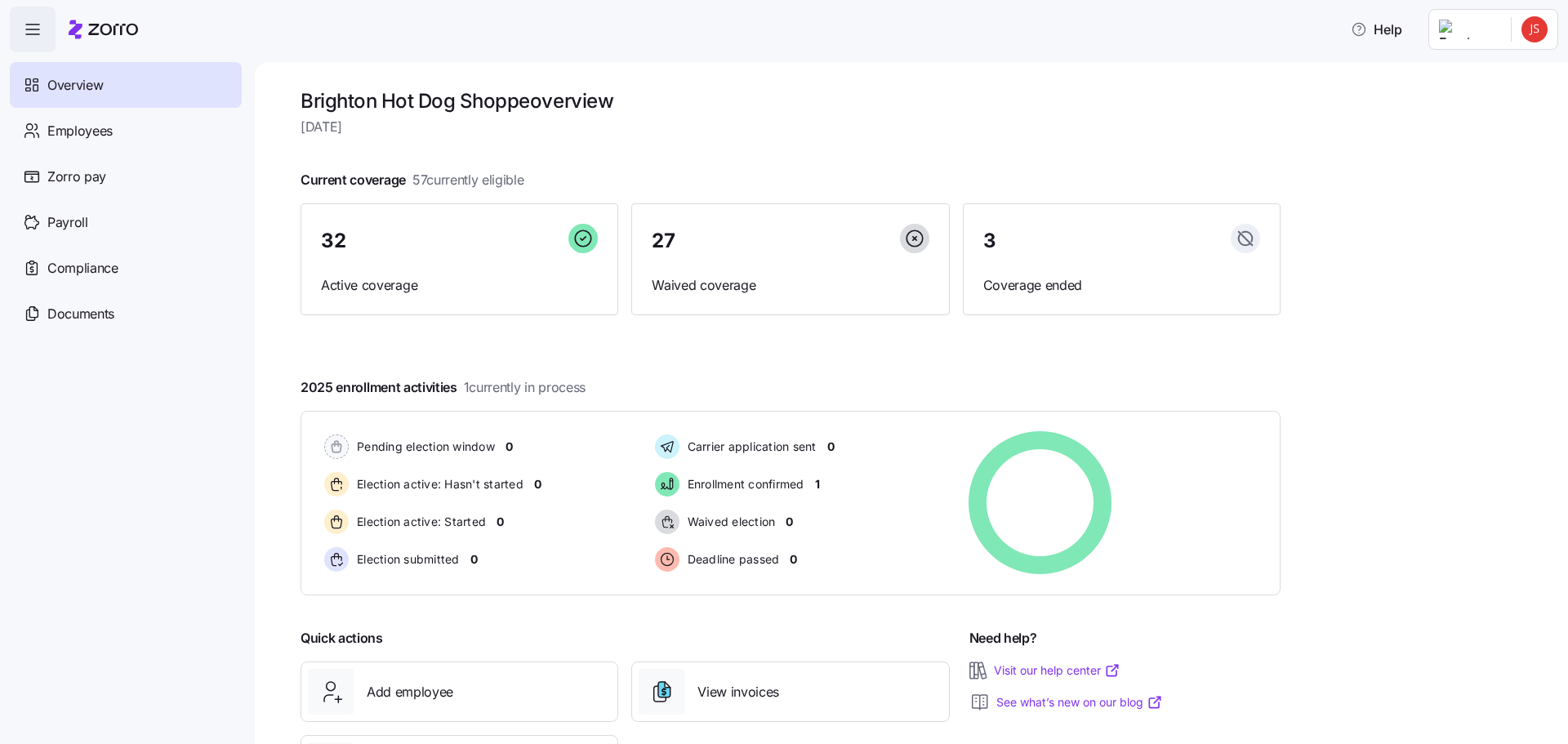
click at [1530, 33] on html "Help Overview Employees Zorro pay Payroll Compliance Documents Brighton Hot Dog…" at bounding box center [784, 367] width 1568 height 734
click at [1504, 140] on div "Company setup" at bounding box center [1491, 140] width 108 height 18
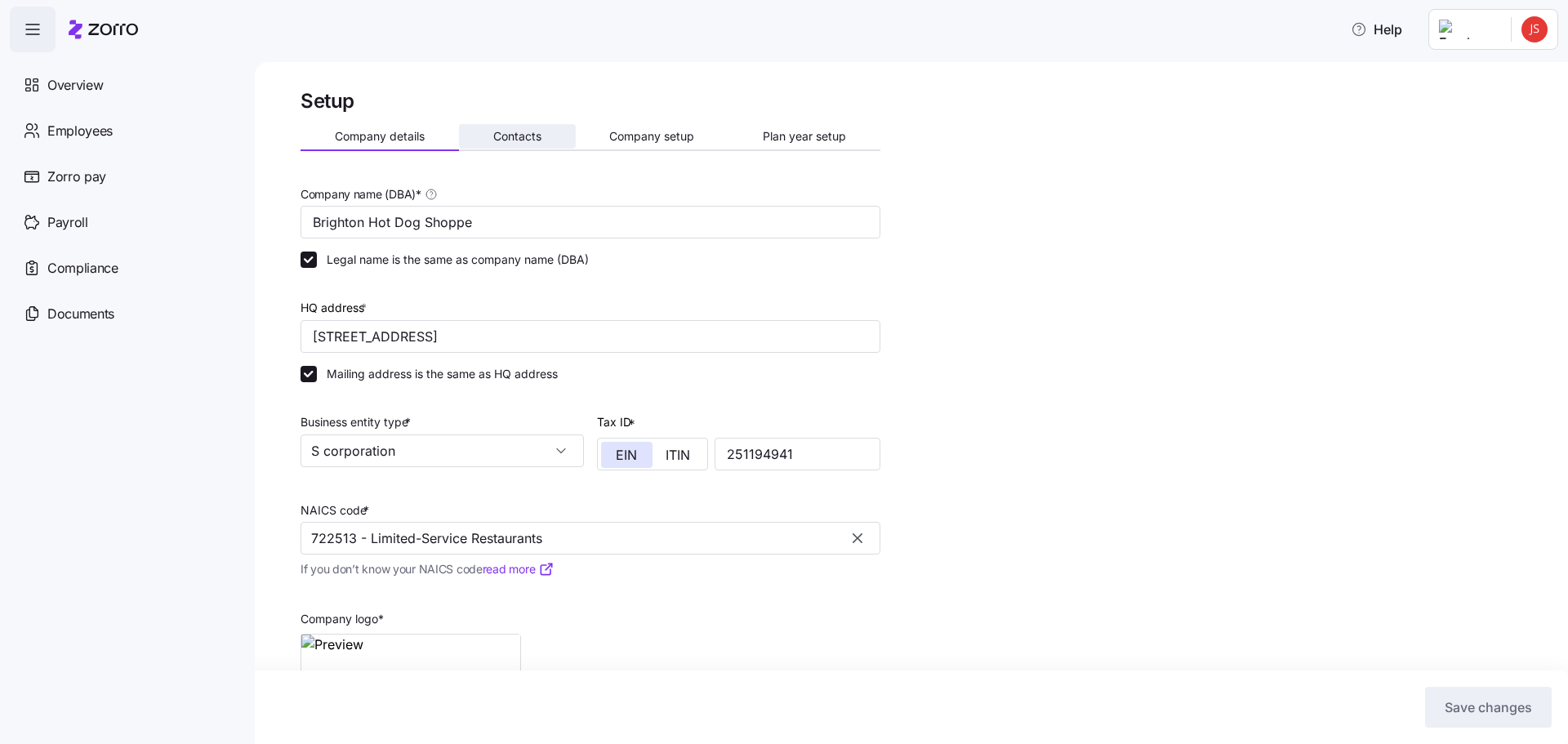
click at [526, 141] on span "Contacts" at bounding box center [517, 136] width 48 height 11
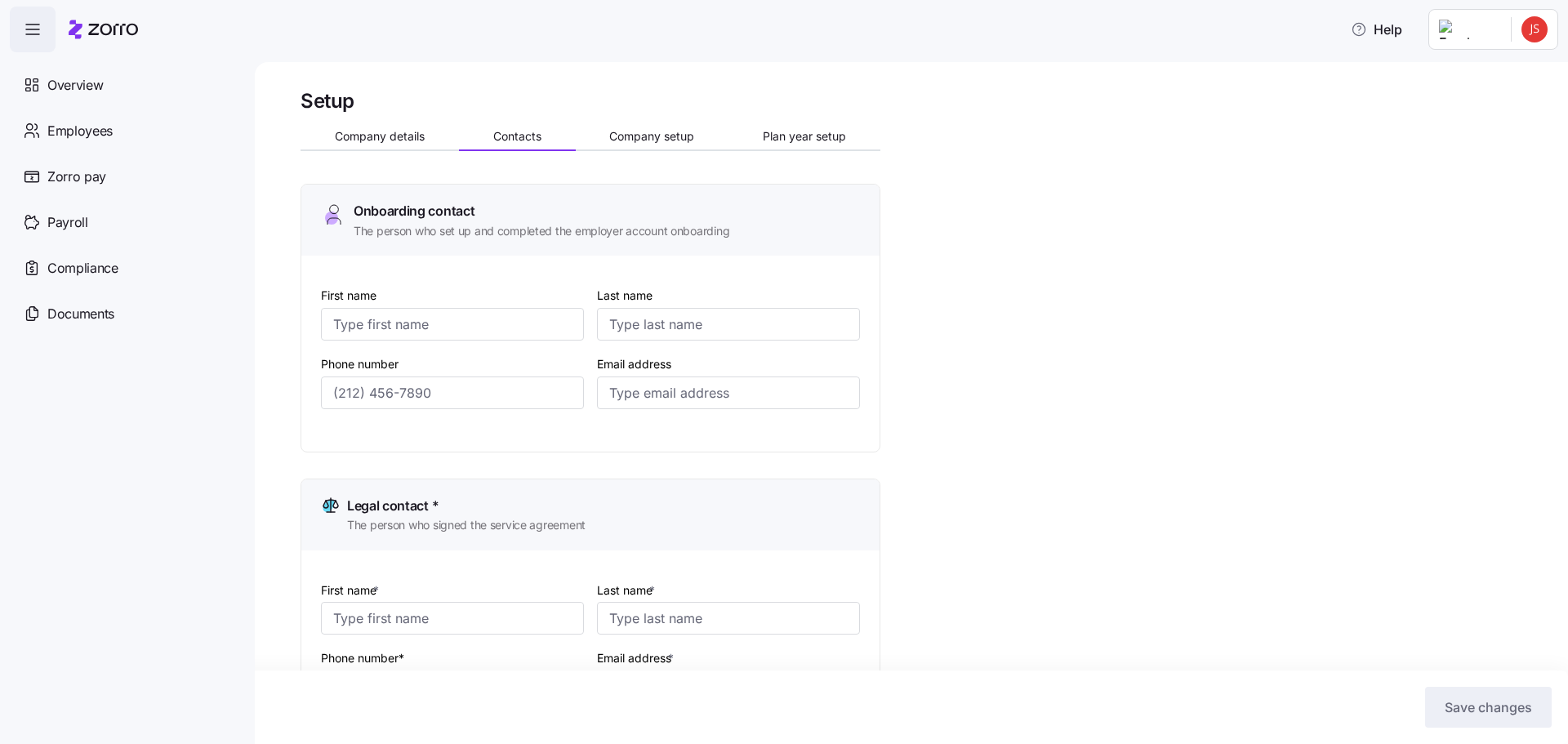
type input "Jody"
type input "Stanislawski"
type input "jkstan@bhdsinc.com"
type input "Frank"
type input "Papa"
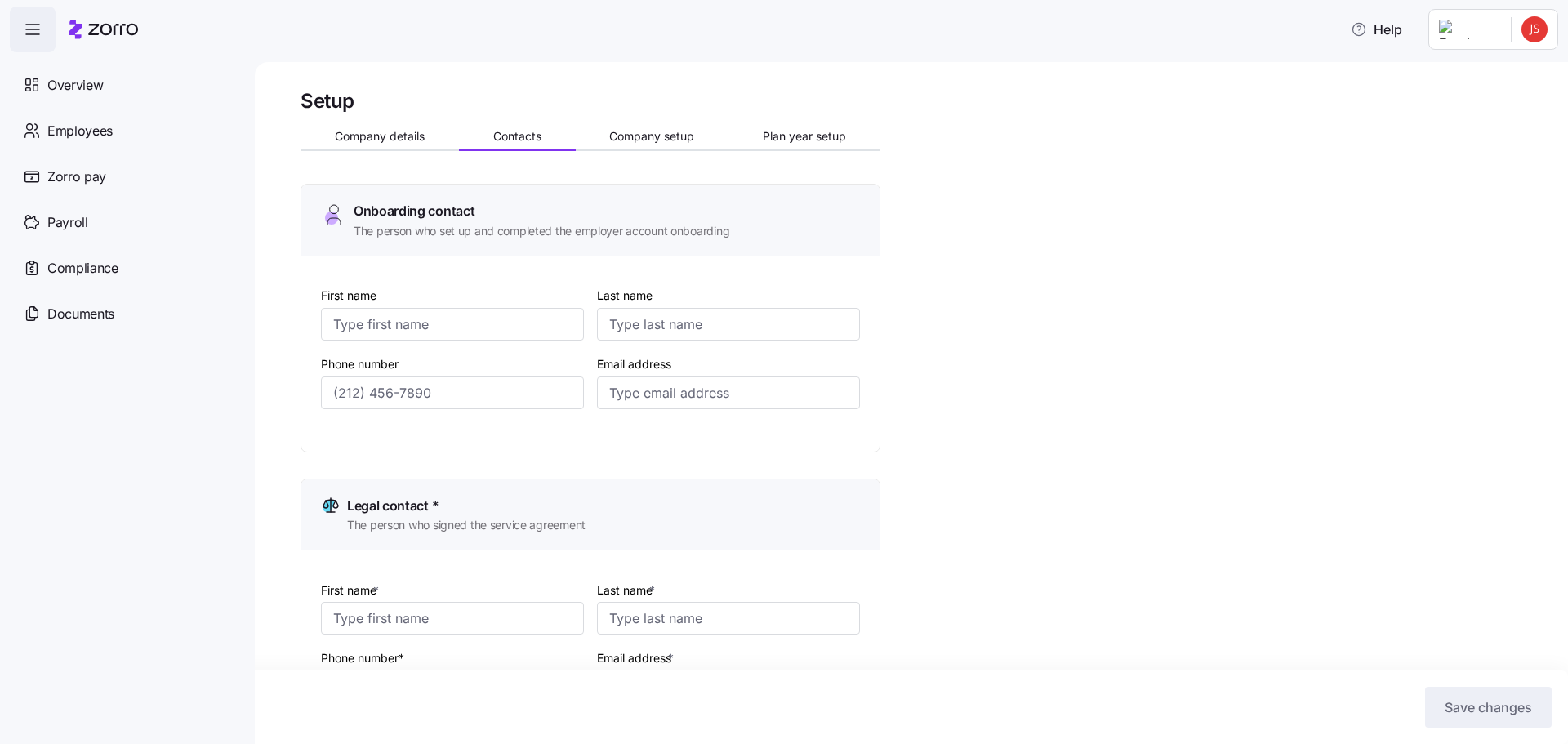
type input "fgpapa@bhdsinc.com"
type input "Jody"
type input "Stanislawski"
type input "jkstan@bhdsinc.com"
type input "Sharon"
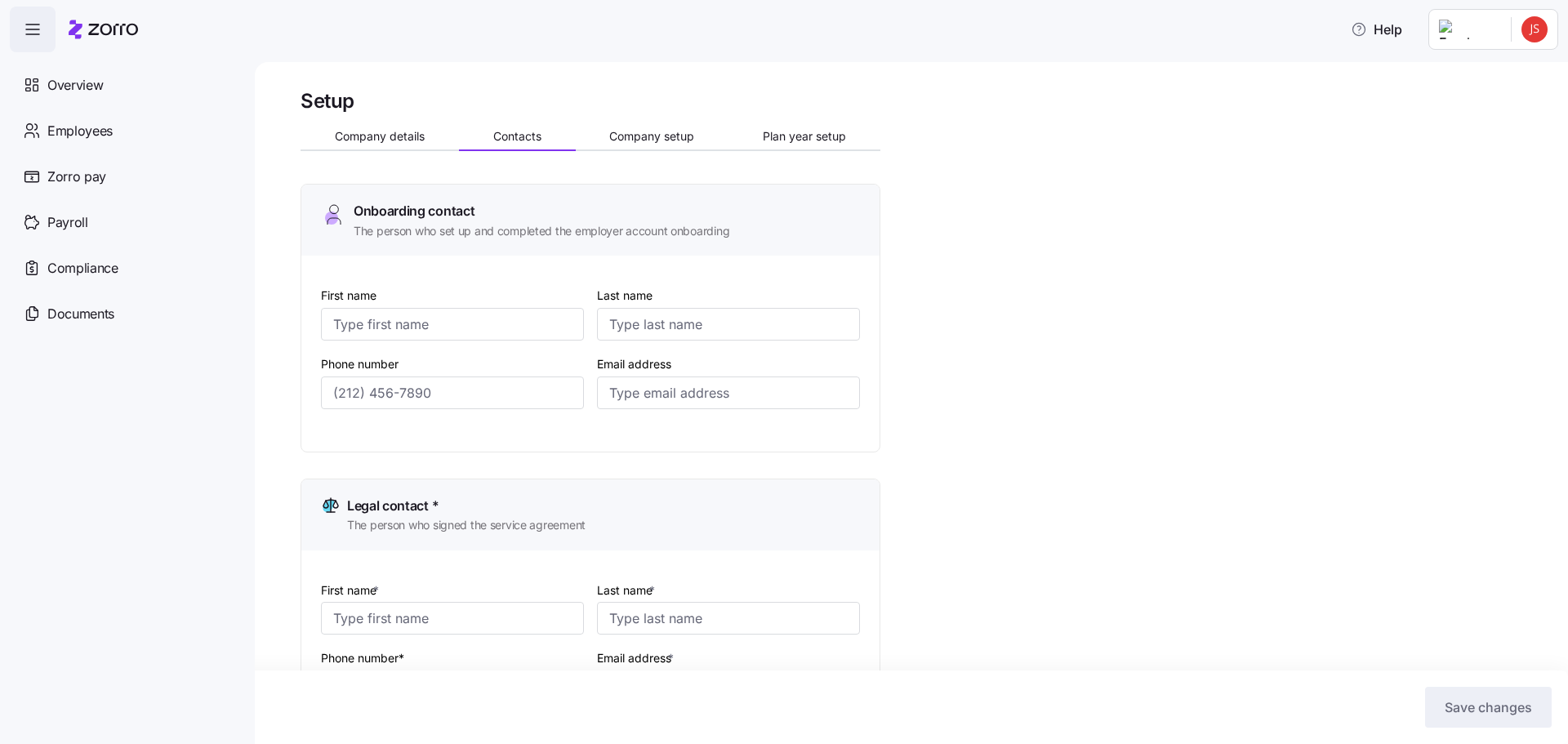
type input "Balogh"
type input "ssbalogh@bhdsinc.com"
type input "(724) 601-2849"
type input "(724) 601-6740"
type input "(724) 601-2849"
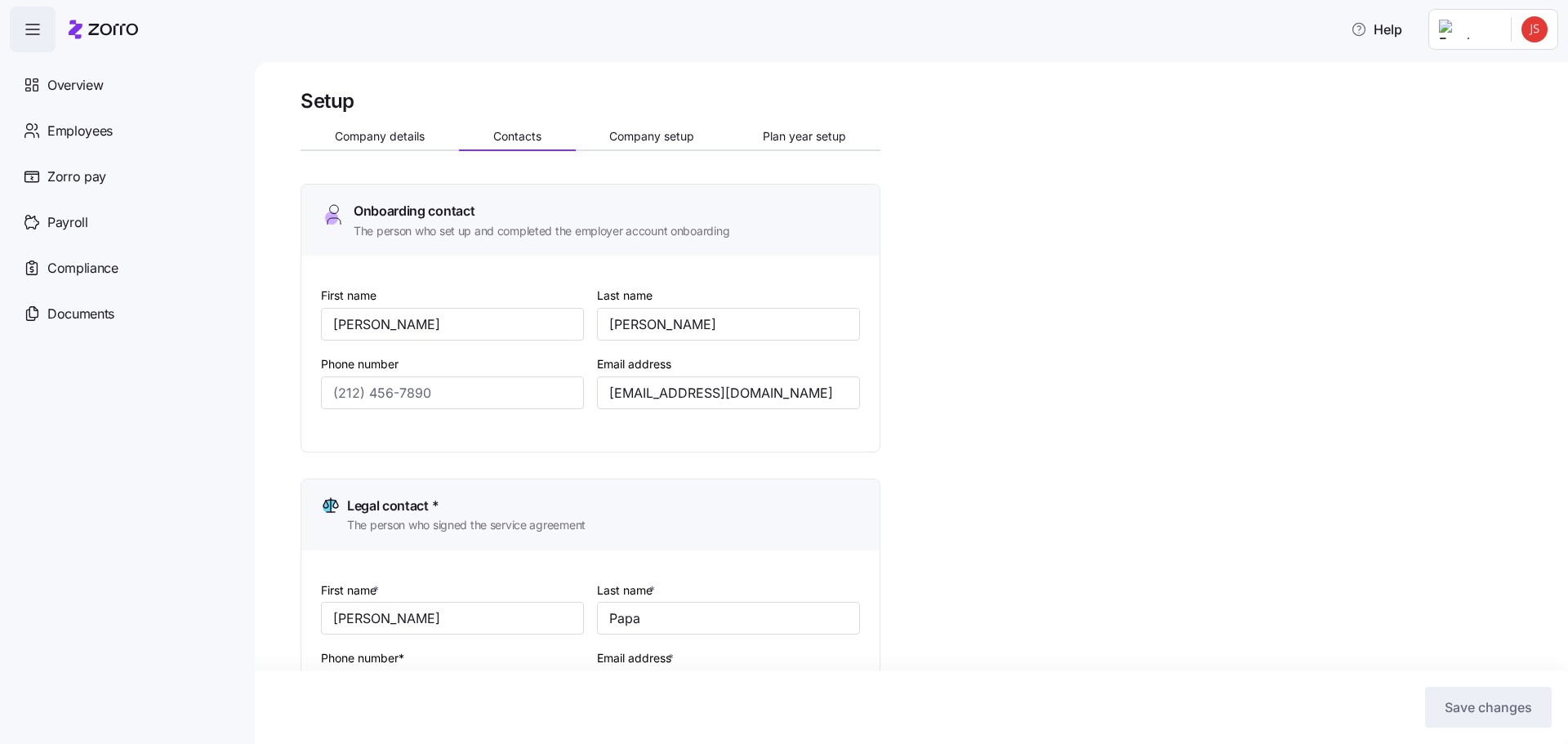
type input "(724) 601-6090"
click at [667, 142] on span "Company setup" at bounding box center [651, 136] width 85 height 11
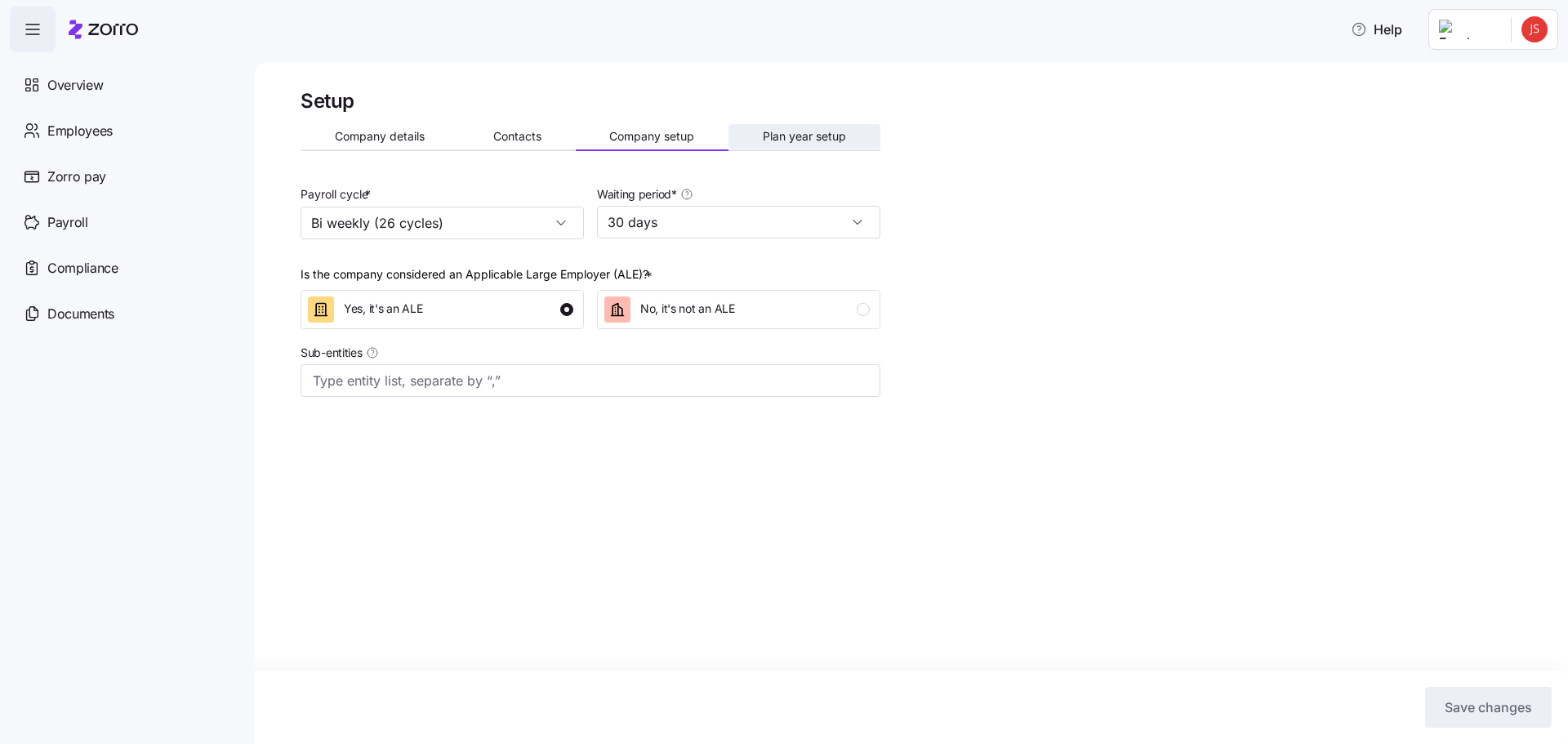
click at [827, 138] on span "Plan year setup" at bounding box center [804, 136] width 83 height 11
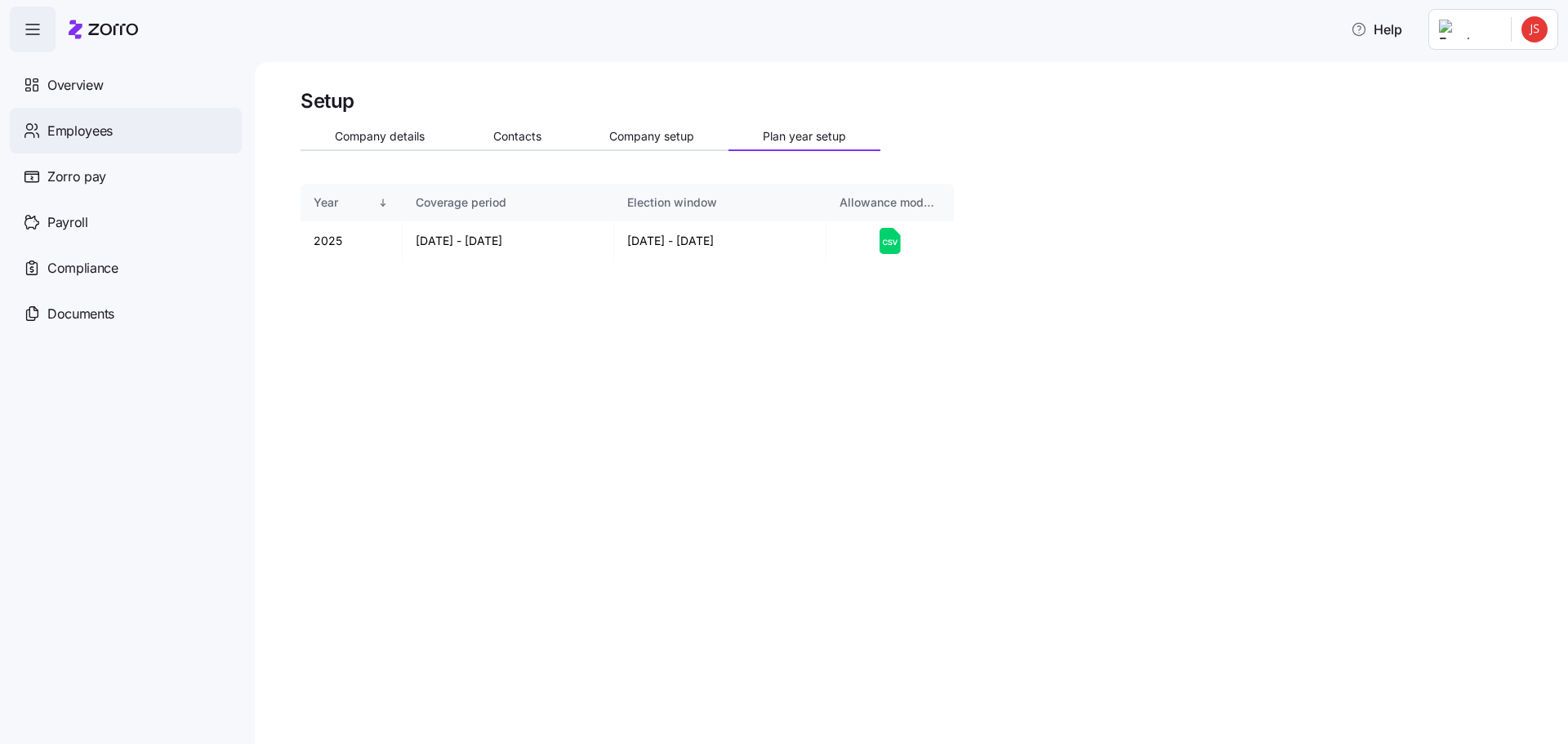
click at [98, 132] on span "Employees" at bounding box center [79, 131] width 65 height 20
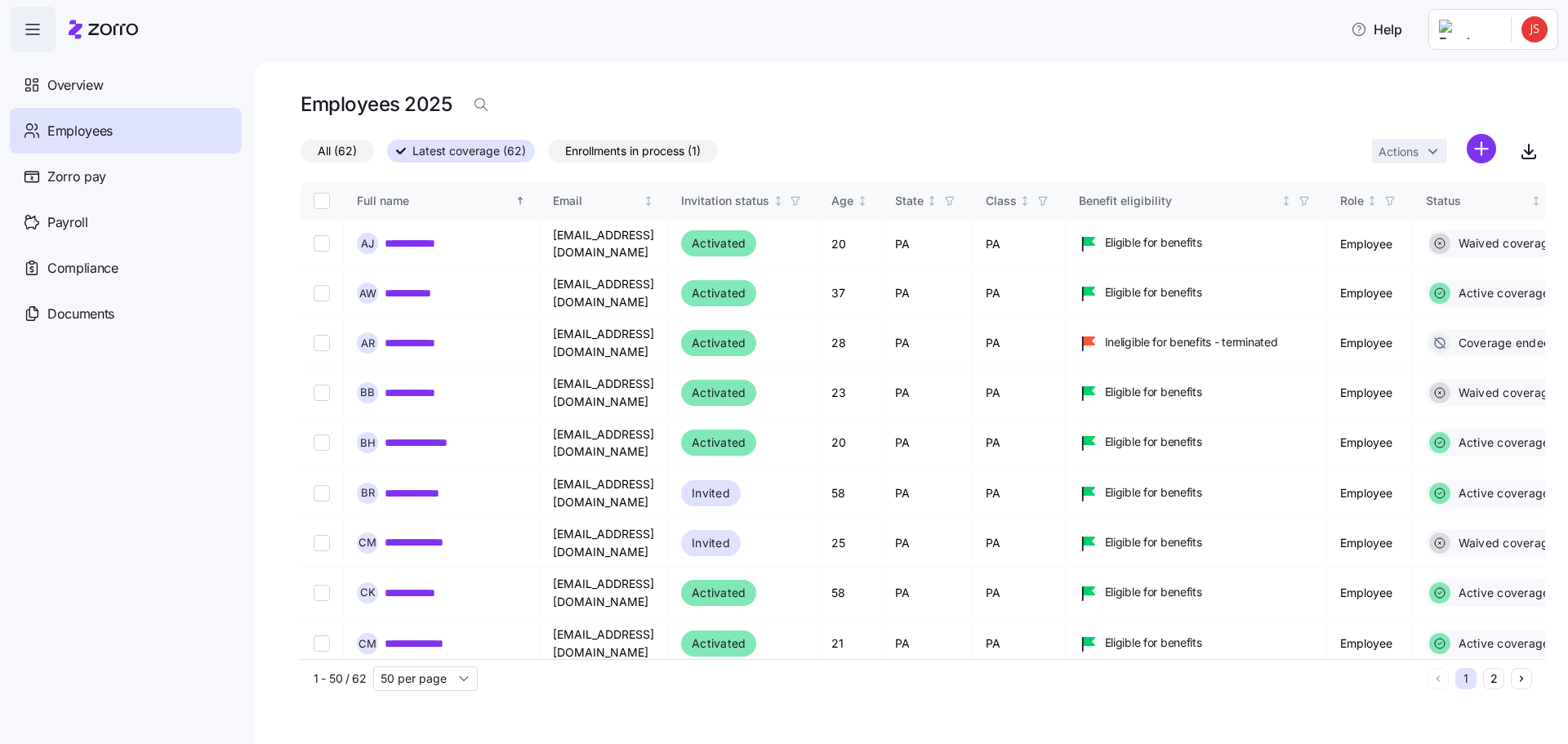
click at [1541, 33] on html "**********" at bounding box center [784, 367] width 1568 height 734
click at [1474, 165] on div "Log out" at bounding box center [1469, 166] width 64 height 18
